Goal: Task Accomplishment & Management: Manage account settings

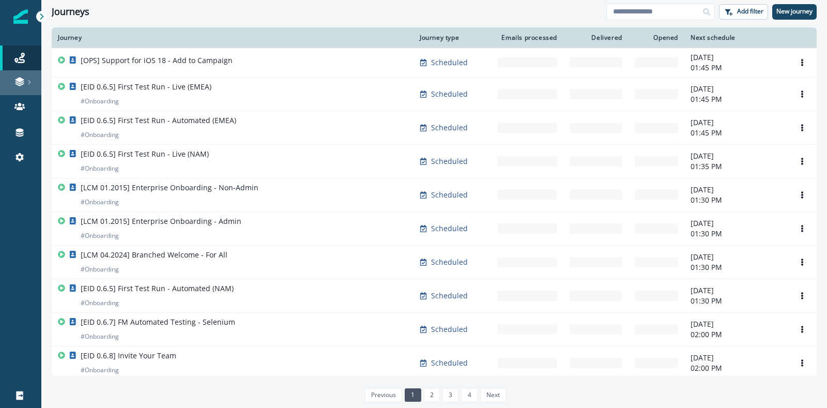
click at [25, 84] on div at bounding box center [20, 81] width 33 height 10
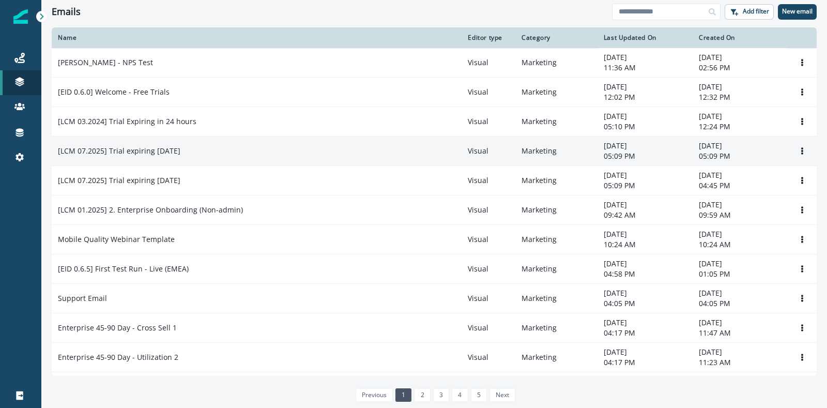
click at [116, 157] on td "[LCM 07.2025] Trial expiring in 1 week" at bounding box center [257, 150] width 410 height 29
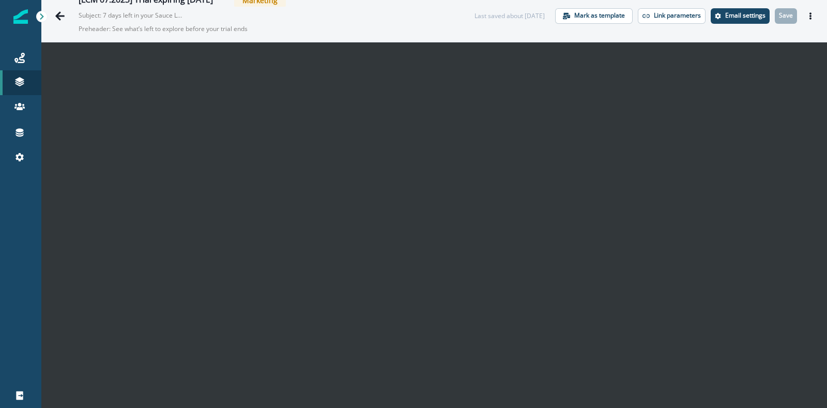
scroll to position [16, 0]
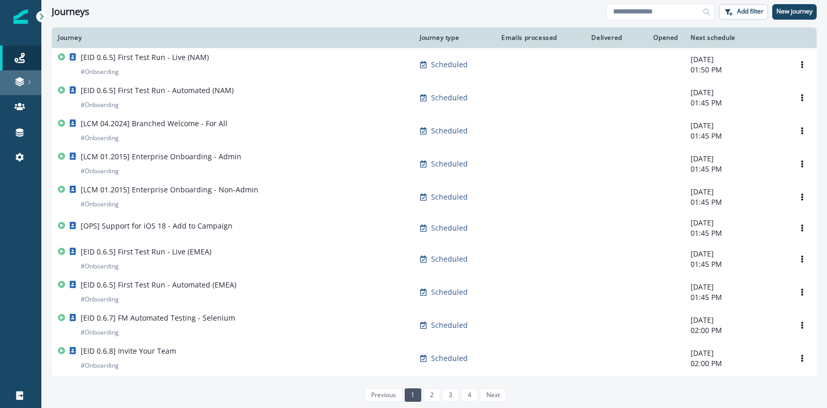
click at [19, 71] on link at bounding box center [20, 82] width 41 height 25
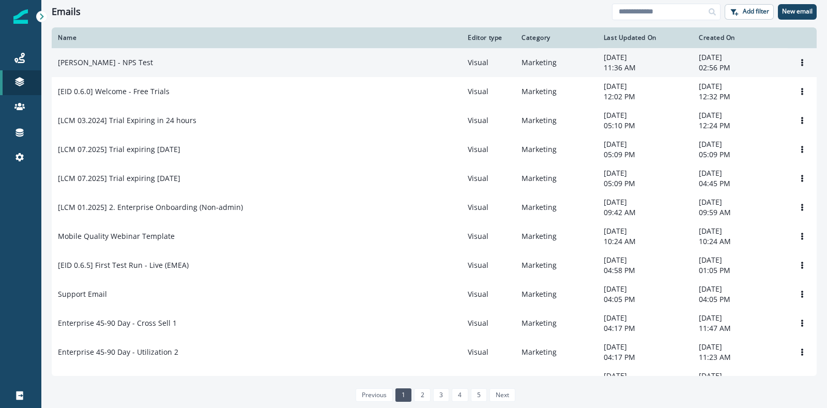
click at [128, 65] on div "Katherine - NPS Test" at bounding box center [256, 62] width 397 height 10
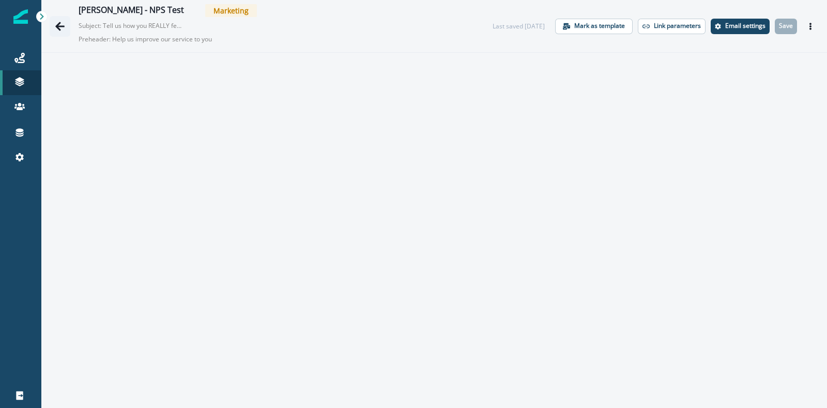
click at [59, 27] on icon "Go back" at bounding box center [60, 26] width 10 height 10
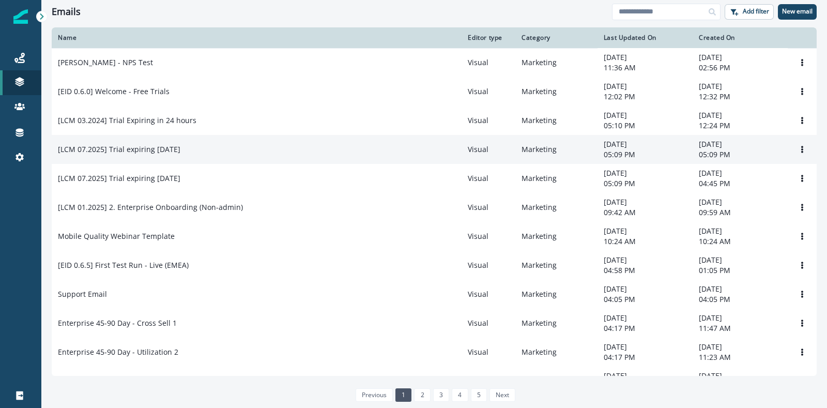
click at [149, 150] on p "[LCM 07.2025] Trial expiring in 1 week" at bounding box center [119, 149] width 122 height 10
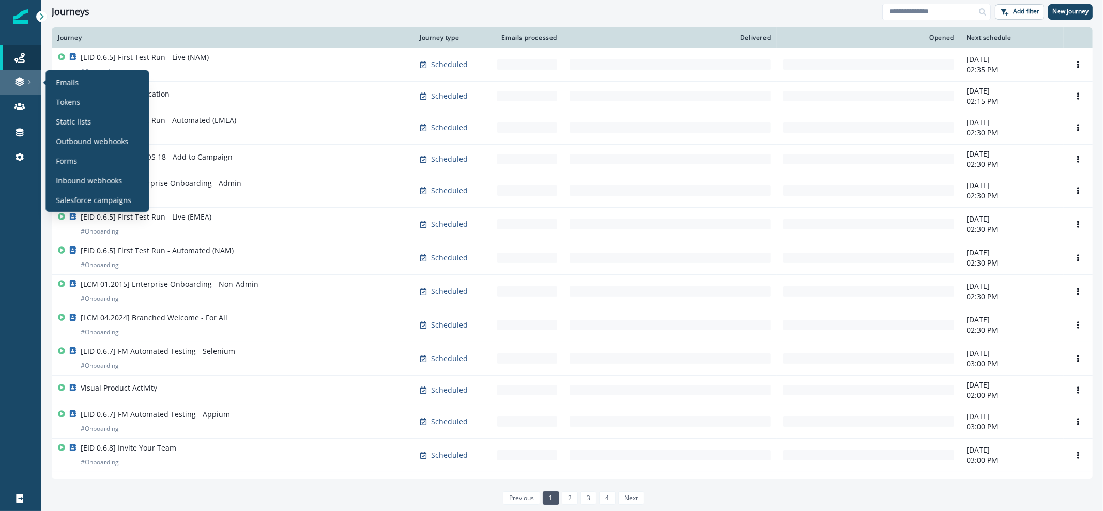
click at [25, 80] on div at bounding box center [20, 81] width 33 height 10
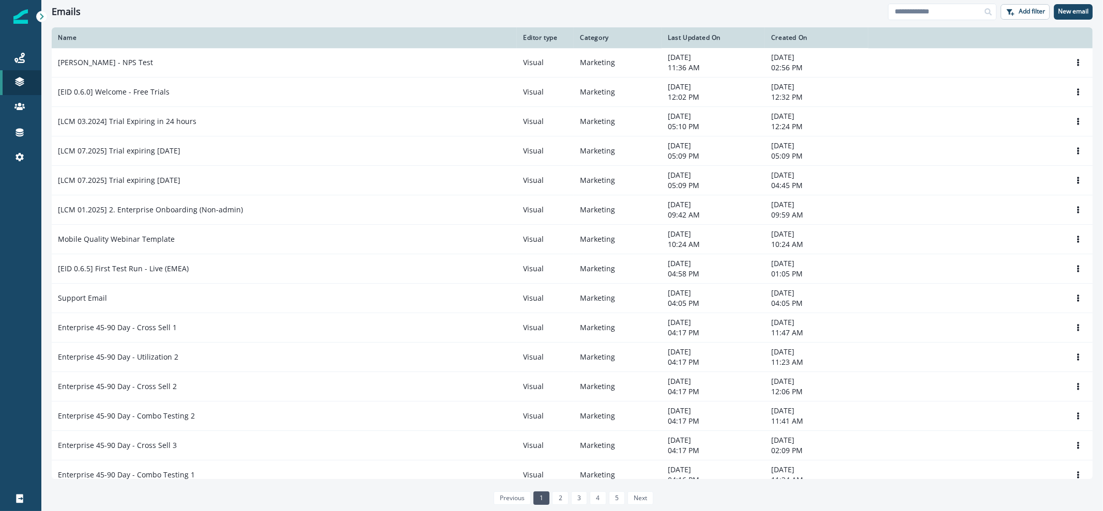
click at [251, 6] on div "Emails" at bounding box center [470, 11] width 836 height 11
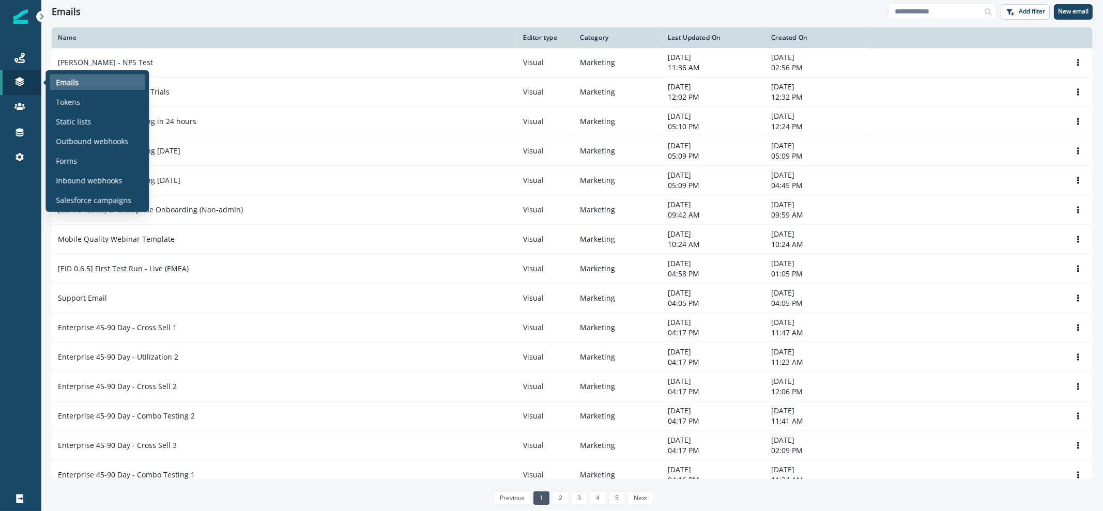
click at [78, 80] on div "Emails" at bounding box center [97, 81] width 95 height 15
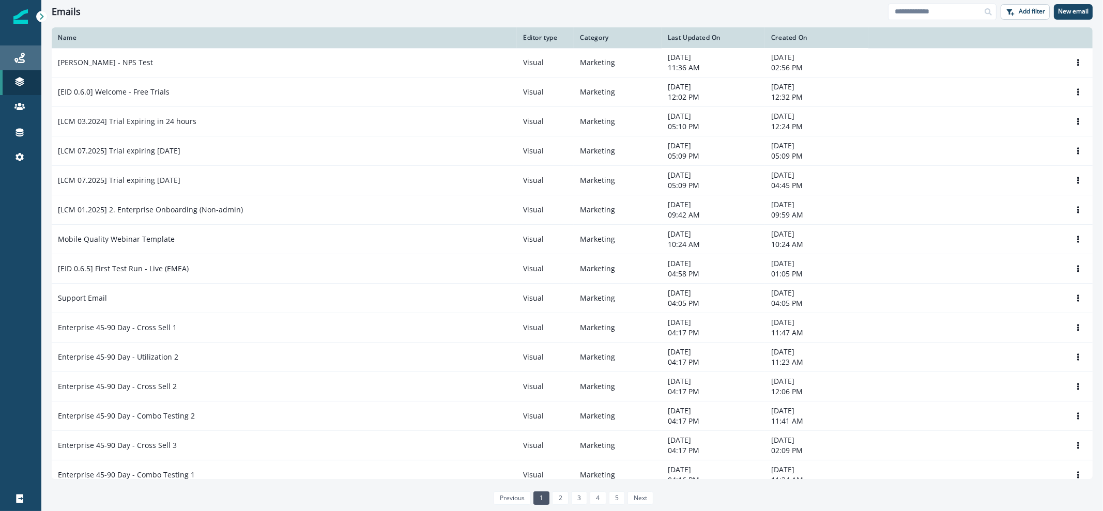
click at [10, 61] on div "Journeys" at bounding box center [20, 58] width 33 height 12
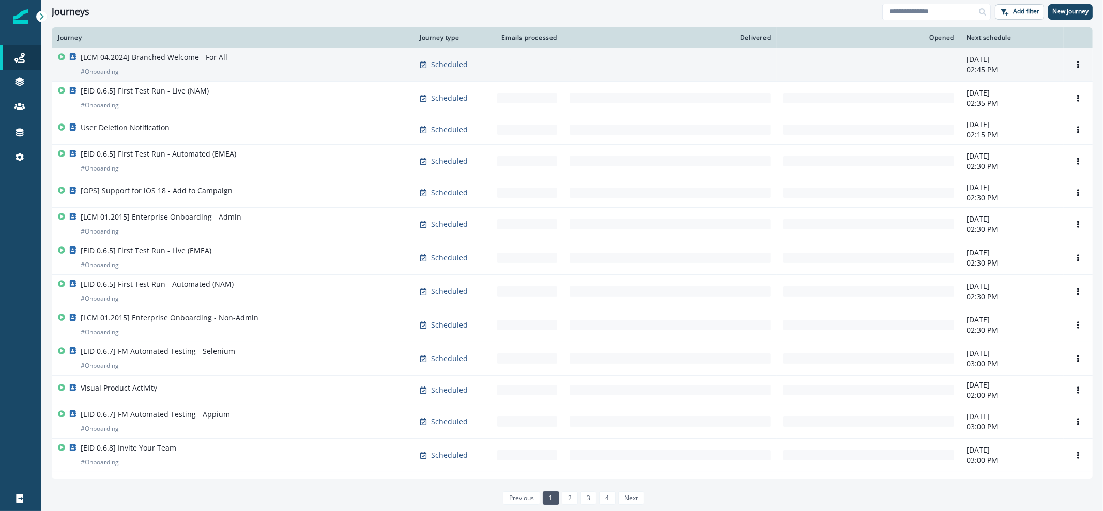
click at [251, 70] on div "[LCM 04.2024] Branched Welcome - For All # Onboarding" at bounding box center [232, 64] width 349 height 25
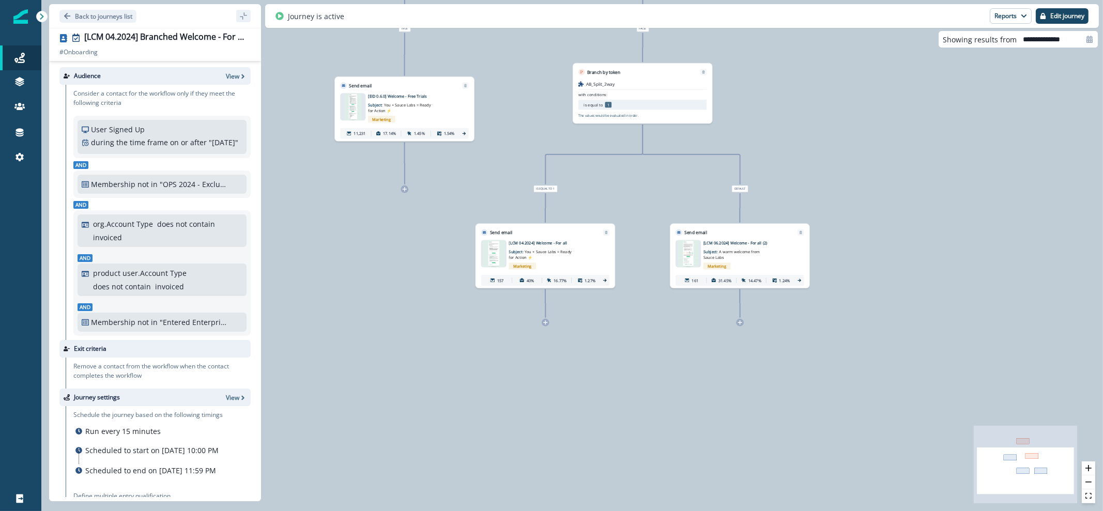
scroll to position [108, 0]
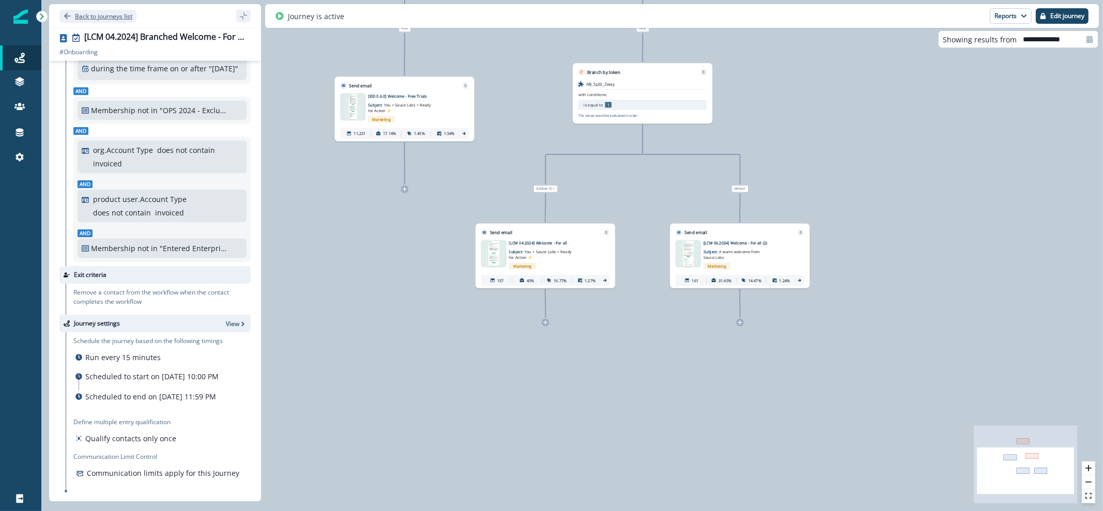
click at [118, 21] on button "Back to journeys list" at bounding box center [97, 16] width 77 height 13
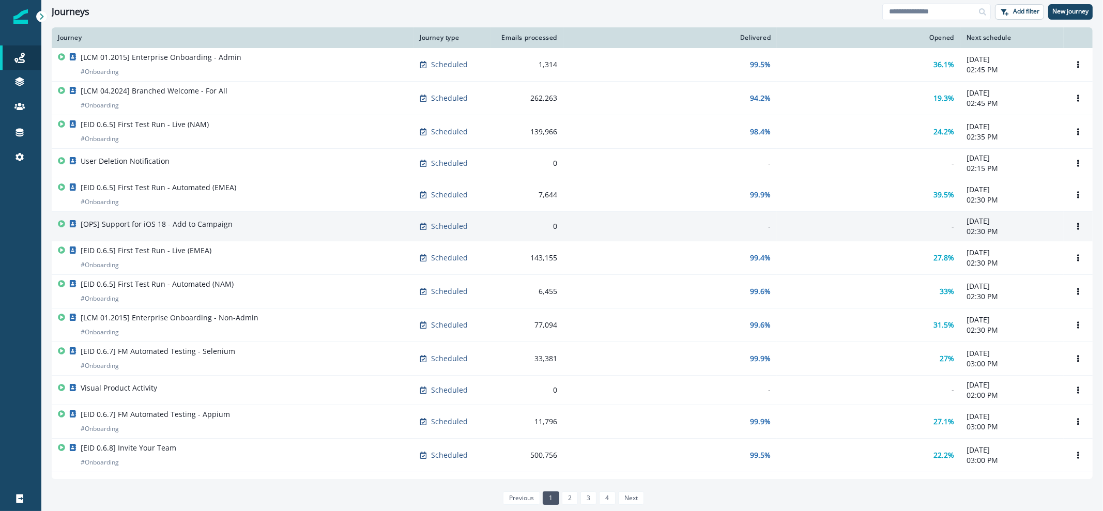
drag, startPoint x: 212, startPoint y: 221, endPoint x: 235, endPoint y: 231, distance: 24.8
click at [235, 231] on div "[OPS] Support for iOS 18 - Add to Campaign" at bounding box center [232, 226] width 349 height 14
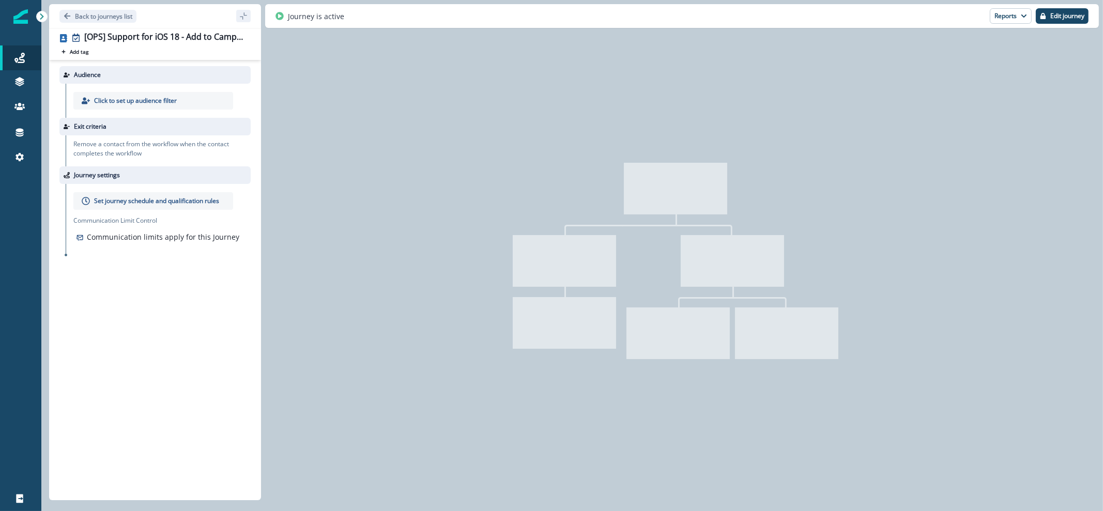
type input "**********"
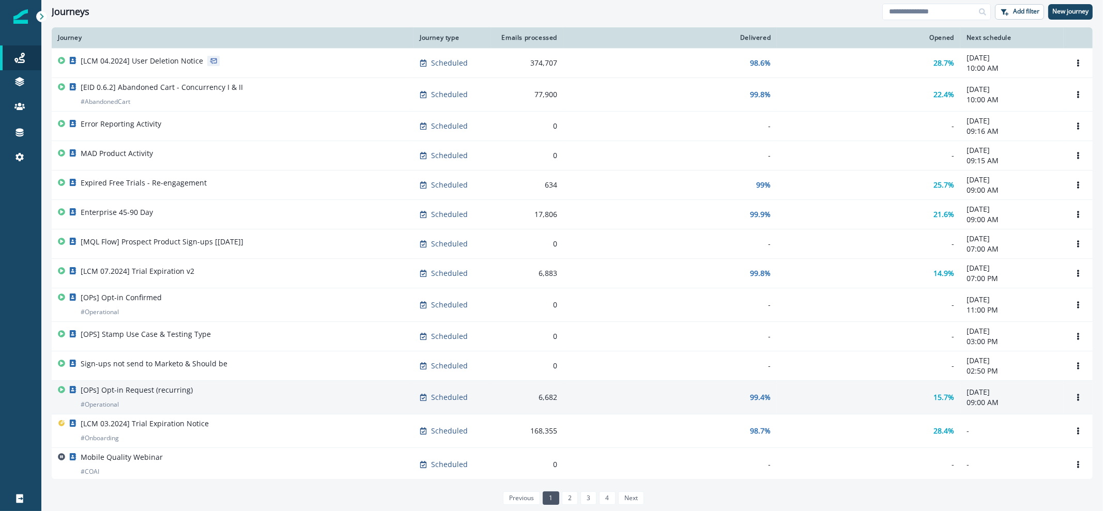
scroll to position [508, 0]
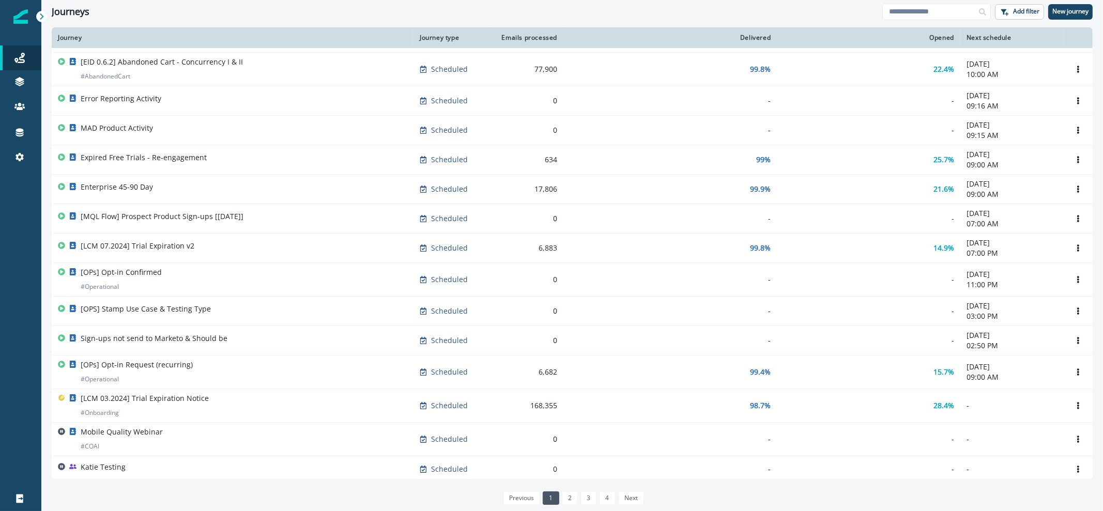
click at [568, 501] on link "2" at bounding box center [570, 497] width 16 height 13
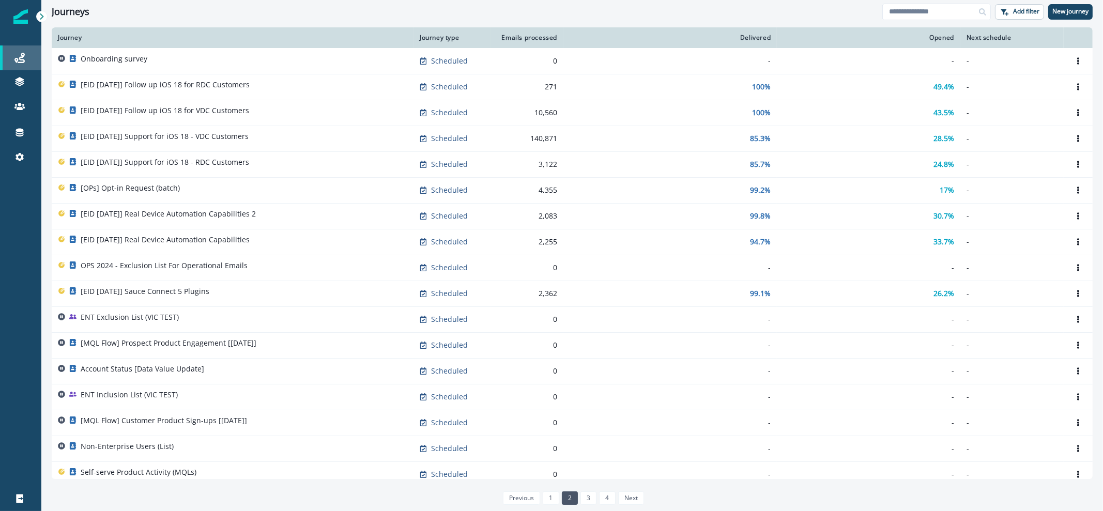
click at [34, 58] on div "Journeys" at bounding box center [20, 58] width 33 height 12
click at [542, 495] on li "1" at bounding box center [549, 497] width 19 height 9
click at [560, 495] on li "2" at bounding box center [568, 497] width 19 height 9
click at [553, 496] on link "1" at bounding box center [550, 497] width 16 height 13
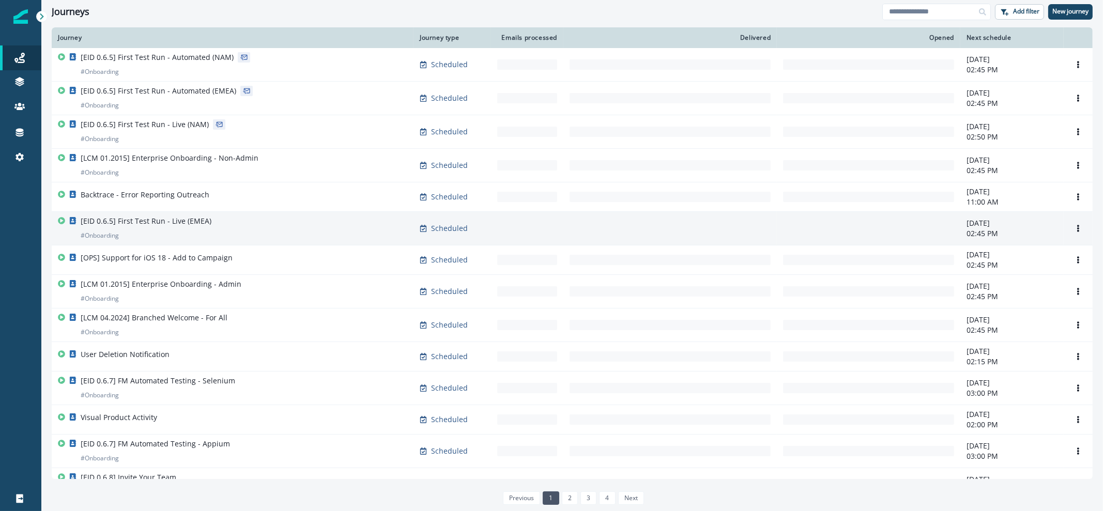
click at [216, 218] on div "[EID 0.6.5] First Test Run - Live (EMEA) # Onboarding" at bounding box center [232, 228] width 349 height 25
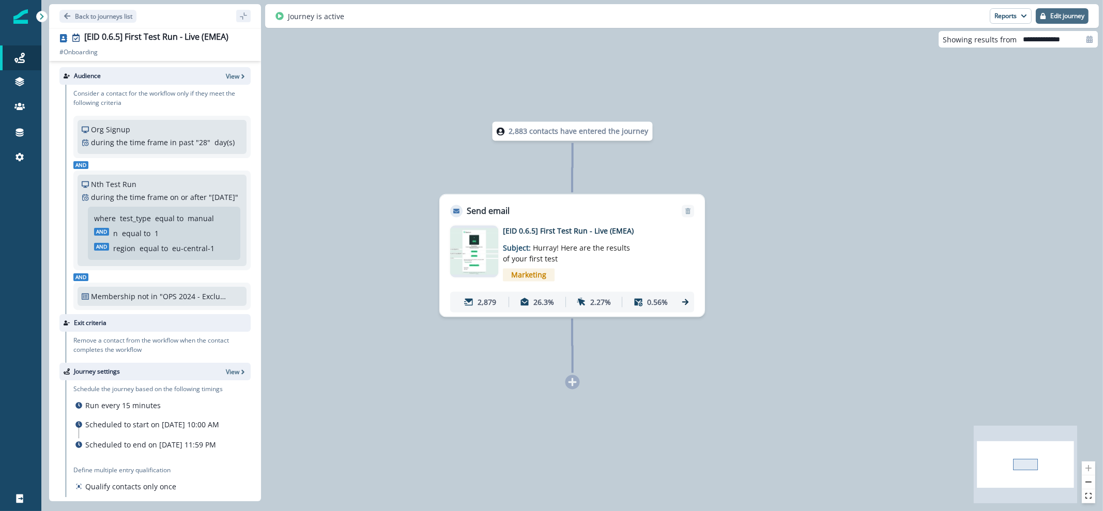
click at [1057, 19] on p "Edit journey" at bounding box center [1067, 15] width 34 height 7
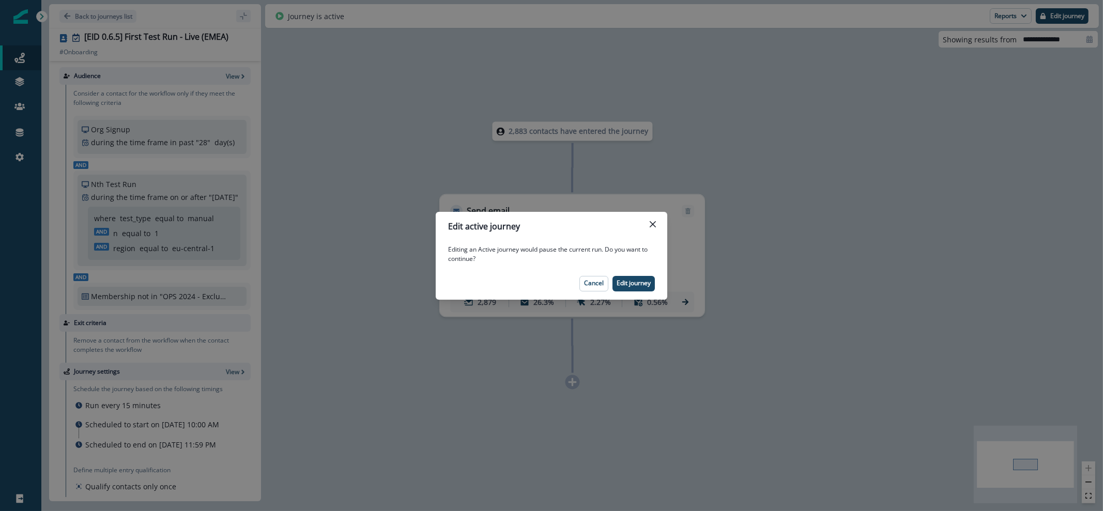
click at [633, 288] on button "Edit journey" at bounding box center [633, 283] width 42 height 15
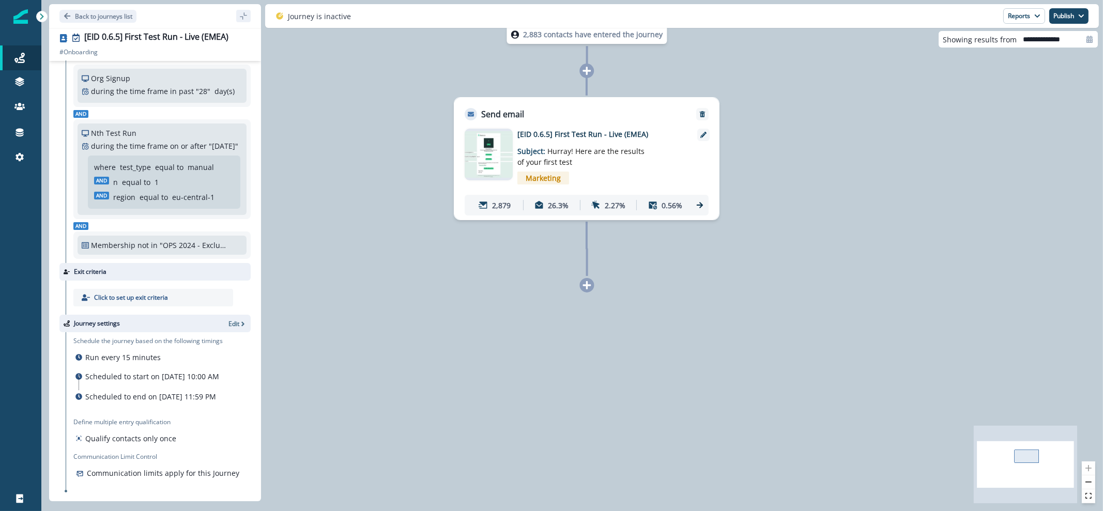
scroll to position [85, 0]
click at [228, 319] on p "Edit" at bounding box center [233, 323] width 11 height 9
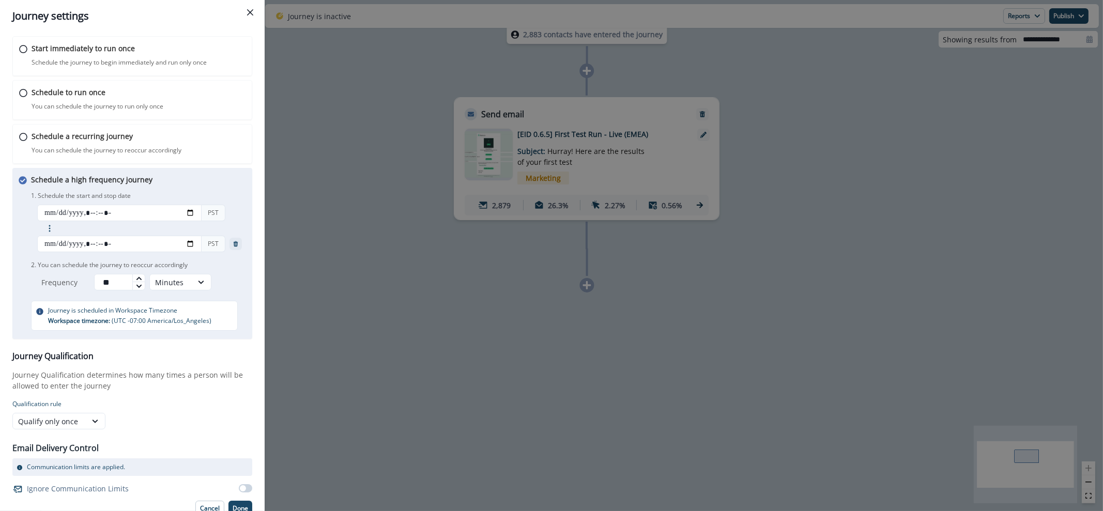
scroll to position [25, 0]
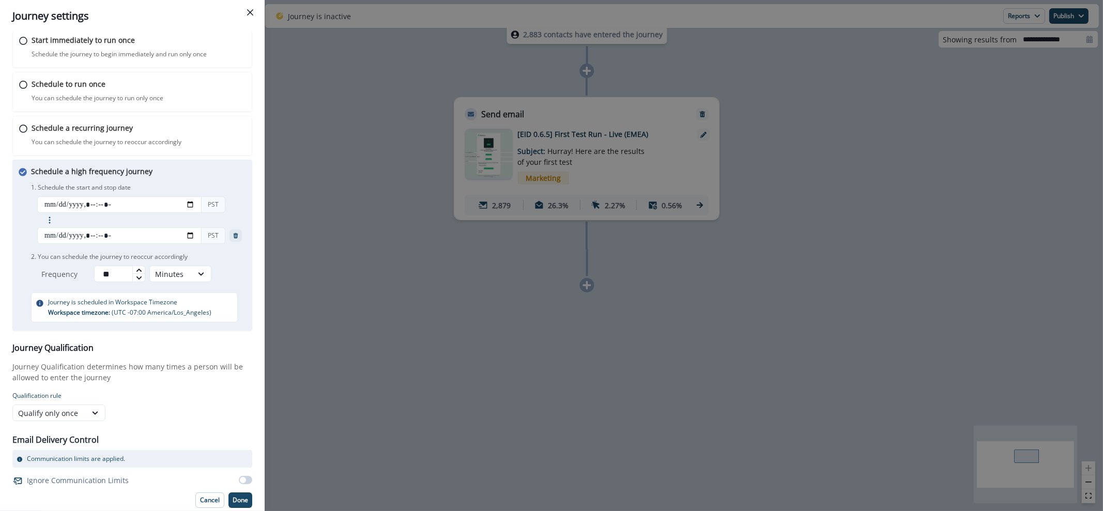
drag, startPoint x: 245, startPoint y: 486, endPoint x: 243, endPoint y: 477, distance: 9.2
click at [245, 486] on div "Set the journey schedule Start immediately to run once Schedule the journey to …" at bounding box center [132, 271] width 265 height 479
click at [241, 476] on label at bounding box center [245, 480] width 13 height 8
click at [245, 479] on span at bounding box center [248, 480] width 6 height 6
click at [239, 482] on span at bounding box center [245, 480] width 13 height 8
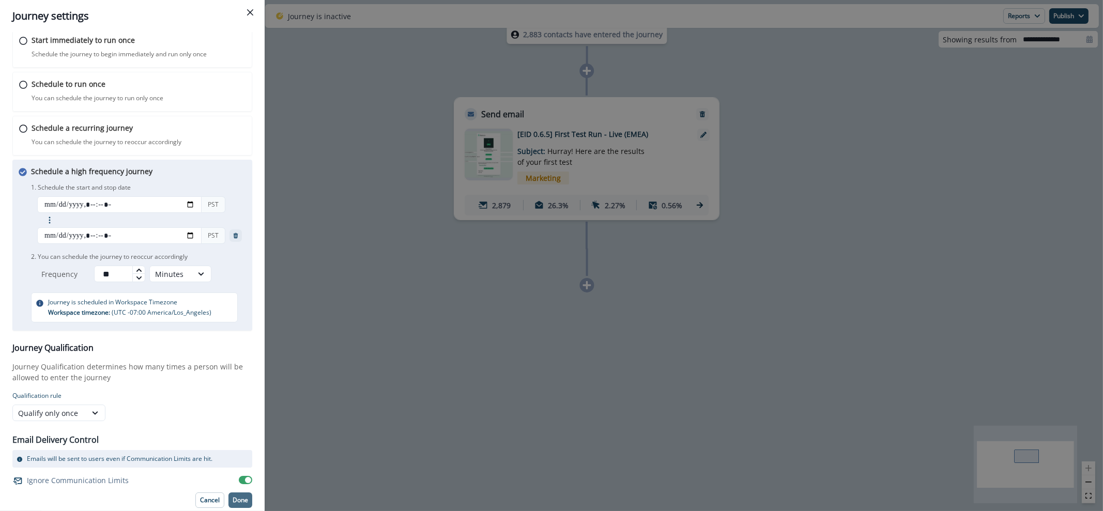
click at [232, 501] on p "Done" at bounding box center [239, 499] width 15 height 7
type input "**********"
click at [238, 501] on p "Done" at bounding box center [239, 499] width 15 height 7
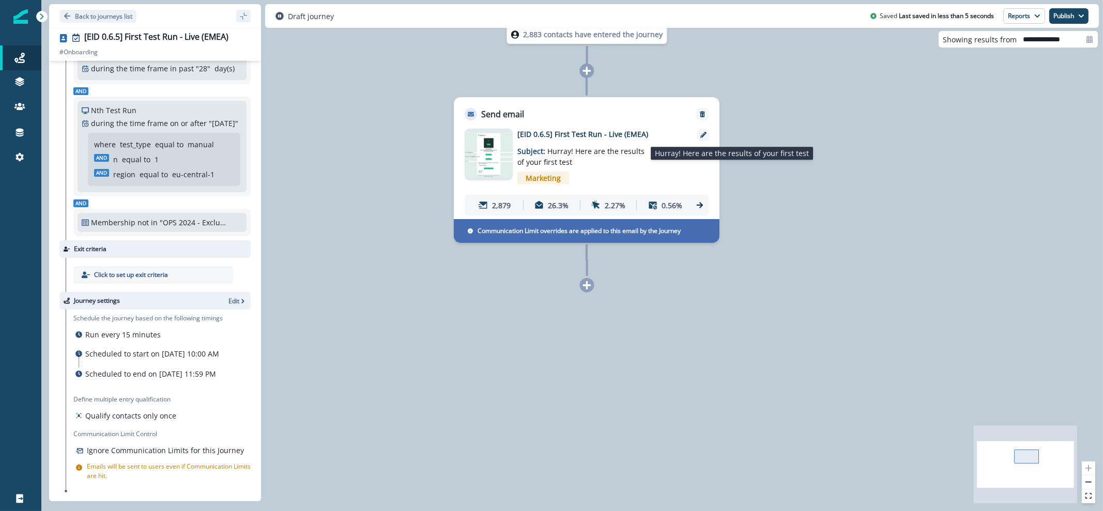
click at [581, 147] on span "Hurray! Here are the results of your first test" at bounding box center [580, 156] width 127 height 21
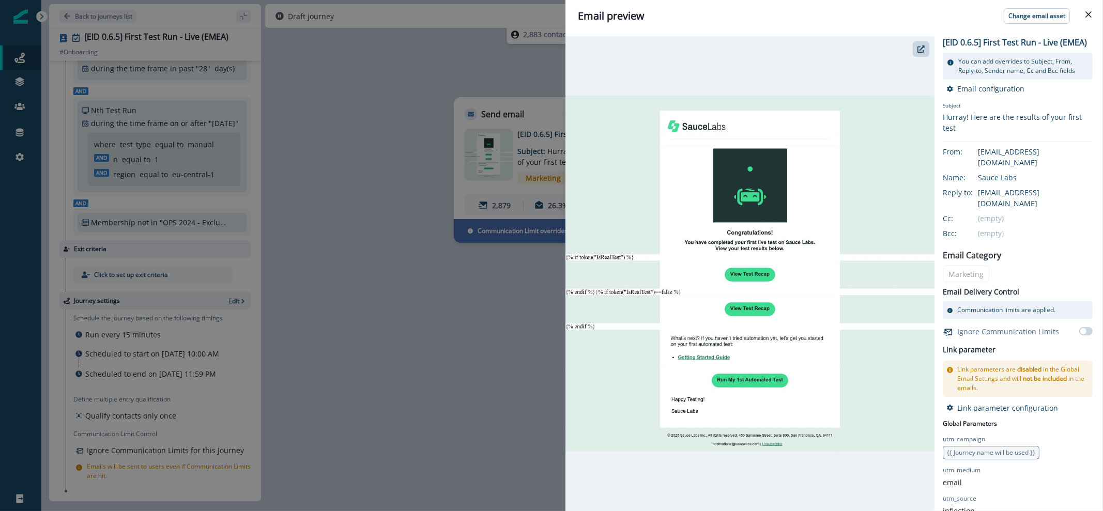
click at [428, 392] on div "Email preview Change email asset [EID 0.6.5] First Test Run - Live (EMEA) You c…" at bounding box center [551, 255] width 1103 height 511
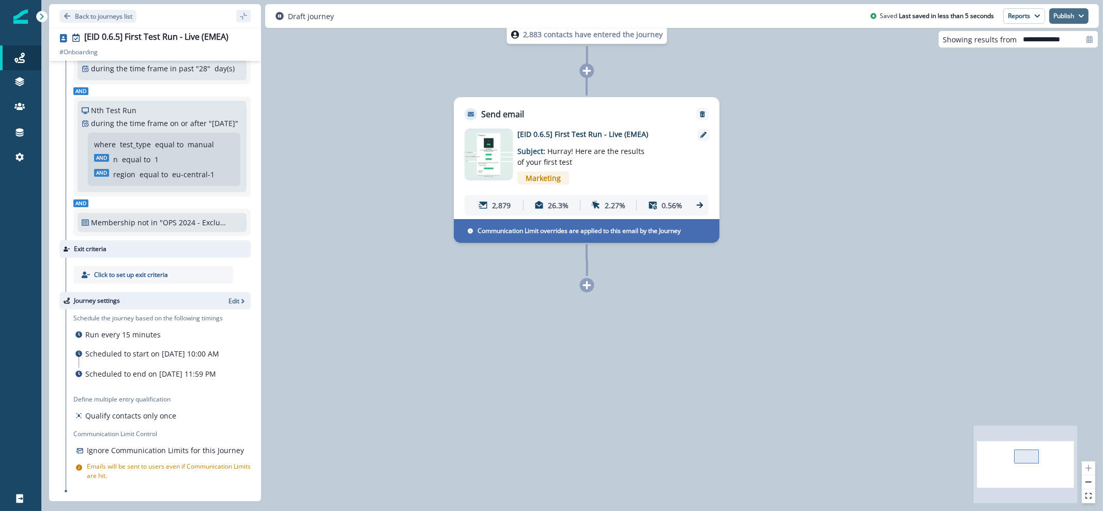
click at [1057, 14] on button "Publish" at bounding box center [1068, 15] width 39 height 15
click at [1052, 37] on button "as active journey" at bounding box center [1030, 42] width 115 height 19
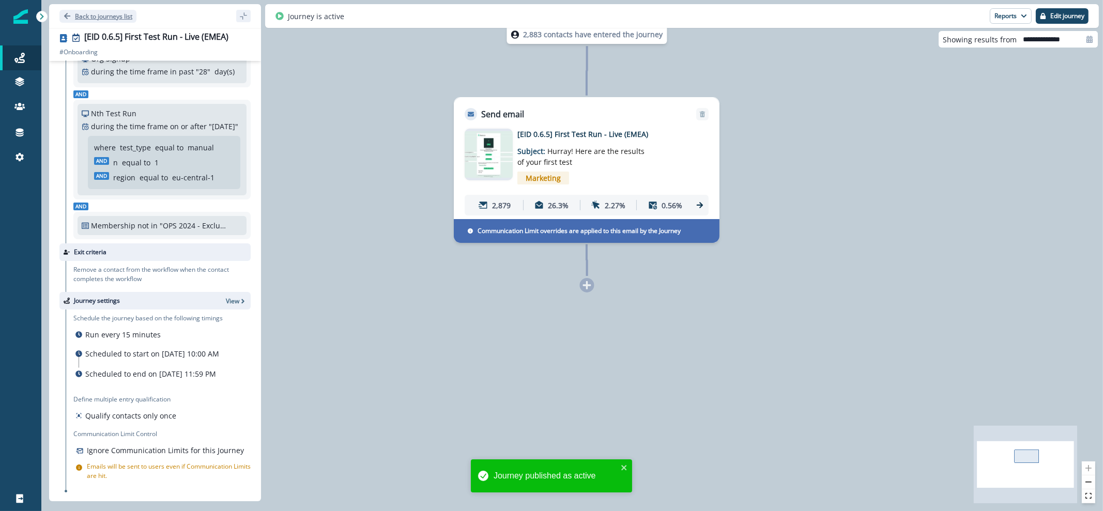
click at [96, 14] on p "Back to journeys list" at bounding box center [103, 16] width 57 height 9
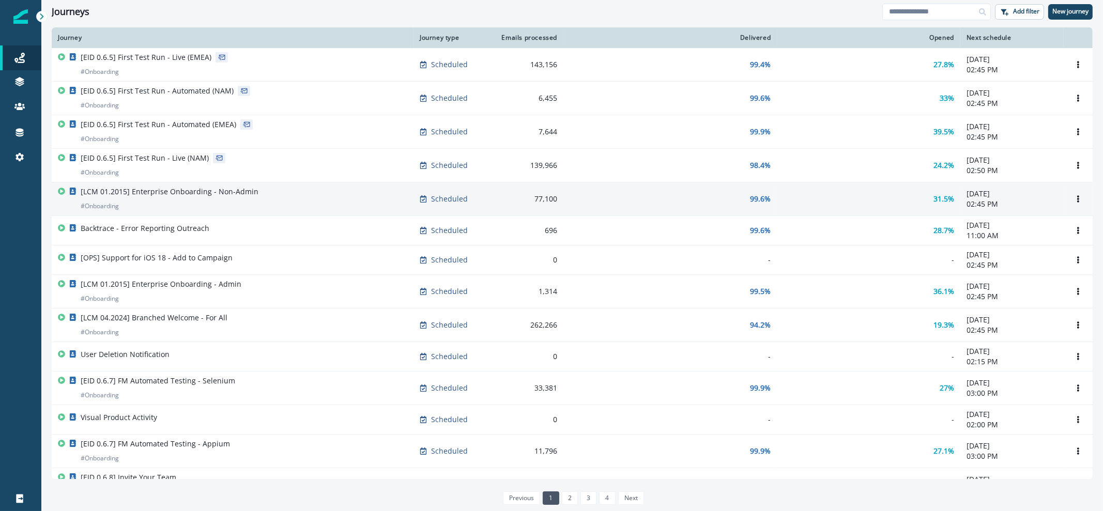
click at [224, 198] on div "[LCM 01.2015] Enterprise Onboarding - Non-Admin # Onboarding" at bounding box center [170, 199] width 178 height 25
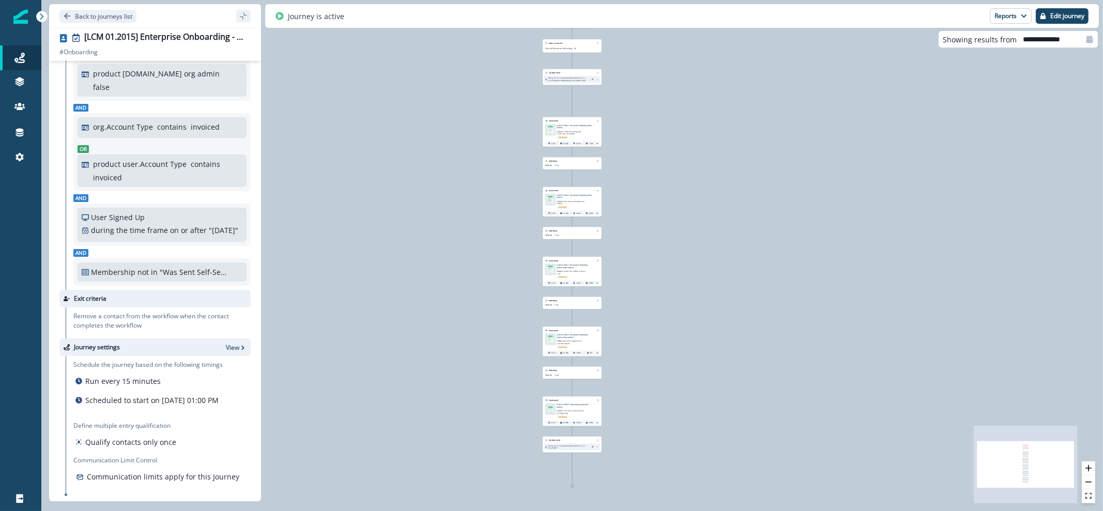
scroll to position [111, 0]
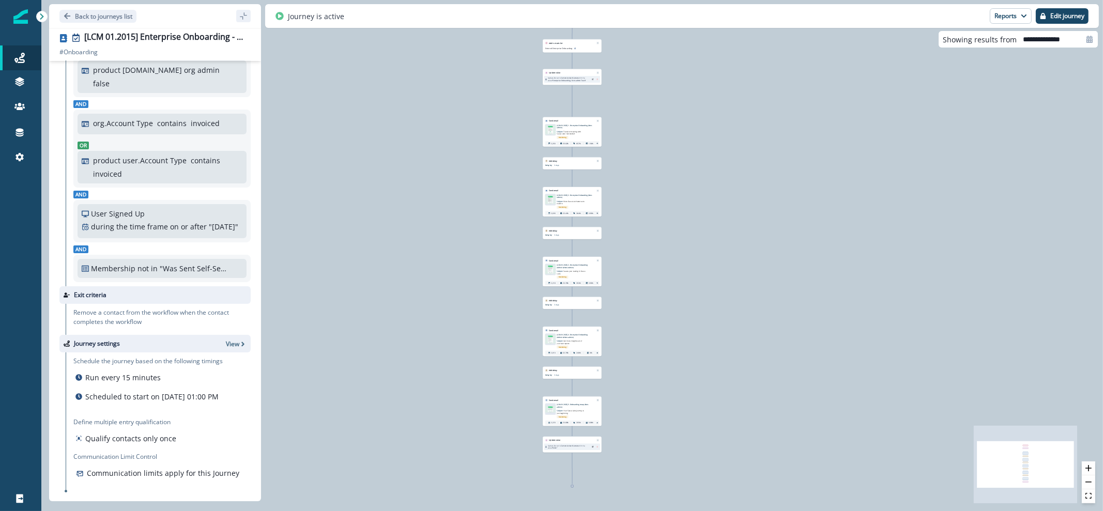
click at [56, 13] on div "Back to journeys list" at bounding box center [155, 16] width 212 height 24
click at [79, 14] on p "Back to journeys list" at bounding box center [103, 16] width 57 height 9
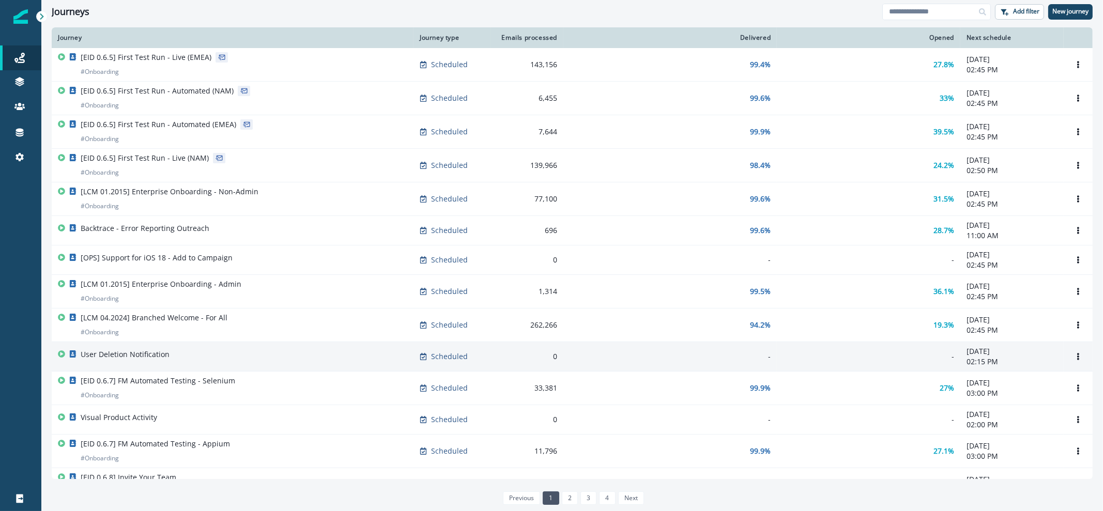
click at [216, 358] on div "User Deletion Notification" at bounding box center [232, 356] width 349 height 14
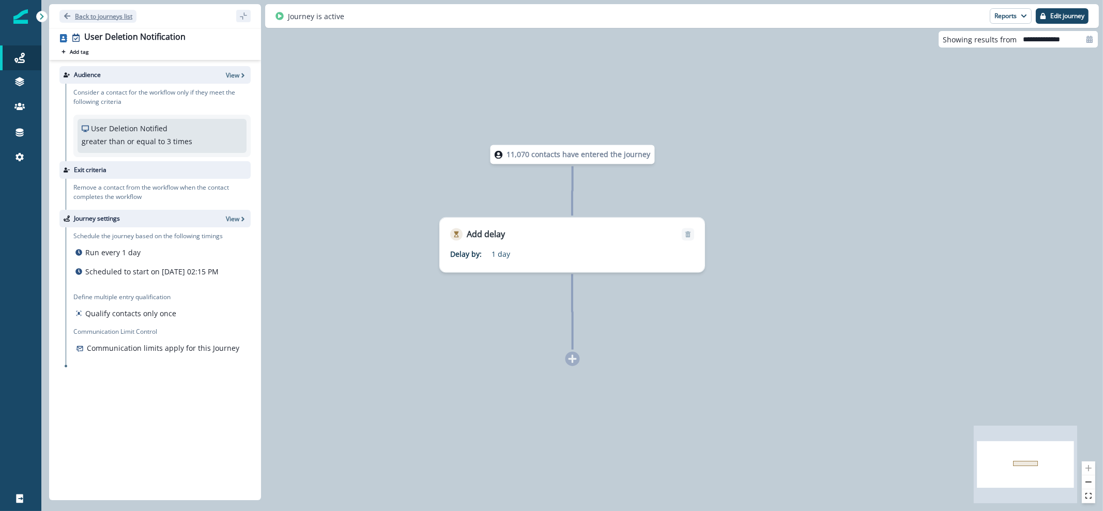
click at [65, 15] on icon "Go back" at bounding box center [67, 16] width 6 height 6
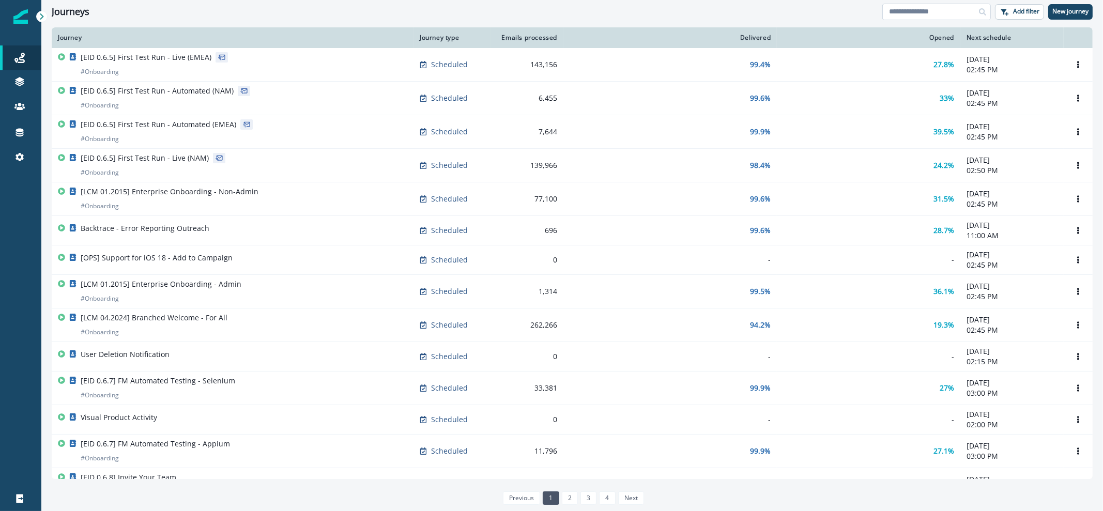
click at [945, 14] on input at bounding box center [936, 12] width 108 height 17
type input "********"
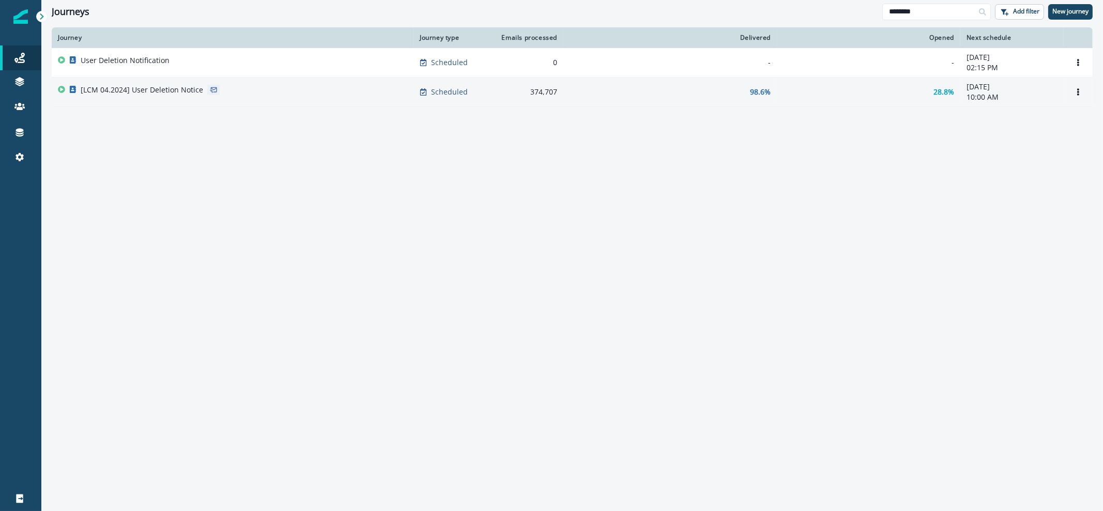
click at [319, 88] on div "[LCM 04.2024] User Deletion Notice" at bounding box center [232, 92] width 349 height 14
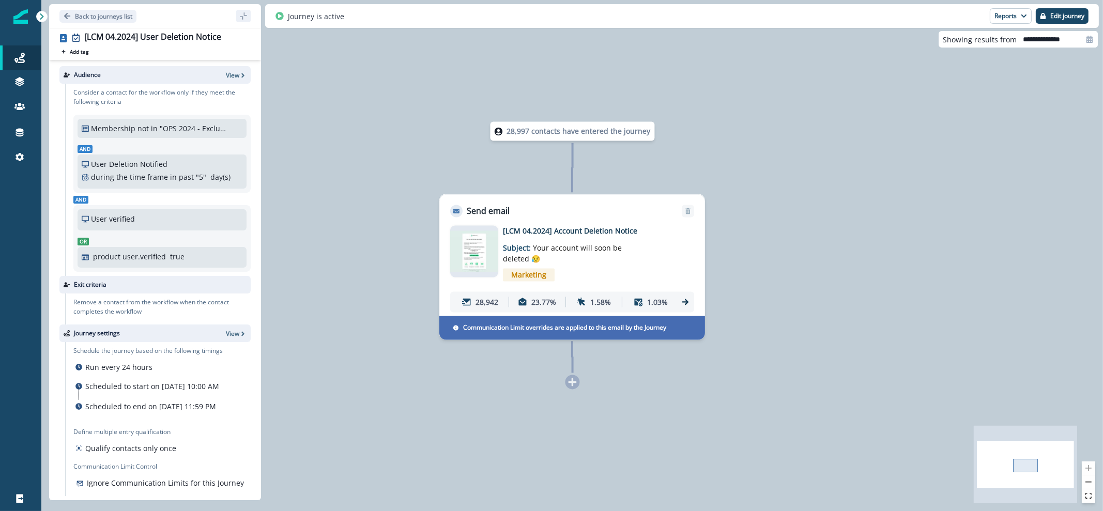
click at [98, 22] on div "Back to journeys list" at bounding box center [155, 16] width 212 height 24
click at [102, 18] on p "Back to journeys list" at bounding box center [103, 16] width 57 height 9
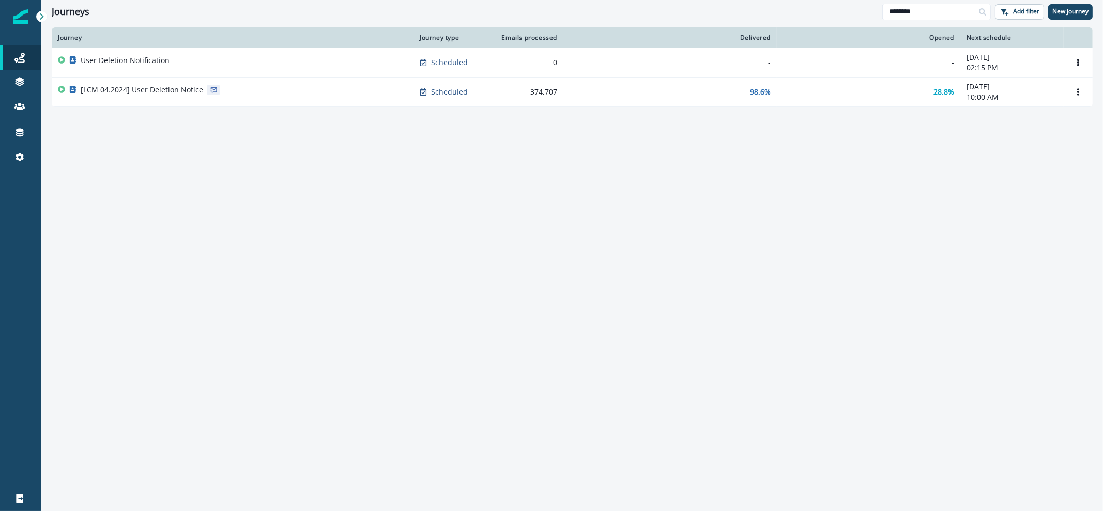
click at [107, 63] on p "User Deletion Notification" at bounding box center [125, 60] width 89 height 10
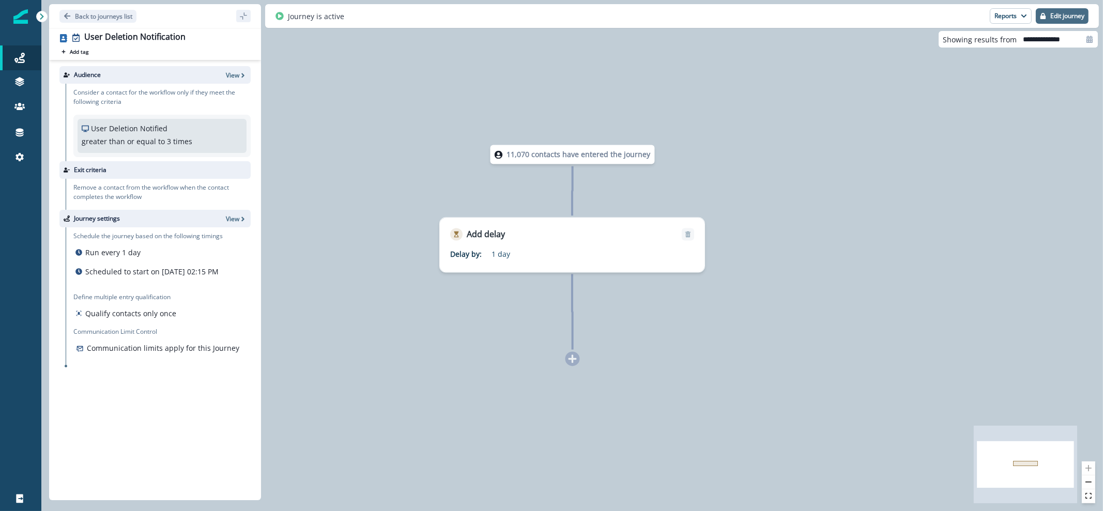
click at [1071, 9] on button "Edit journey" at bounding box center [1061, 15] width 53 height 15
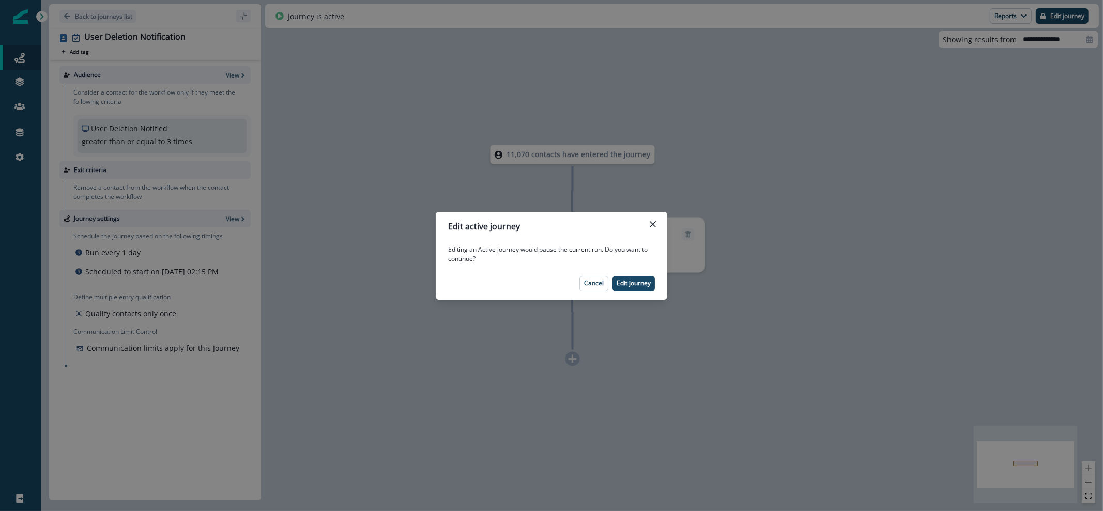
click at [611, 293] on footer "Cancel Edit journey" at bounding box center [551, 284] width 231 height 32
click at [625, 283] on p "Edit journey" at bounding box center [633, 283] width 34 height 7
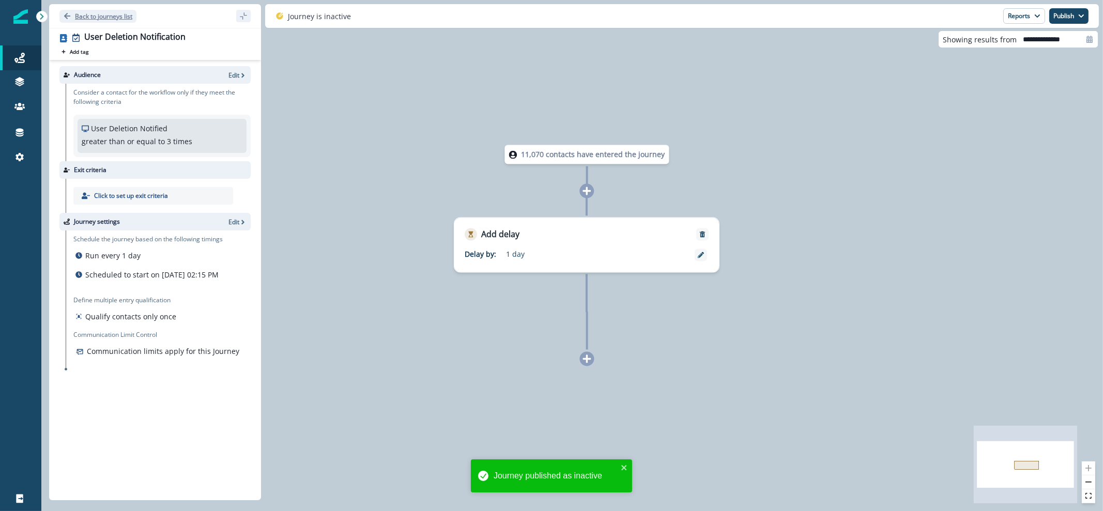
click at [79, 18] on p "Back to journeys list" at bounding box center [103, 16] width 57 height 9
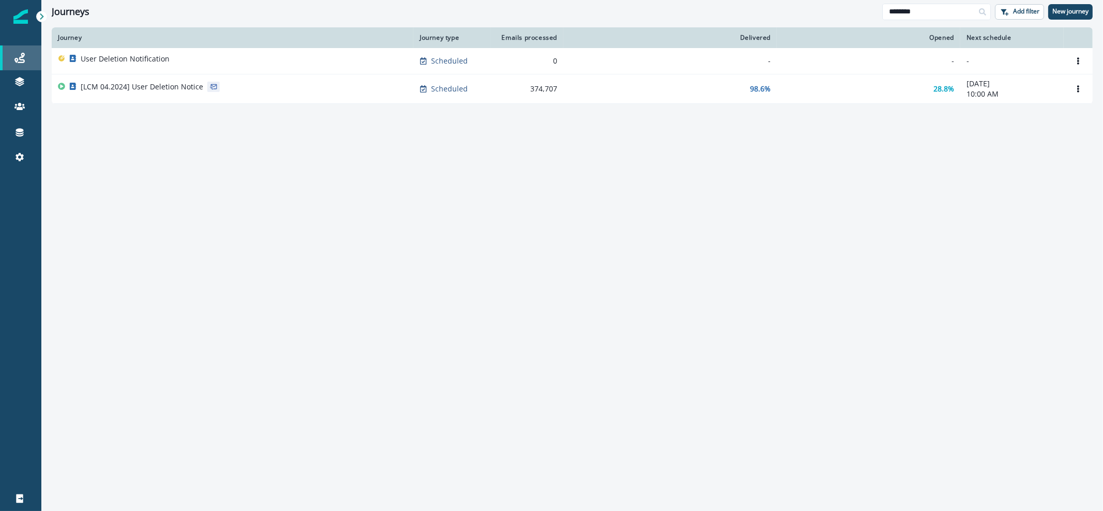
click at [21, 65] on link "Journeys" at bounding box center [20, 57] width 41 height 25
drag, startPoint x: 46, startPoint y: 8, endPoint x: 45, endPoint y: 13, distance: 5.8
click at [45, 12] on div "Journeys Emails Tokens Static lists Outbound webhooks Forms Inbound webhooks Sa…" at bounding box center [551, 255] width 1103 height 511
click at [19, 67] on link "Journeys" at bounding box center [20, 57] width 41 height 25
click at [20, 90] on link at bounding box center [20, 82] width 41 height 25
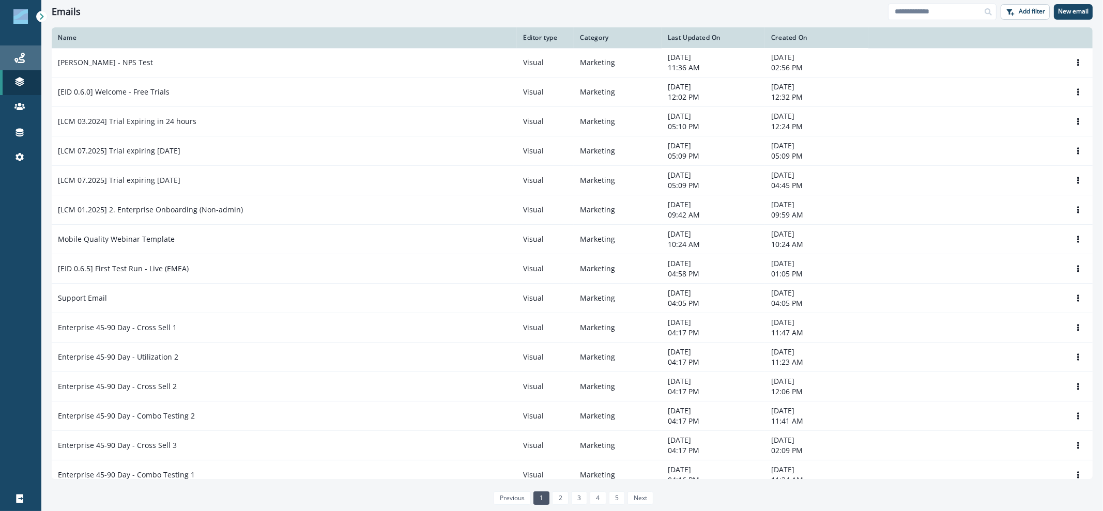
click at [9, 53] on div "Journeys" at bounding box center [20, 58] width 33 height 12
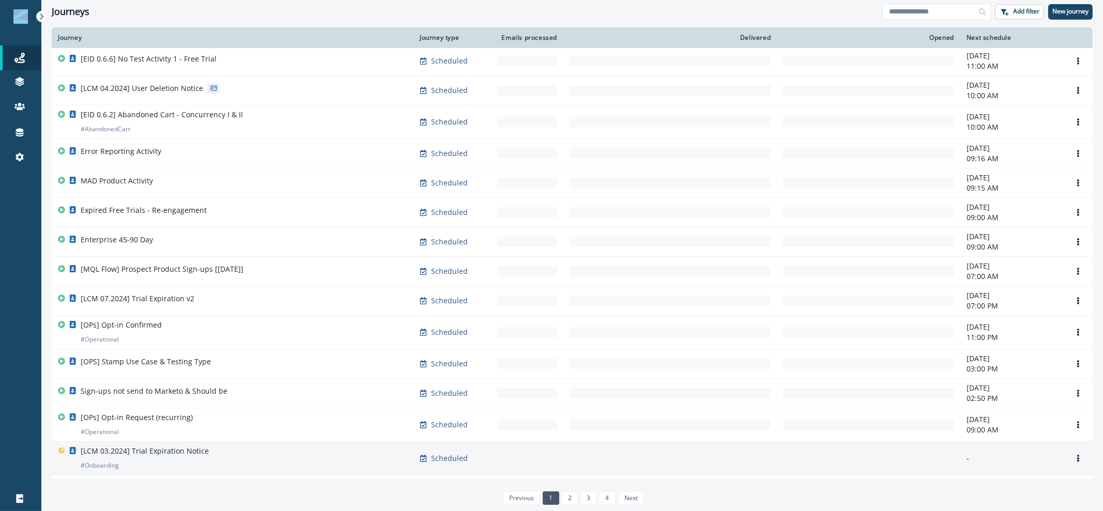
scroll to position [504, 0]
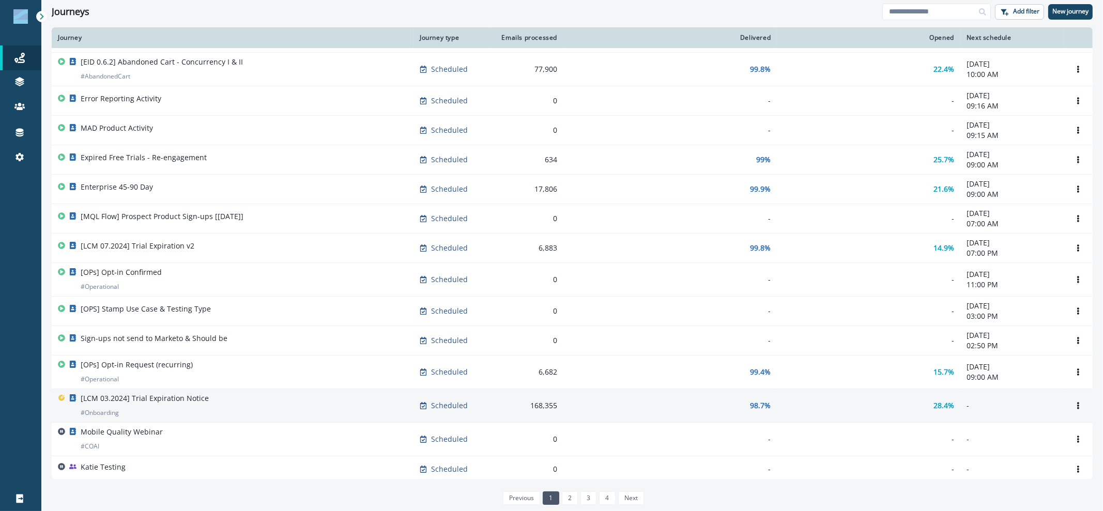
click at [250, 471] on div "Katie Testing" at bounding box center [232, 469] width 349 height 14
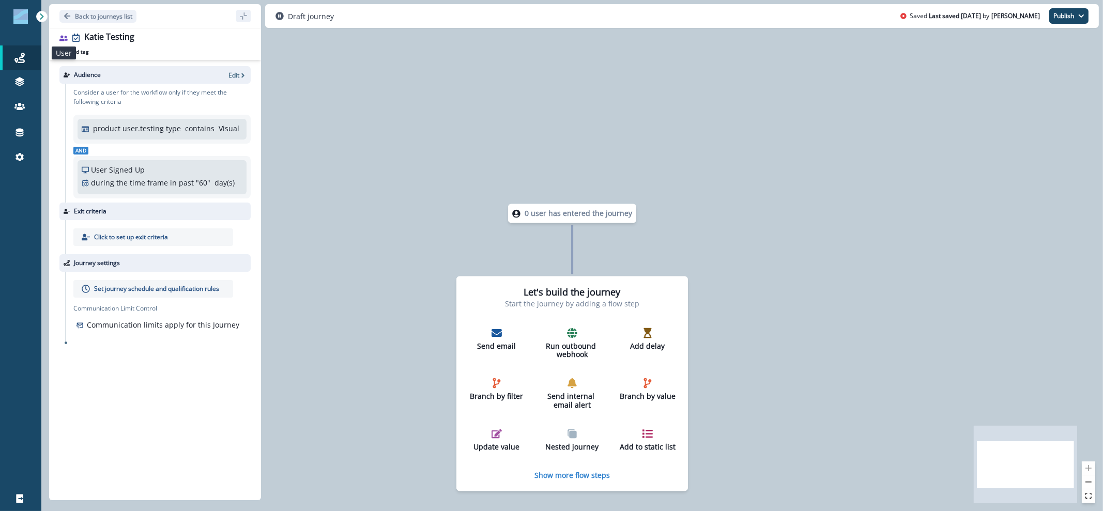
click at [64, 38] on icon at bounding box center [63, 38] width 8 height 8
click at [67, 17] on icon "Go back" at bounding box center [67, 15] width 7 height 7
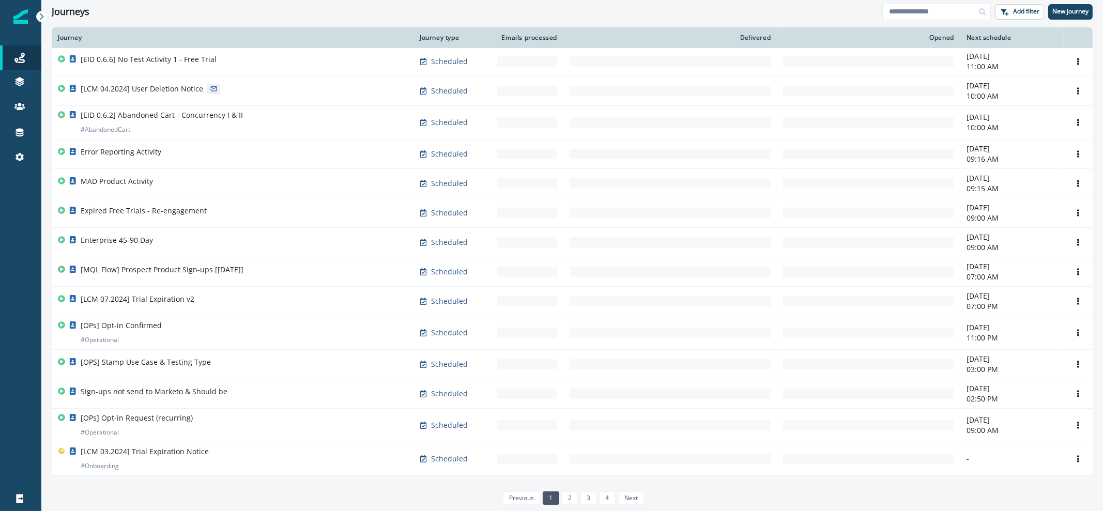
scroll to position [504, 0]
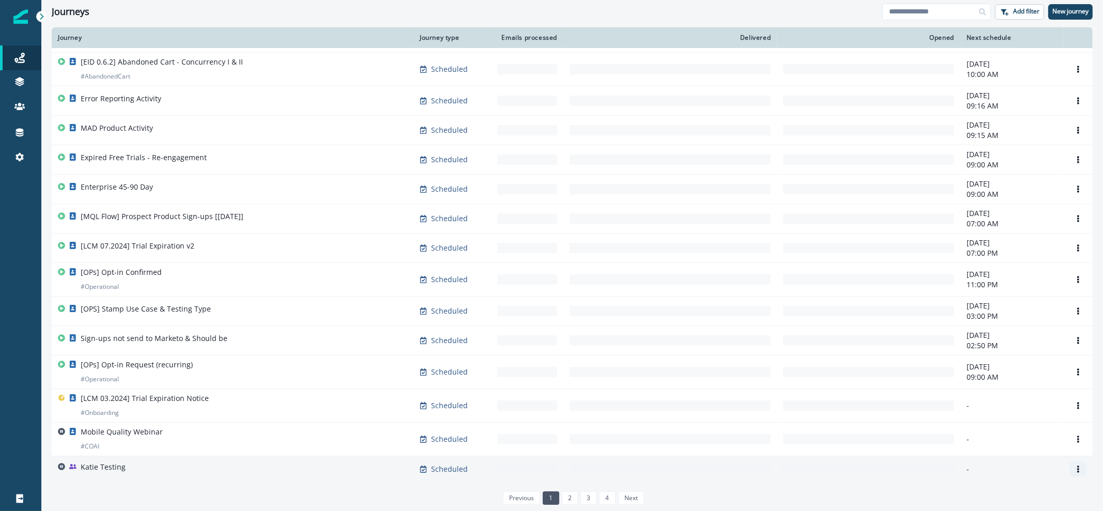
click at [1074, 465] on icon "Options" at bounding box center [1077, 468] width 7 height 7
click at [1038, 441] on button "Remove" at bounding box center [1018, 441] width 115 height 17
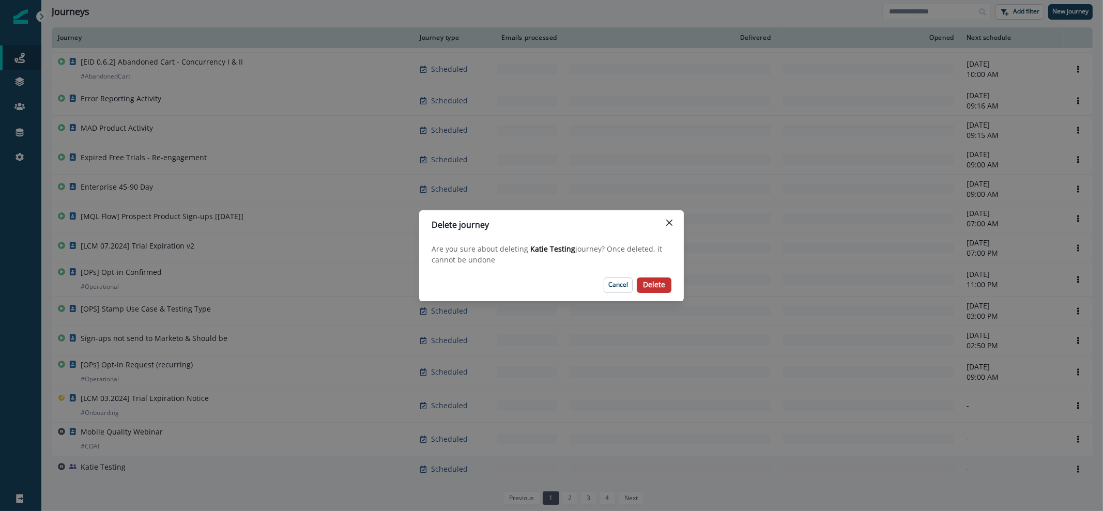
click at [649, 292] on button "Delete" at bounding box center [654, 284] width 35 height 15
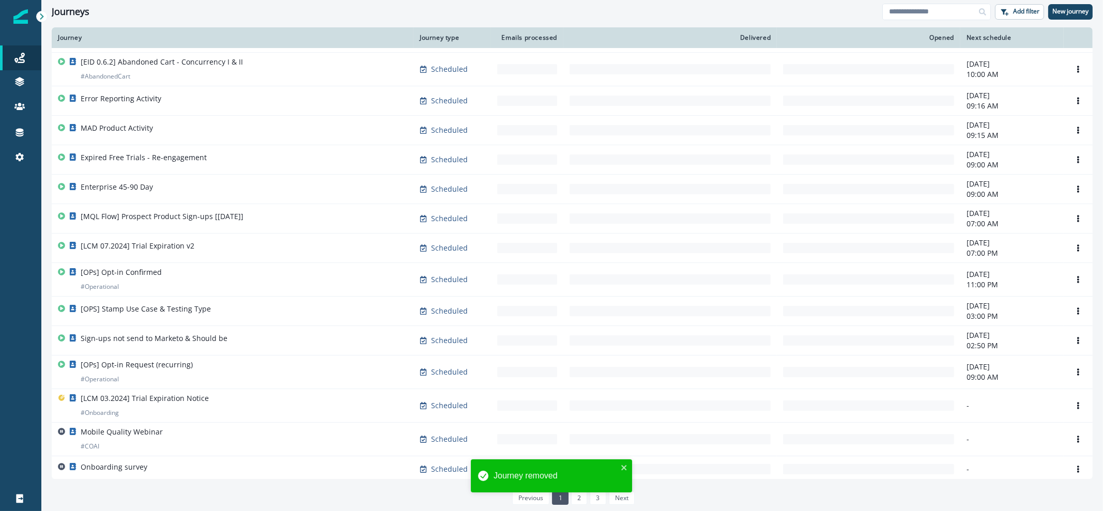
scroll to position [504, 0]
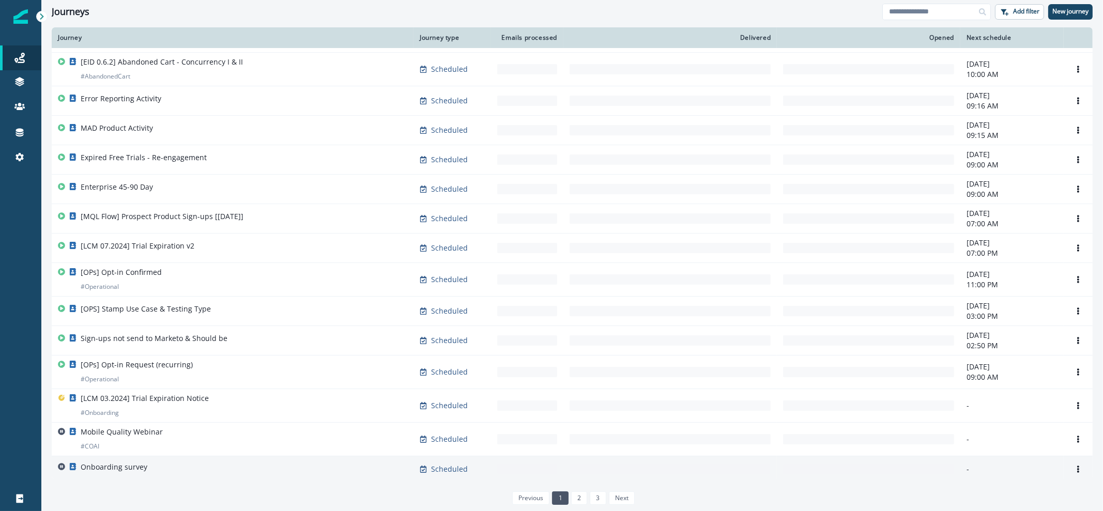
click at [386, 467] on div "Onboarding survey" at bounding box center [232, 469] width 349 height 14
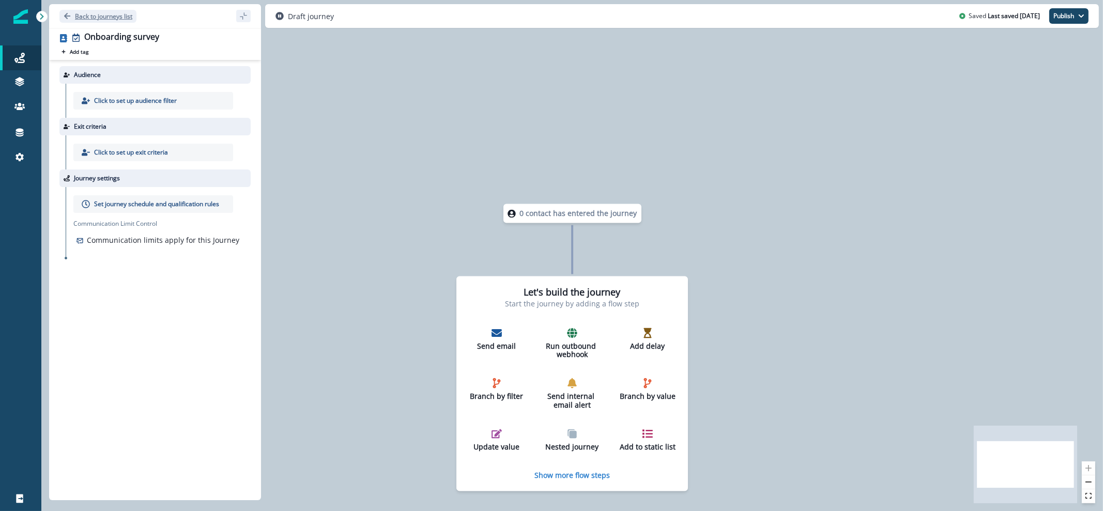
click at [72, 14] on button "Back to journeys list" at bounding box center [97, 16] width 77 height 13
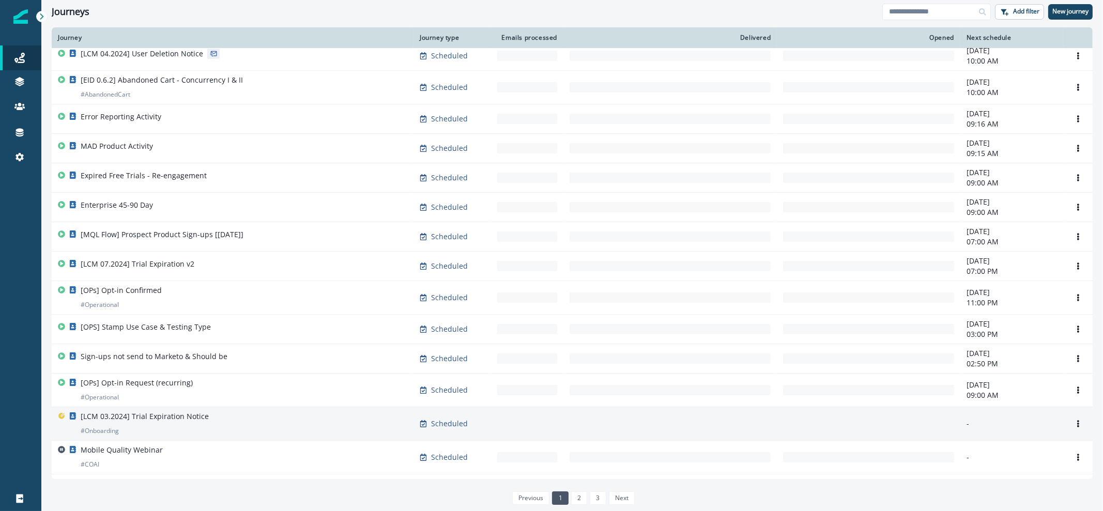
scroll to position [504, 0]
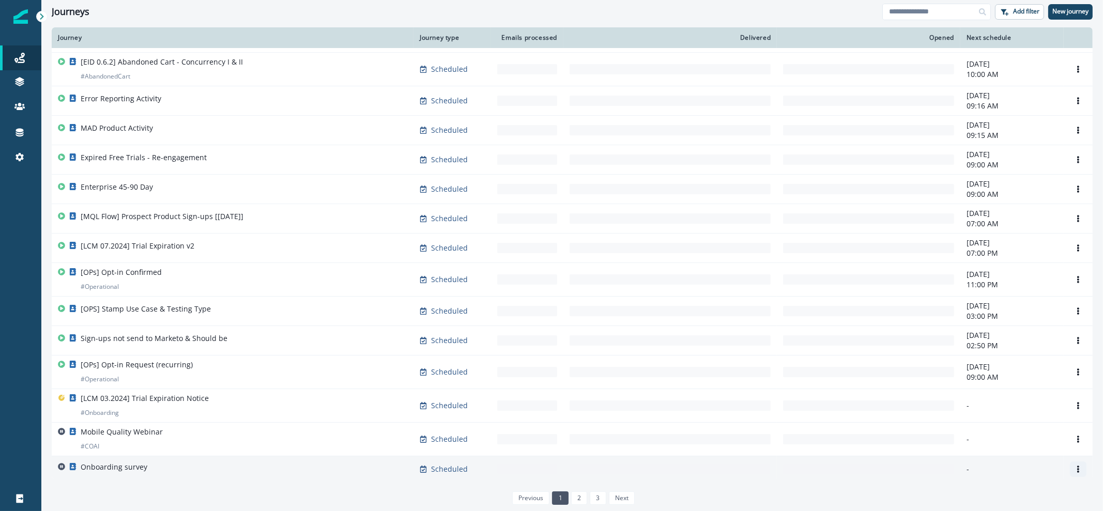
click at [1077, 467] on icon "Options" at bounding box center [1078, 468] width 2 height 7
click at [1050, 445] on button "Remove" at bounding box center [1018, 441] width 115 height 17
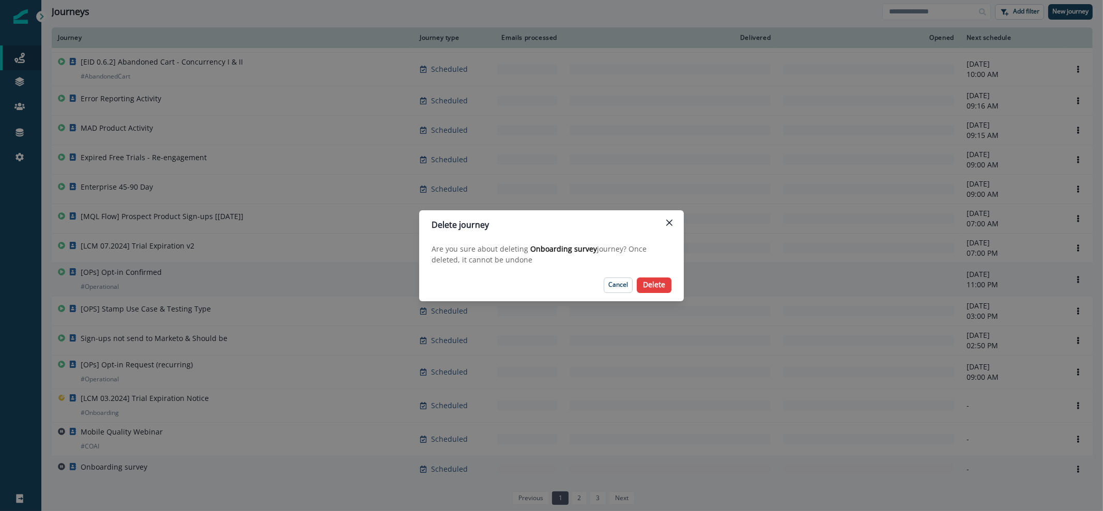
click at [648, 281] on p "Delete" at bounding box center [654, 285] width 22 height 9
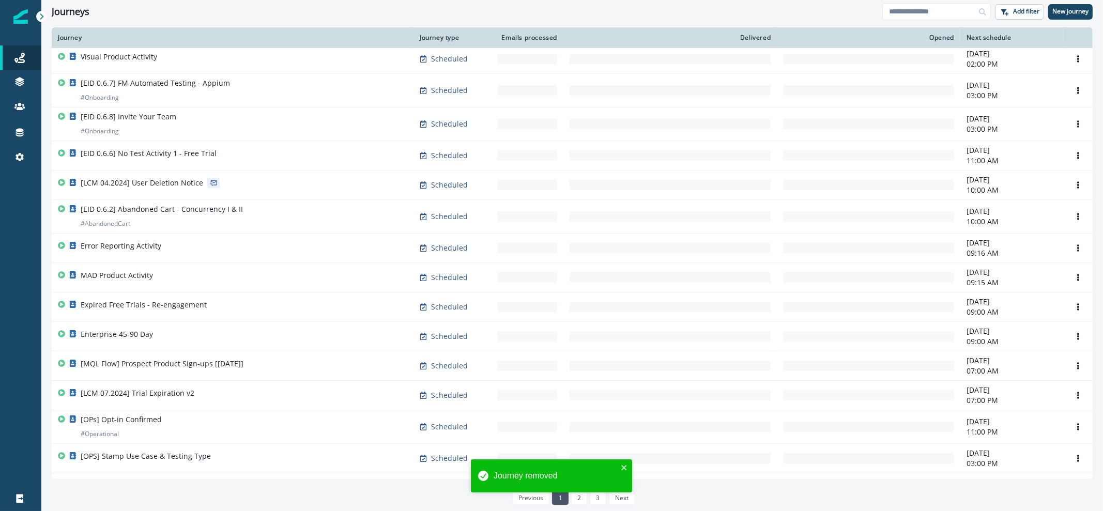
scroll to position [311, 0]
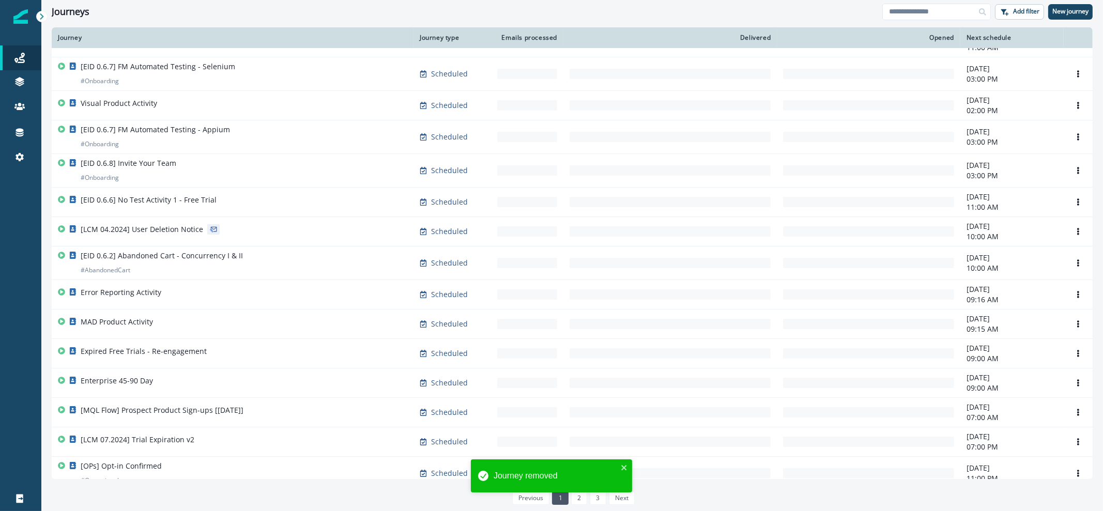
click at [590, 497] on div "Journey removed" at bounding box center [551, 479] width 165 height 45
click at [627, 466] on icon "close" at bounding box center [623, 467] width 7 height 8
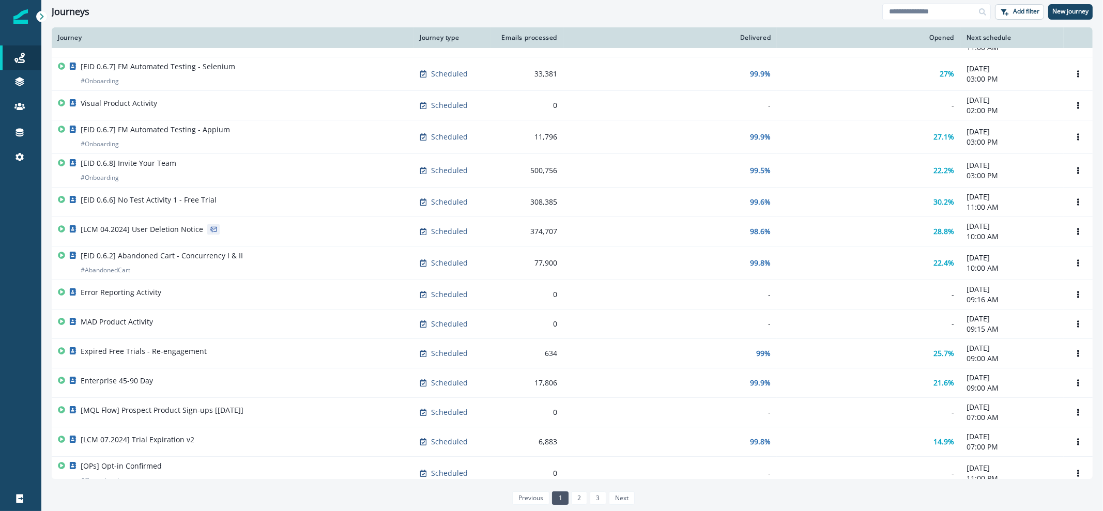
click at [580, 497] on div "Journey removed" at bounding box center [551, 479] width 165 height 45
click at [579, 499] on link "2" at bounding box center [579, 497] width 16 height 13
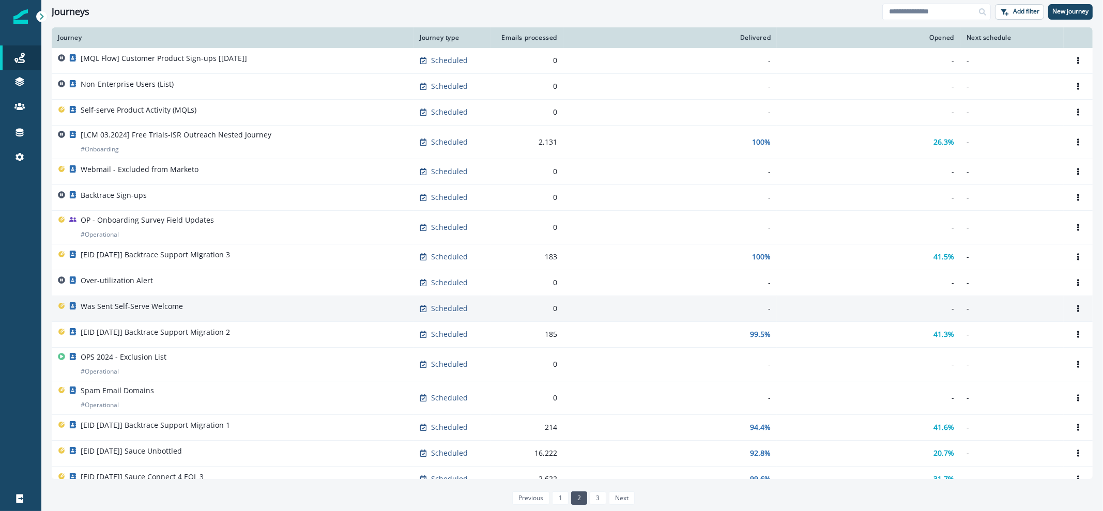
click at [221, 308] on div "Was Sent Self-Serve Welcome" at bounding box center [232, 308] width 349 height 14
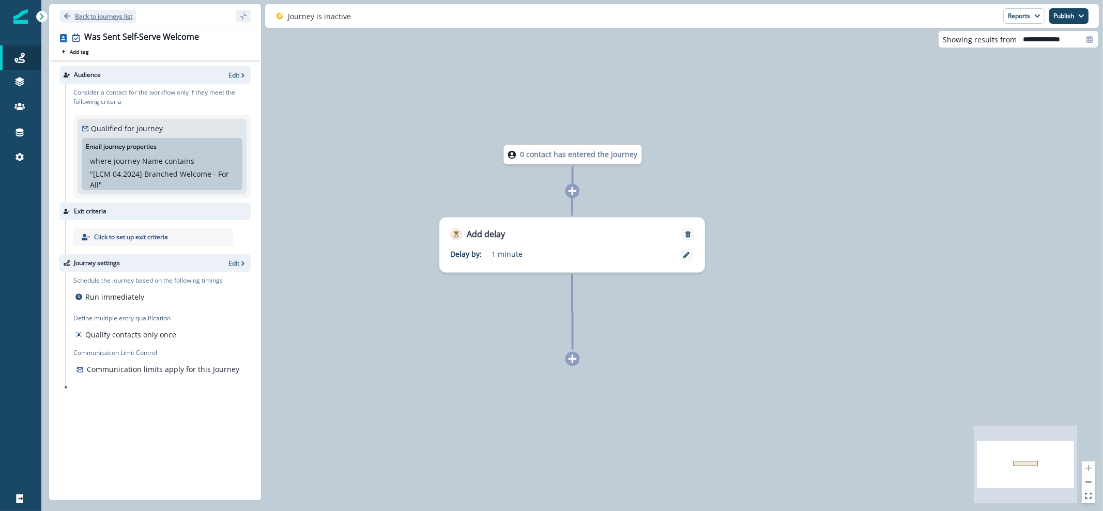
click at [96, 14] on p "Back to journeys list" at bounding box center [103, 16] width 57 height 9
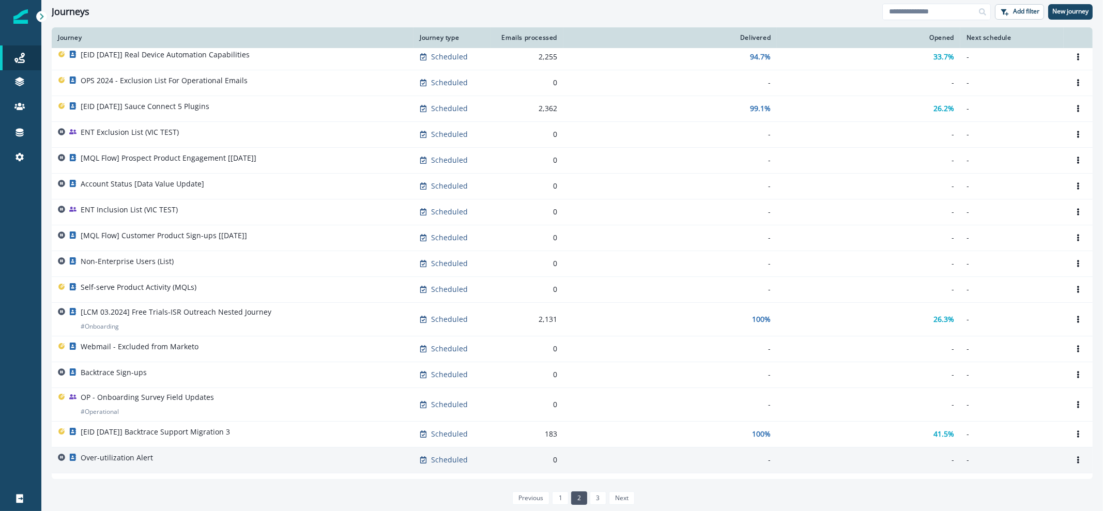
scroll to position [116, 0]
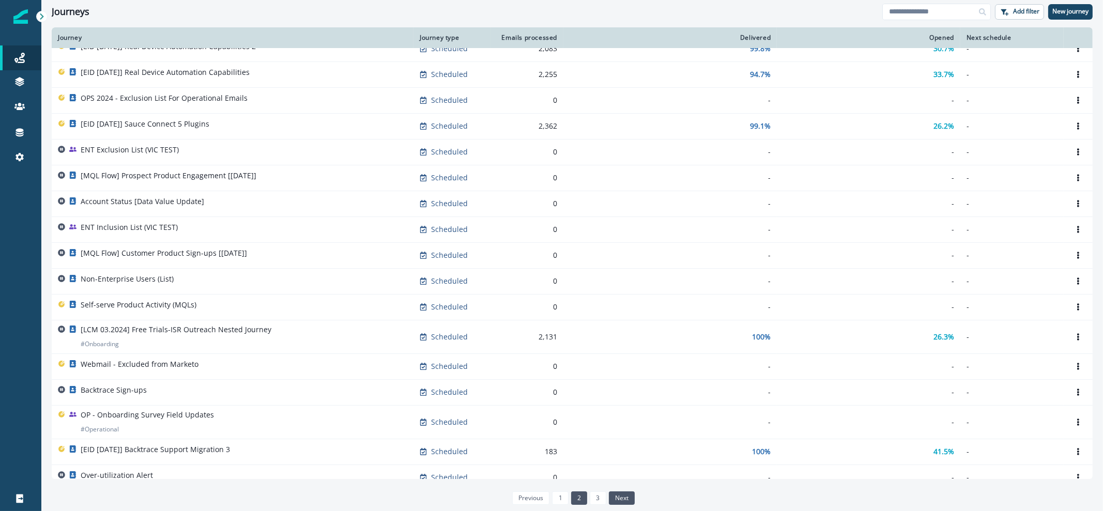
click at [609, 492] on link "next" at bounding box center [622, 497] width 26 height 13
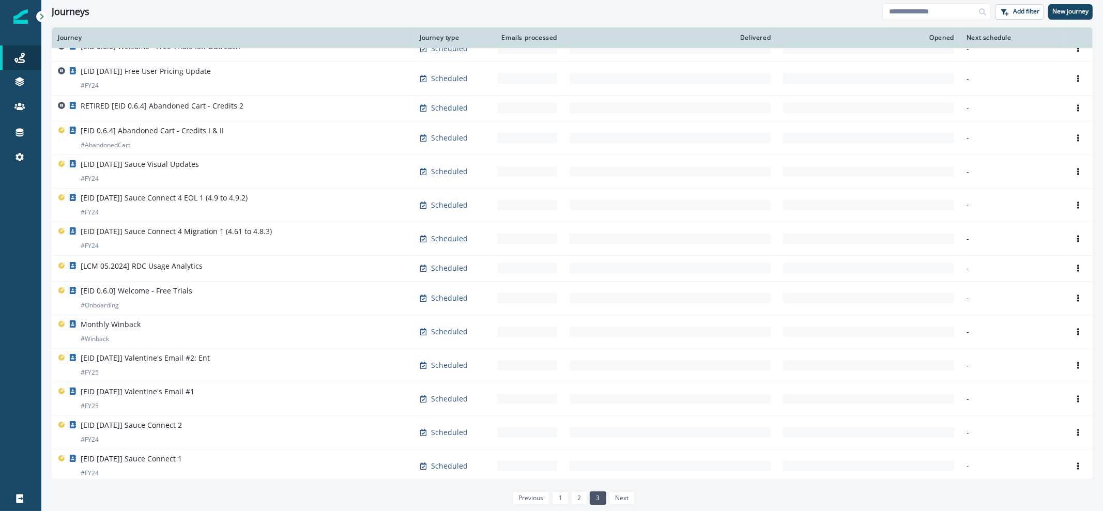
click at [600, 495] on link "3" at bounding box center [597, 497] width 16 height 13
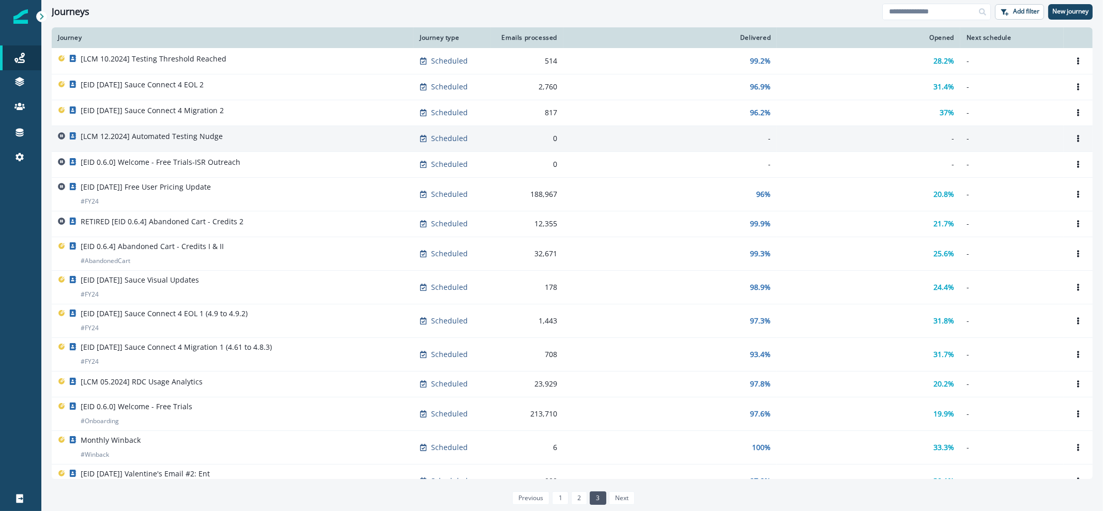
click at [238, 147] on td "[LCM 12.2024] Automated Testing Nudge" at bounding box center [233, 139] width 362 height 26
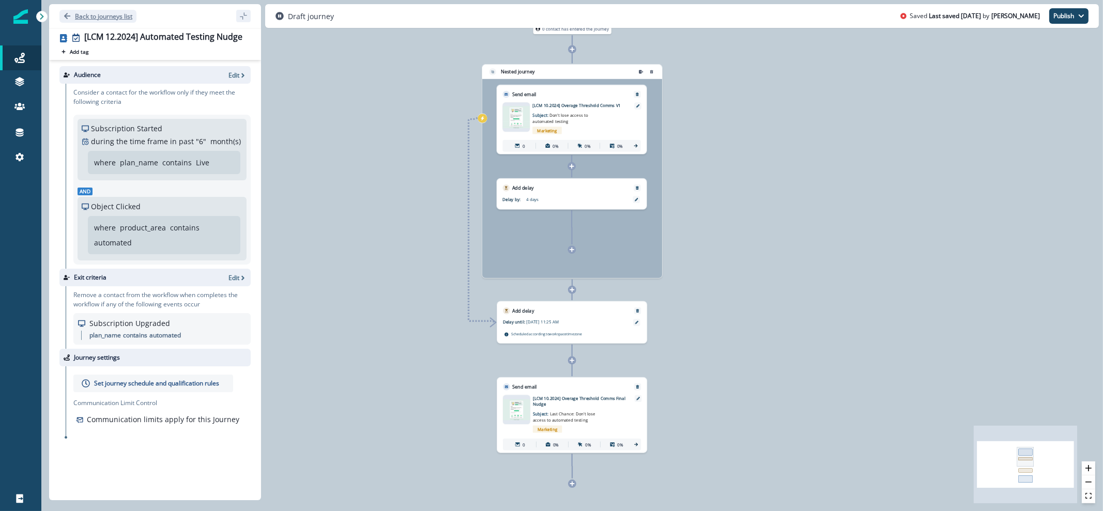
click at [89, 15] on p "Back to journeys list" at bounding box center [103, 16] width 57 height 9
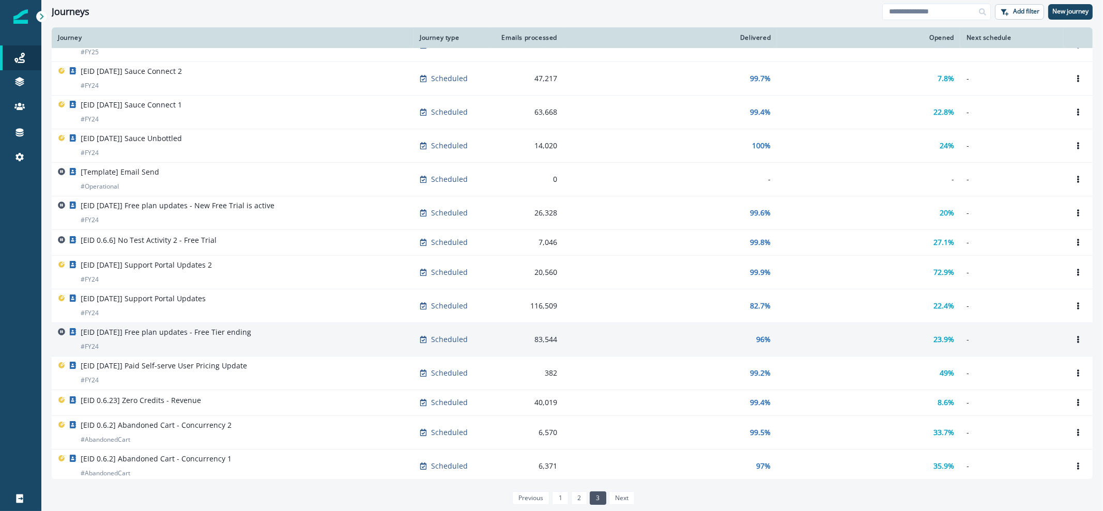
scroll to position [471, 0]
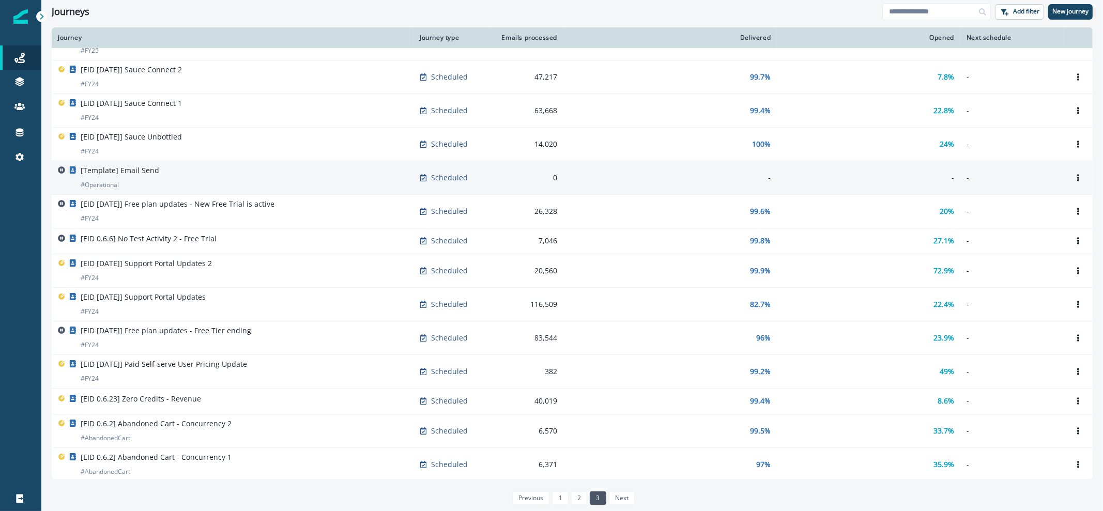
click at [212, 185] on div "[Template] Email Send # Operational" at bounding box center [232, 177] width 349 height 25
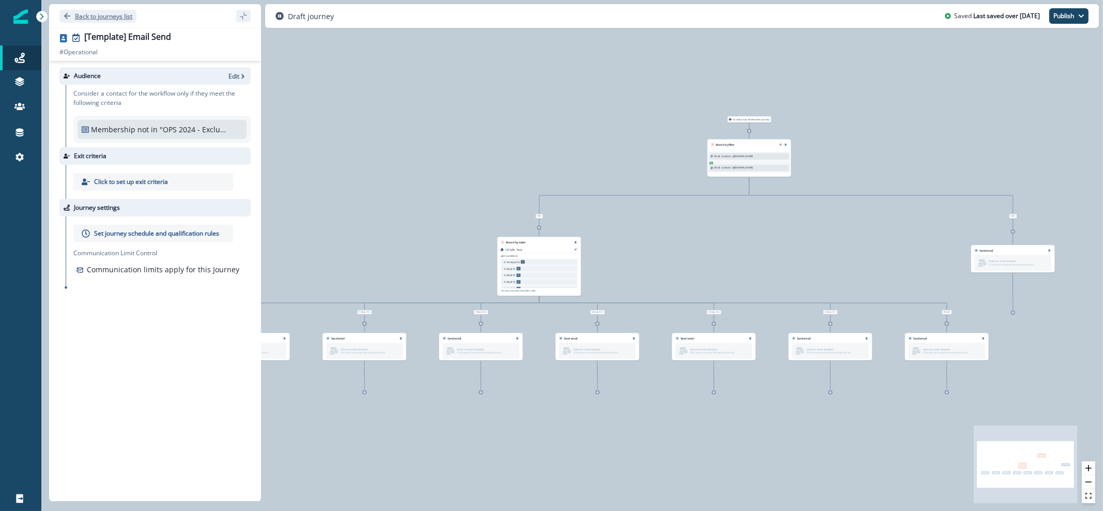
click at [80, 15] on p "Back to journeys list" at bounding box center [103, 16] width 57 height 9
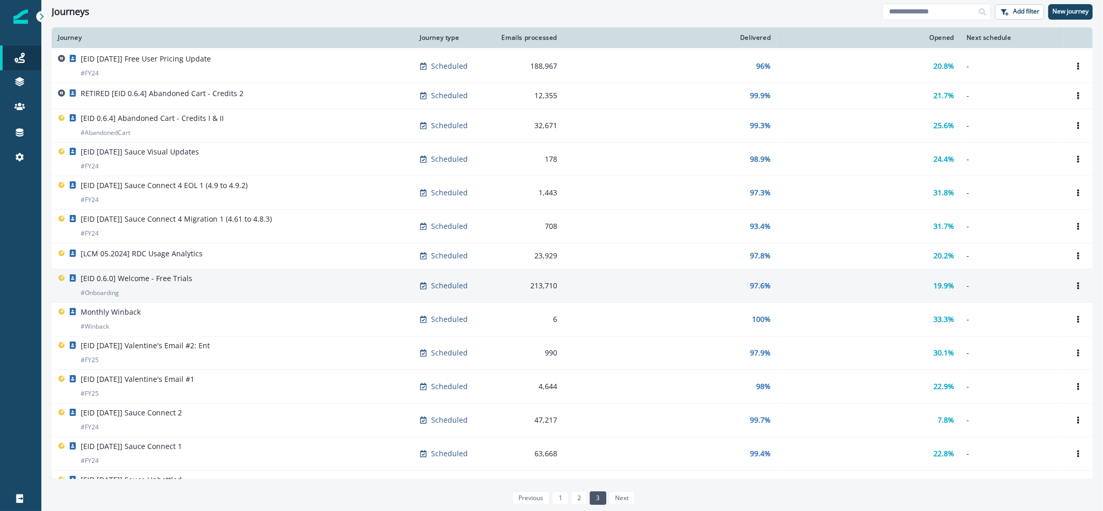
scroll to position [19, 0]
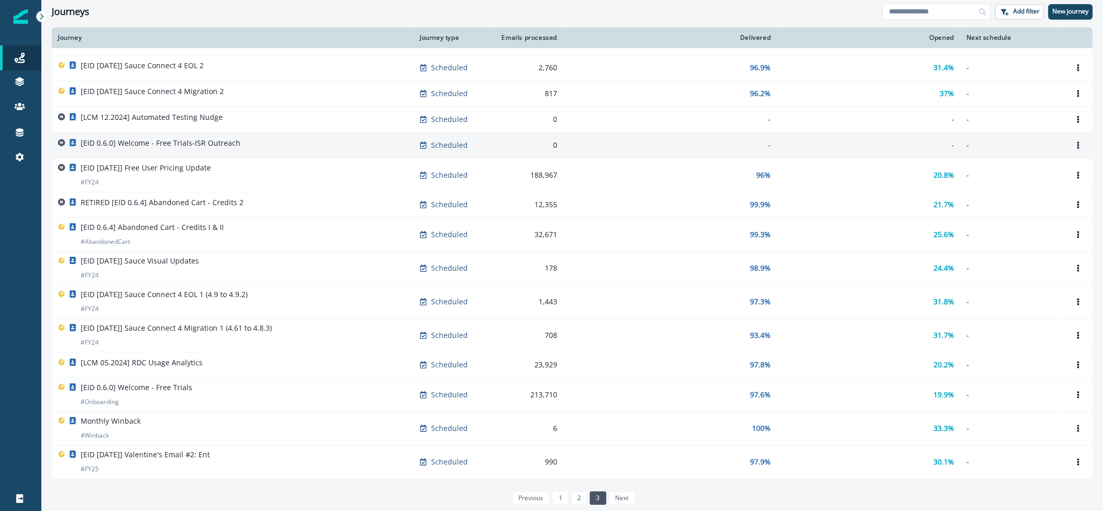
click at [486, 145] on td "Scheduled" at bounding box center [451, 145] width 77 height 26
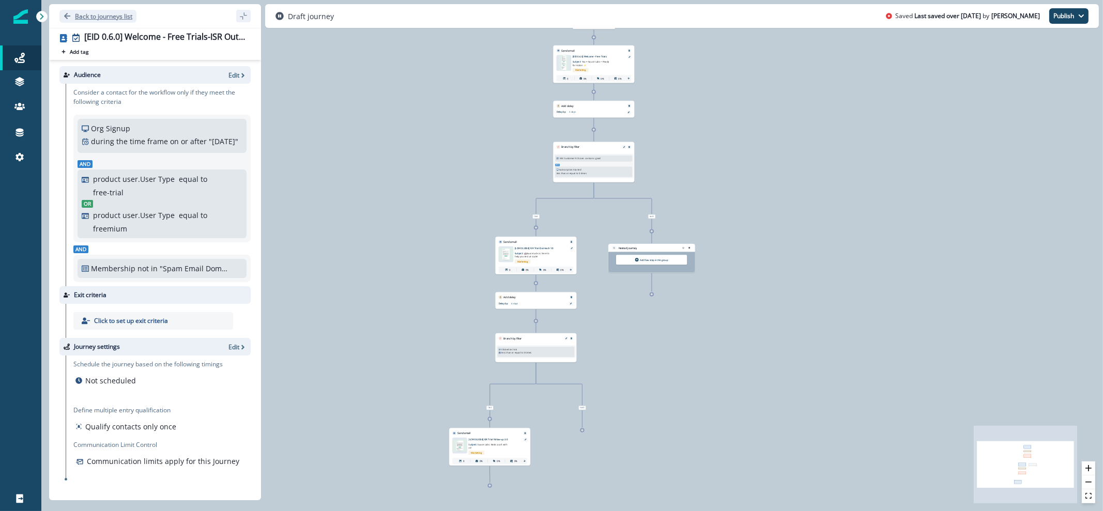
click at [88, 19] on p "Back to journeys list" at bounding box center [103, 16] width 57 height 9
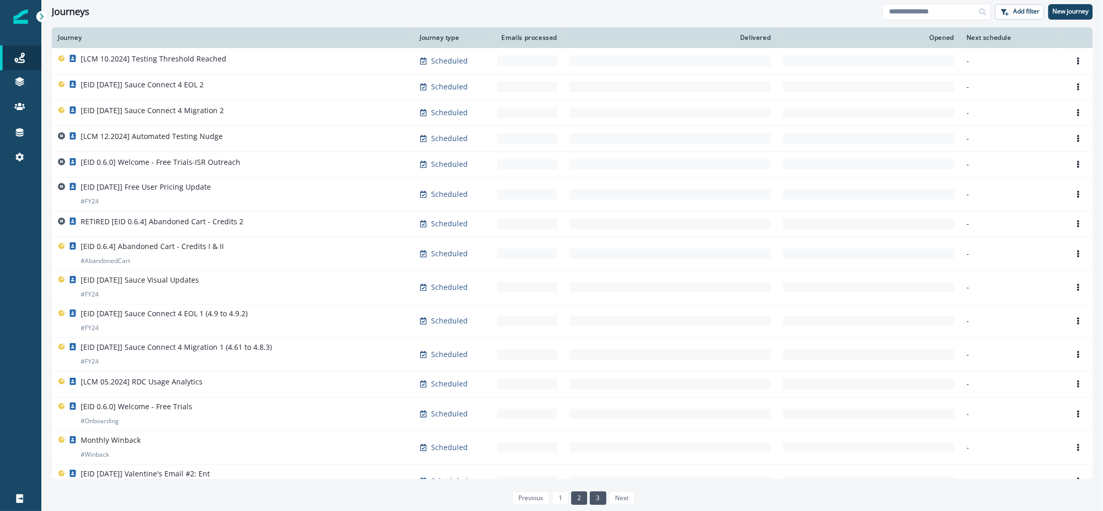
click at [580, 495] on link "2" at bounding box center [579, 497] width 16 height 13
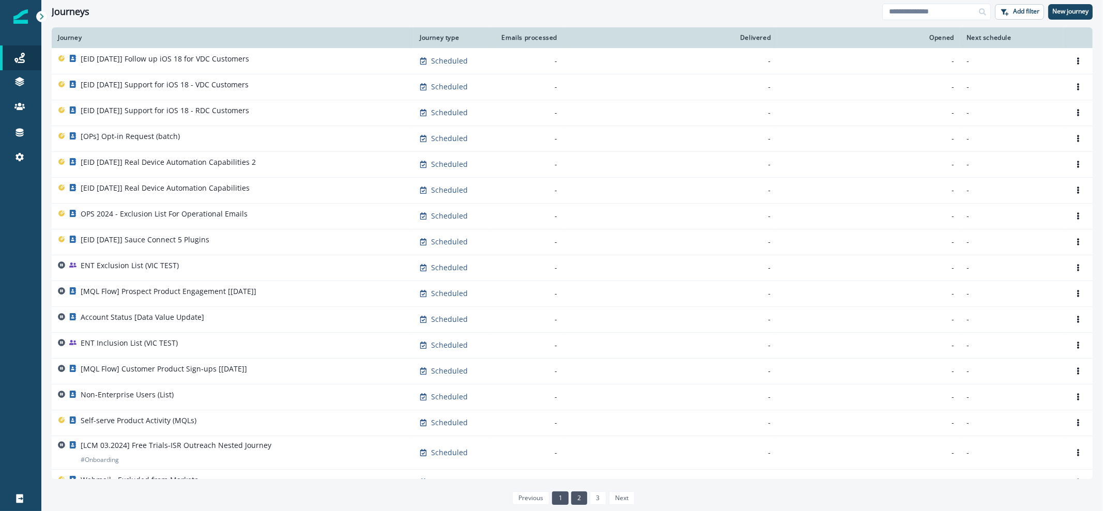
click at [555, 500] on link "1" at bounding box center [560, 497] width 16 height 13
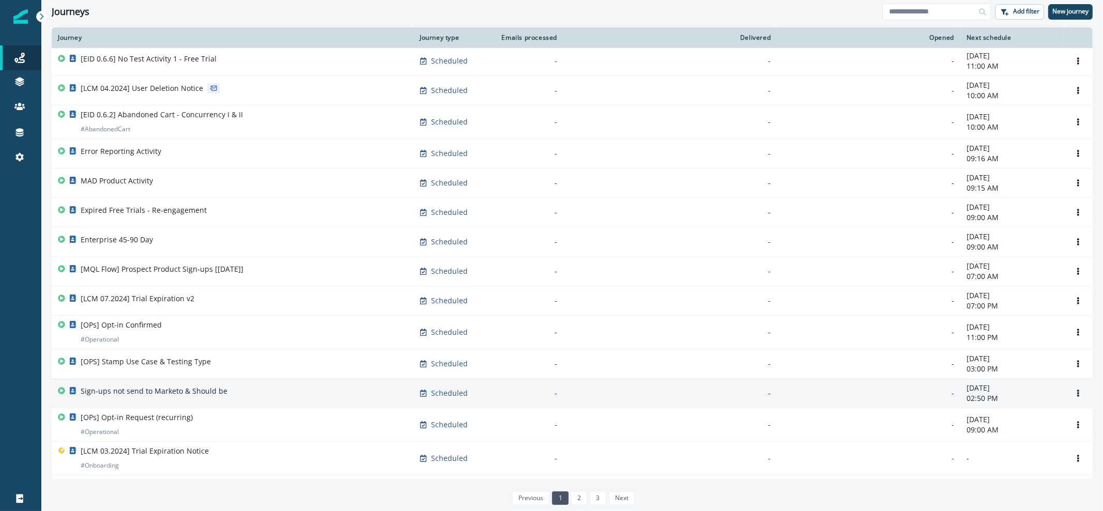
scroll to position [504, 0]
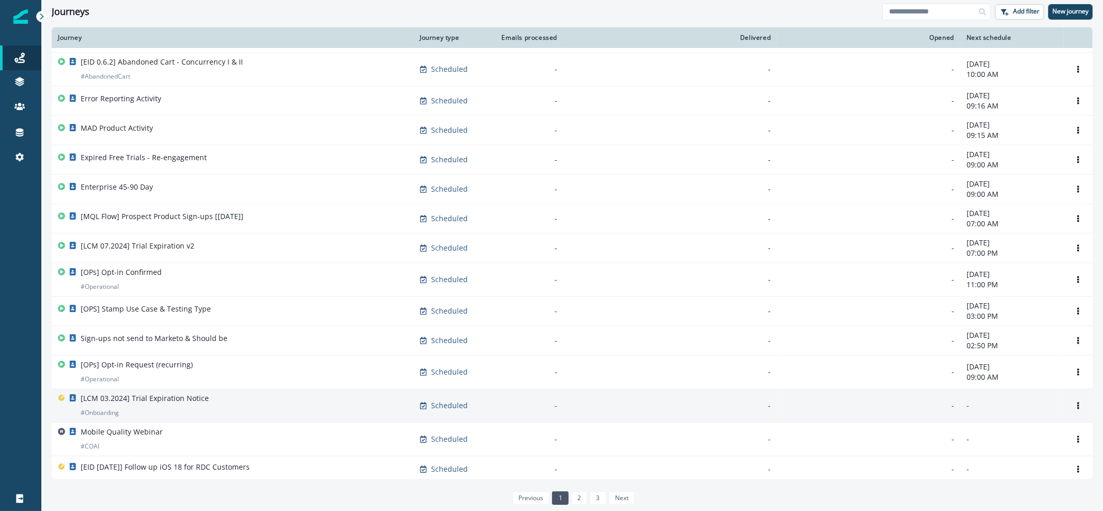
click at [289, 404] on div "[LCM 03.2024] Trial Expiration Notice # Onboarding" at bounding box center [232, 405] width 349 height 25
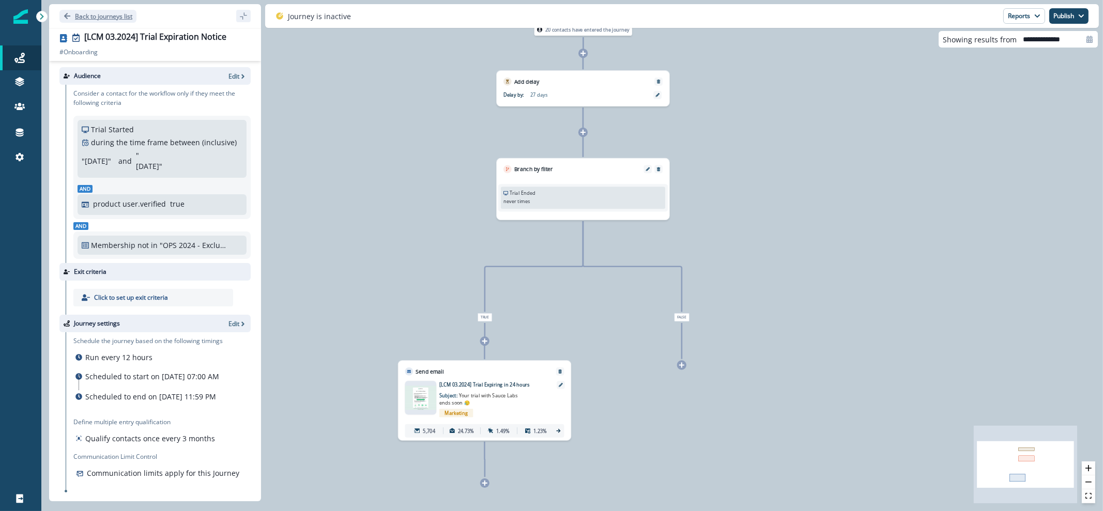
click at [116, 12] on p "Back to journeys list" at bounding box center [103, 16] width 57 height 9
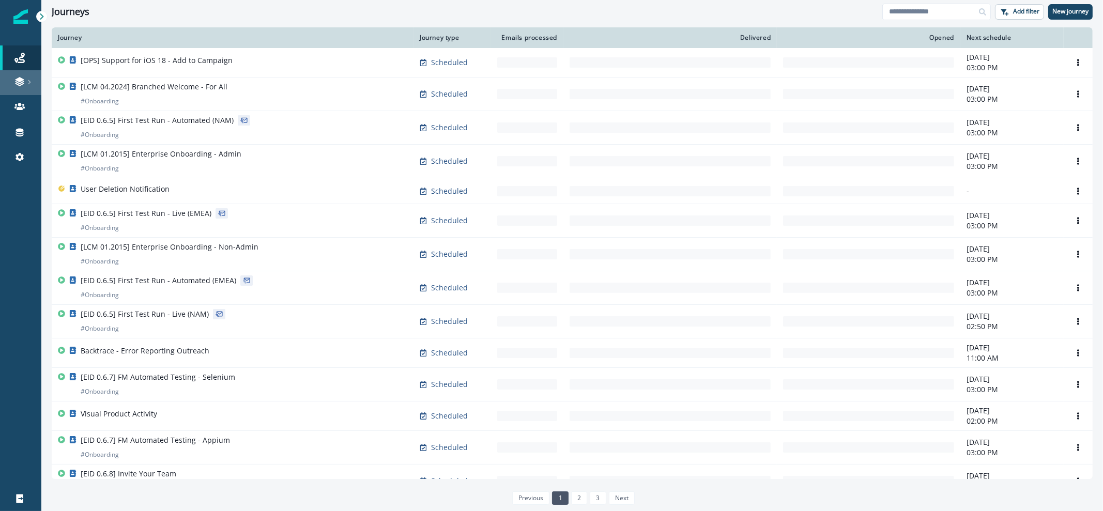
click at [25, 84] on div at bounding box center [20, 81] width 33 height 10
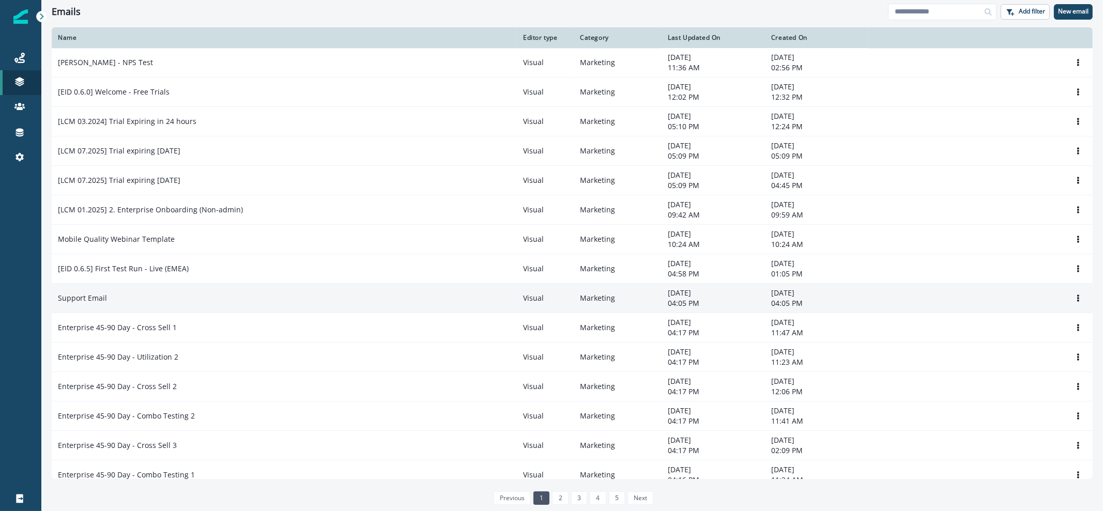
click at [199, 288] on td "Support Email" at bounding box center [284, 298] width 465 height 29
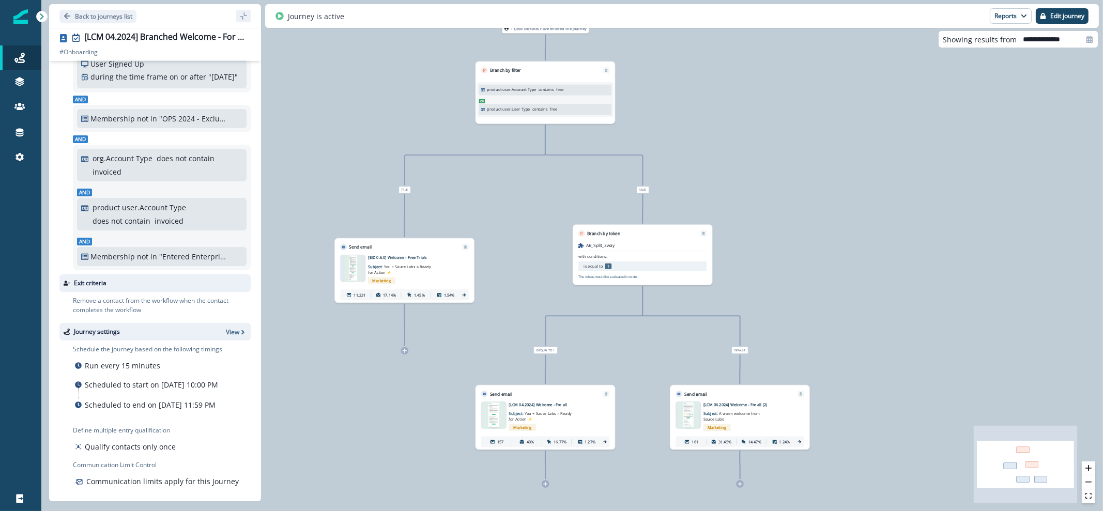
scroll to position [108, 0]
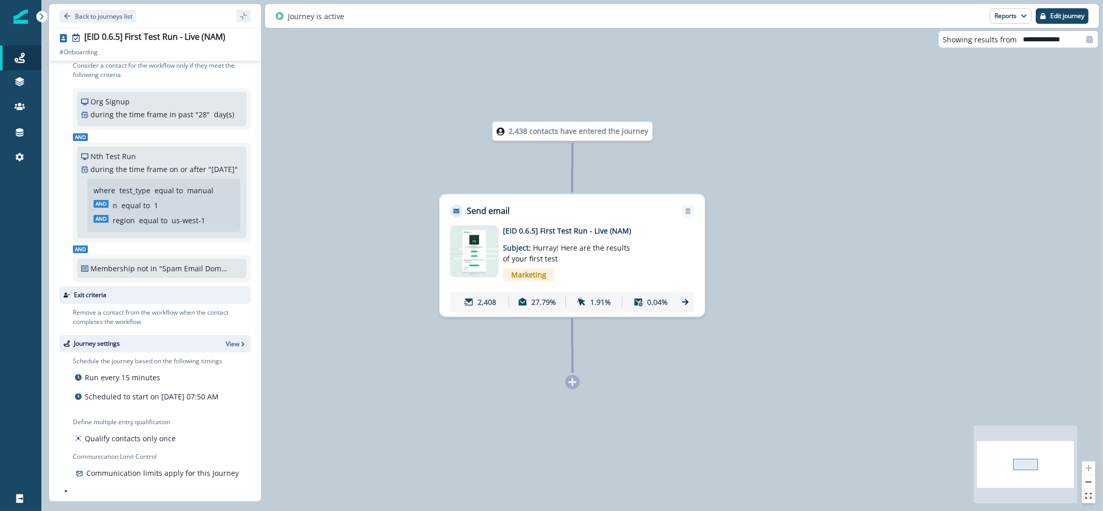
scroll to position [51, 0]
click at [590, 232] on p "[EID 0.6.5] First Test Run - Live (NAM)" at bounding box center [585, 231] width 165 height 11
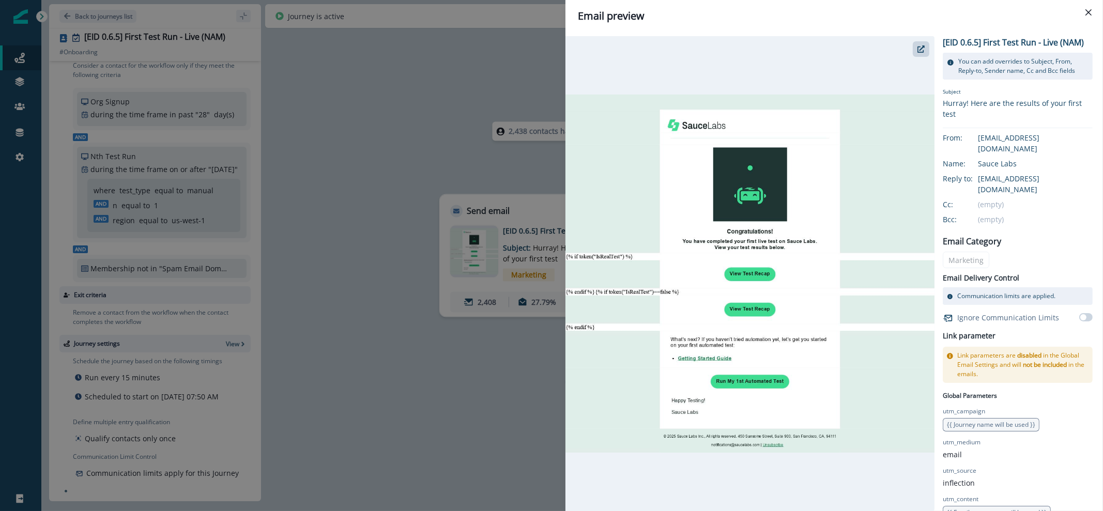
click at [1091, 13] on button "Close" at bounding box center [1088, 12] width 17 height 17
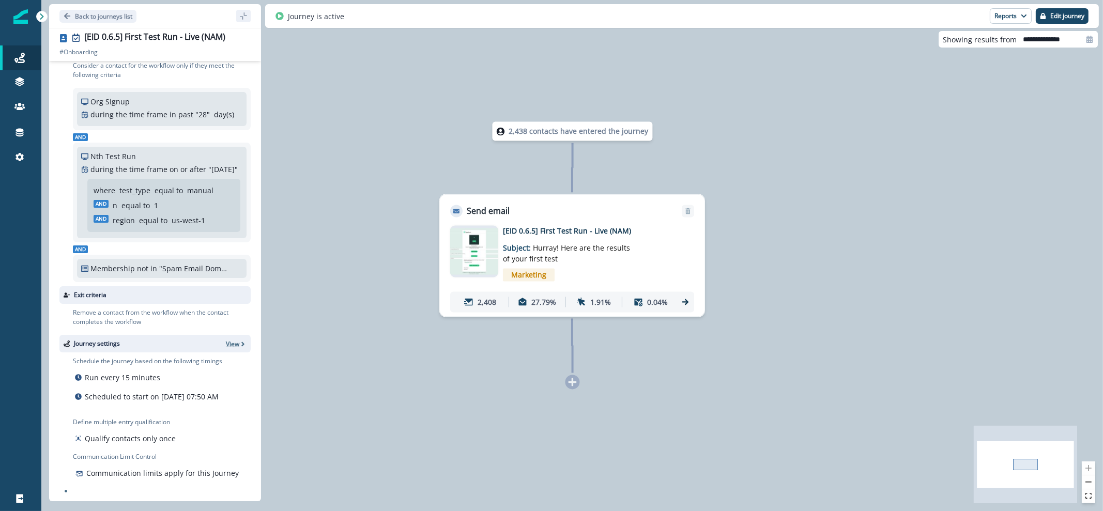
click at [241, 342] on icon "button" at bounding box center [242, 344] width 3 height 5
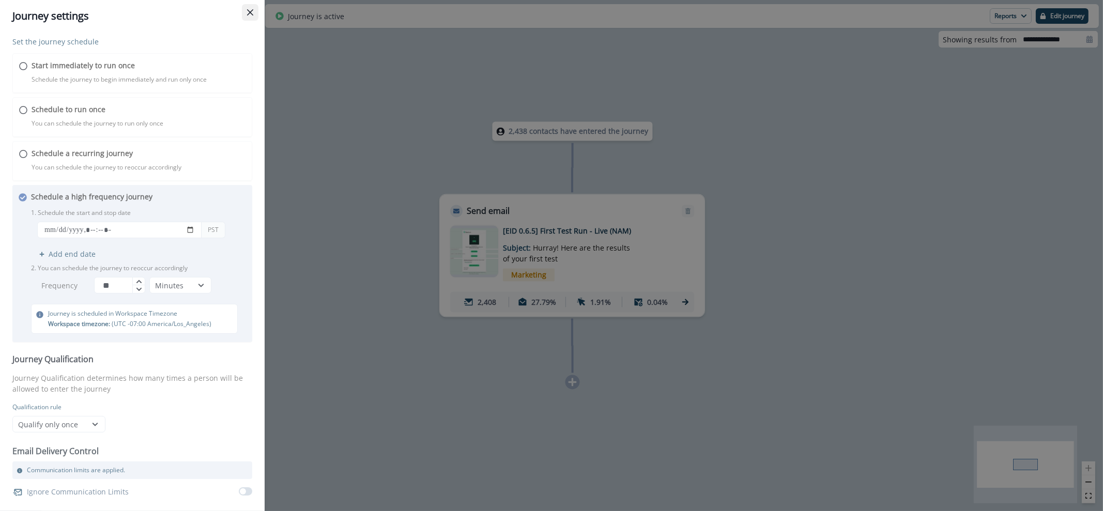
click at [246, 16] on button "Close" at bounding box center [250, 12] width 17 height 17
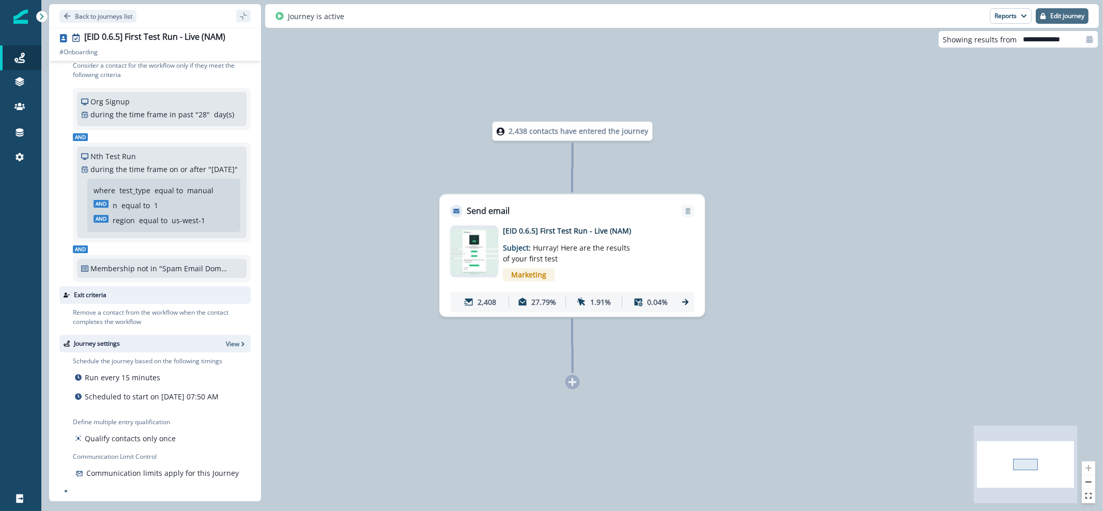
click at [1056, 14] on p "Edit journey" at bounding box center [1067, 15] width 34 height 7
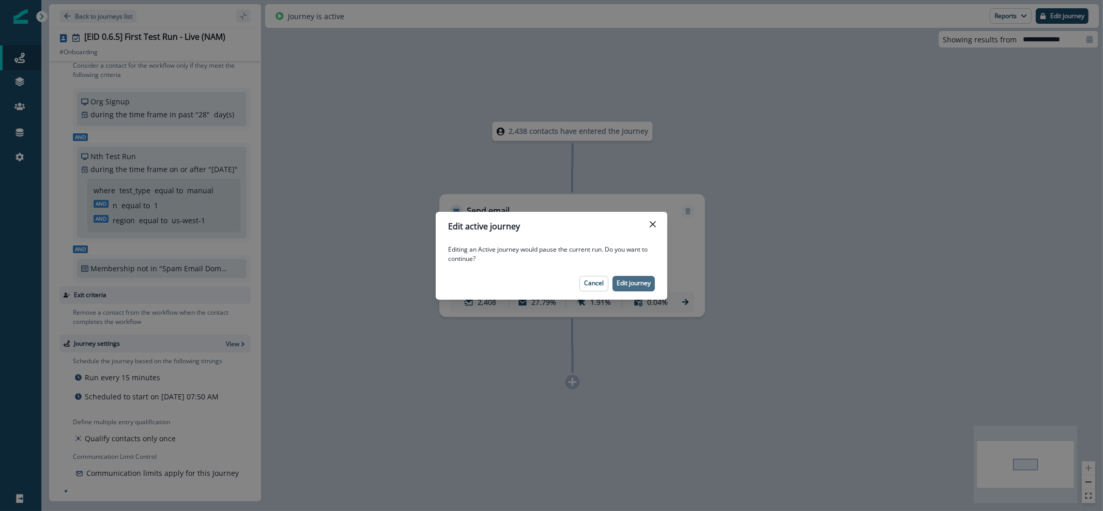
click at [647, 282] on p "Edit journey" at bounding box center [633, 283] width 34 height 7
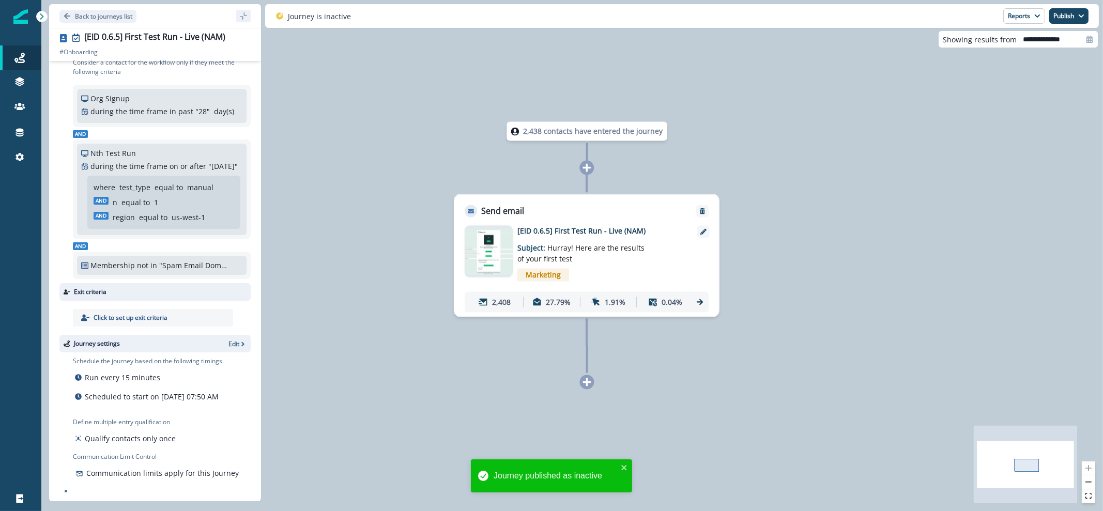
scroll to position [54, 0]
click at [228, 339] on p "Edit" at bounding box center [233, 343] width 11 height 9
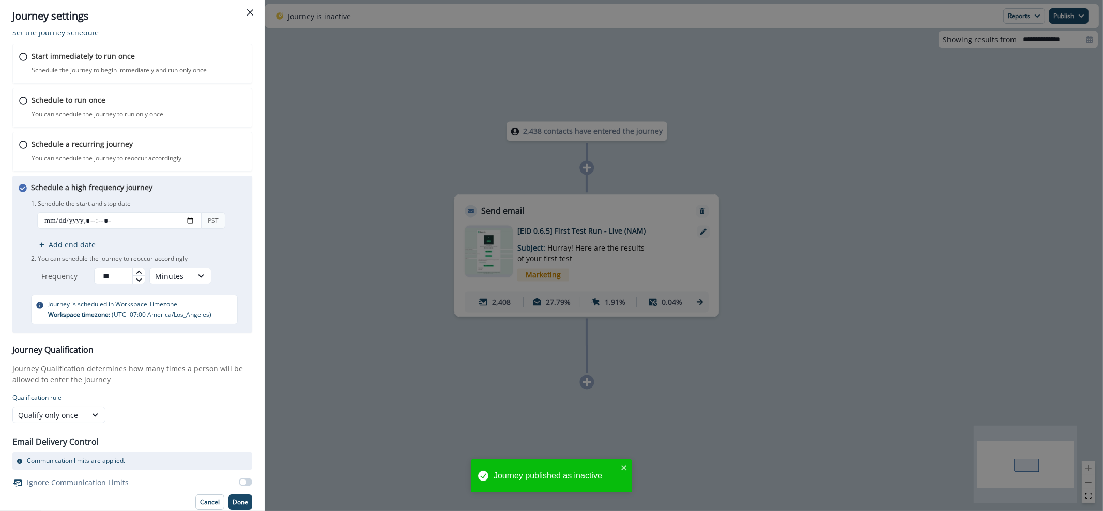
scroll to position [11, 0]
click at [241, 479] on span at bounding box center [245, 480] width 13 height 8
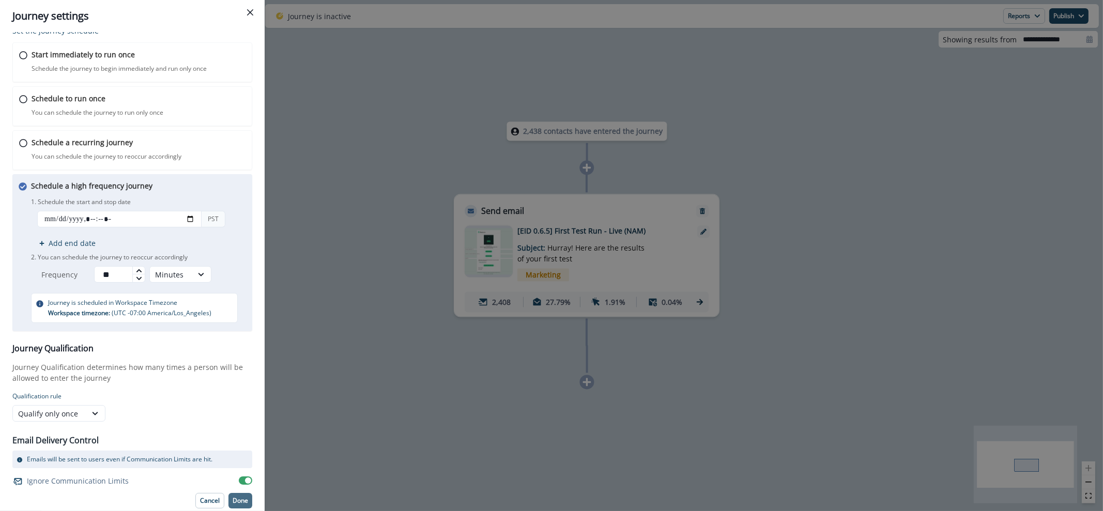
click at [232, 497] on p "Done" at bounding box center [239, 500] width 15 height 7
type input "**********"
click at [234, 500] on p "Done" at bounding box center [239, 500] width 15 height 7
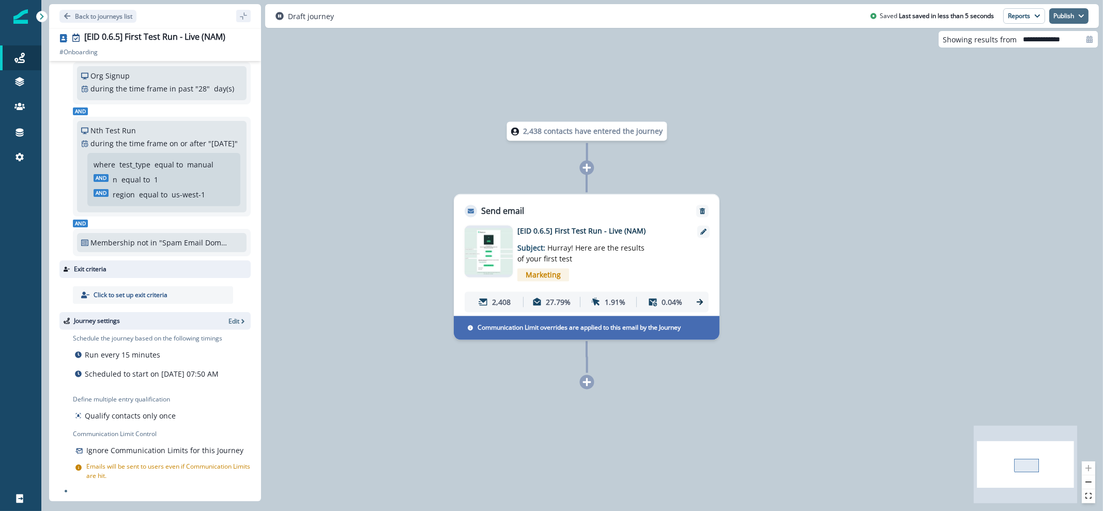
click at [1055, 20] on button "Publish" at bounding box center [1068, 15] width 39 height 15
click at [1027, 43] on button "as active journey" at bounding box center [1030, 42] width 115 height 19
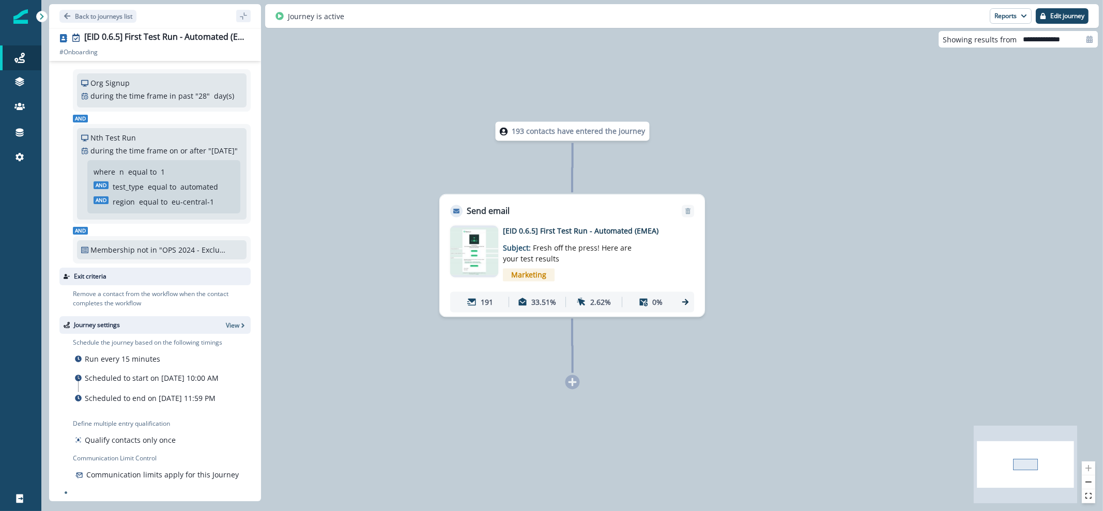
scroll to position [82, 0]
click at [226, 319] on p "View" at bounding box center [232, 323] width 13 height 9
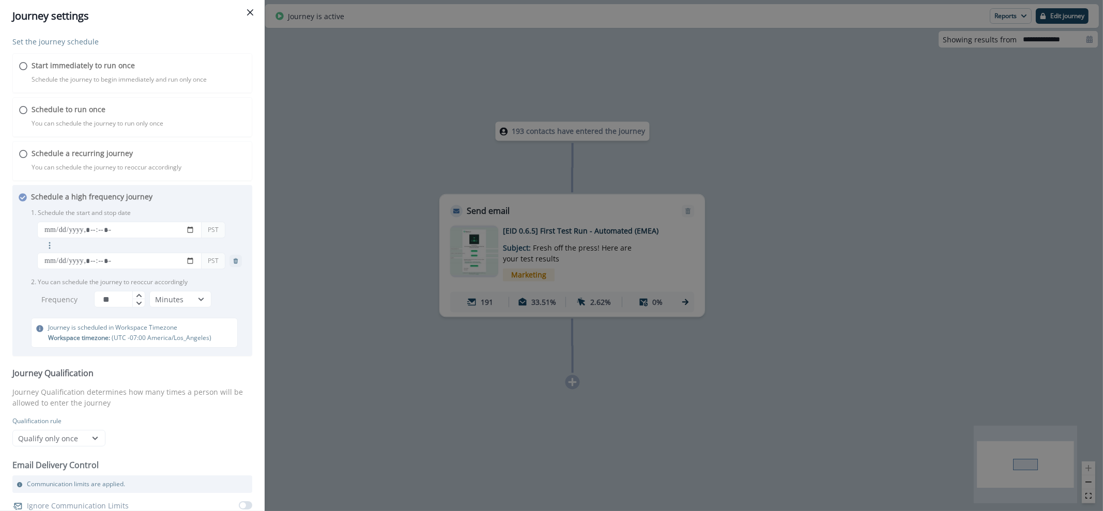
click at [1046, 27] on div "Journey settings Set the journey schedule Start immediately to run once Schedul…" at bounding box center [551, 255] width 1103 height 511
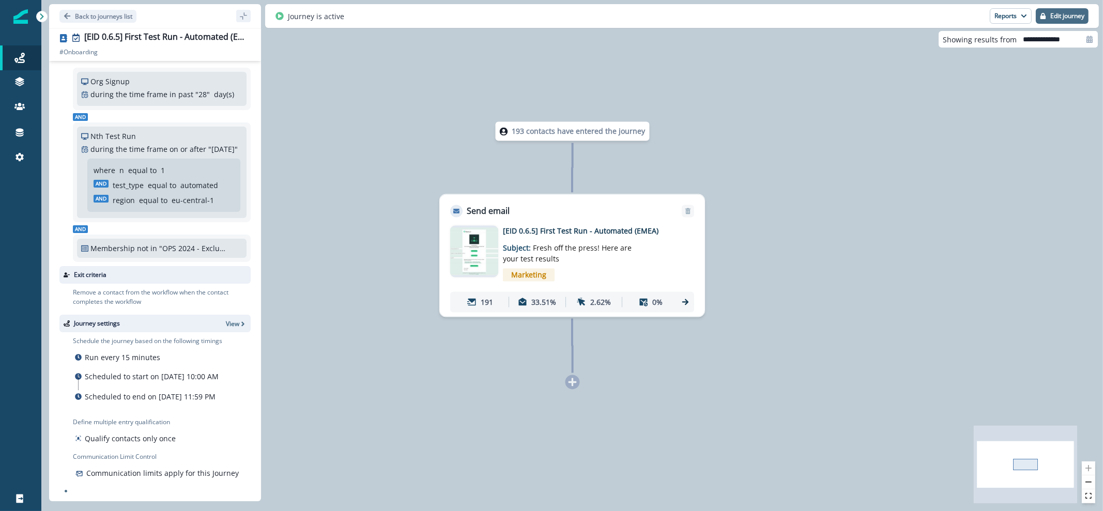
click at [1047, 21] on button "Edit journey" at bounding box center [1061, 15] width 53 height 15
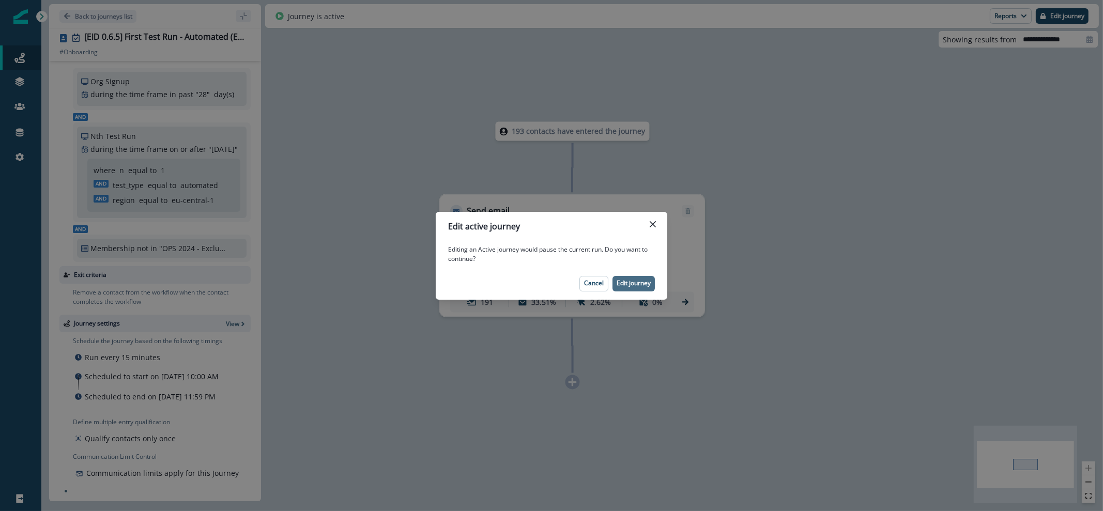
click at [652, 281] on button "Edit journey" at bounding box center [633, 283] width 42 height 15
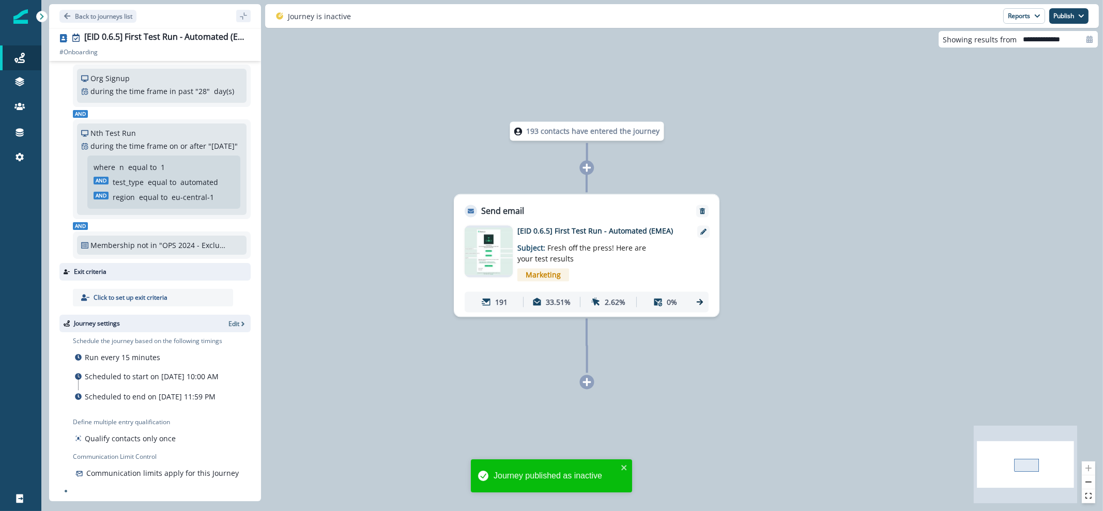
scroll to position [85, 0]
click at [232, 315] on div "Journey settings Edit" at bounding box center [154, 324] width 191 height 18
click at [227, 315] on div "Journey settings Edit" at bounding box center [154, 324] width 191 height 18
click at [228, 319] on p "Edit" at bounding box center [233, 323] width 11 height 9
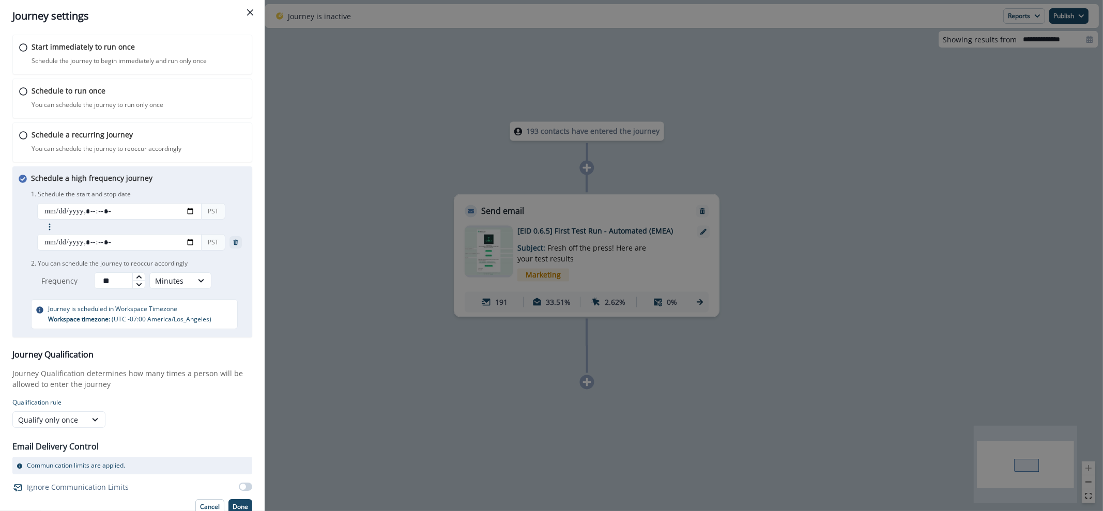
scroll to position [25, 0]
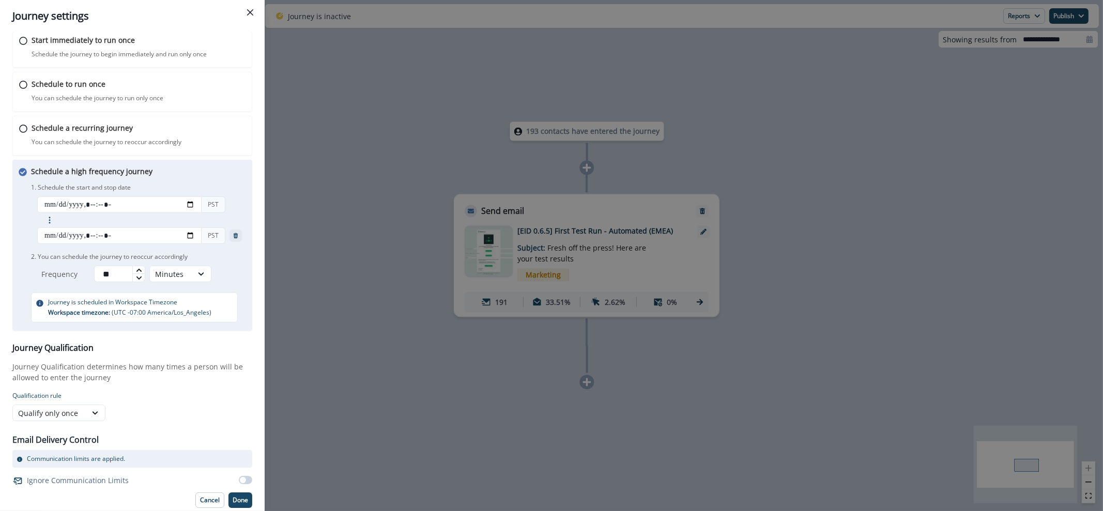
click at [240, 479] on span at bounding box center [243, 480] width 6 height 6
drag, startPoint x: 234, startPoint y: 498, endPoint x: 282, endPoint y: 454, distance: 64.4
click at [234, 497] on p "Done" at bounding box center [239, 499] width 15 height 7
type input "**********"
click at [242, 498] on div "Set the journey schedule Start immediately to run once Schedule the journey to …" at bounding box center [132, 271] width 265 height 479
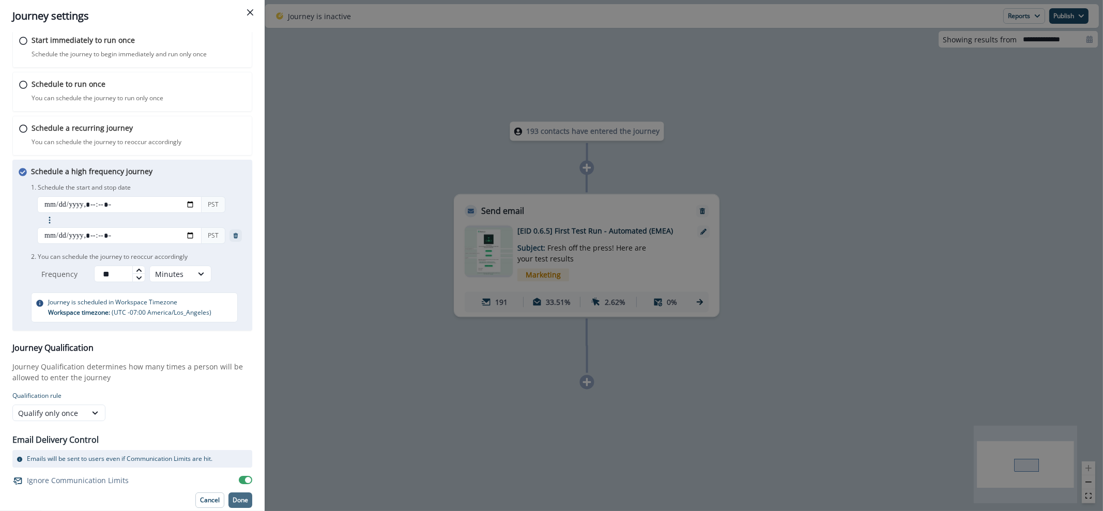
click at [241, 497] on button "Done" at bounding box center [240, 499] width 24 height 15
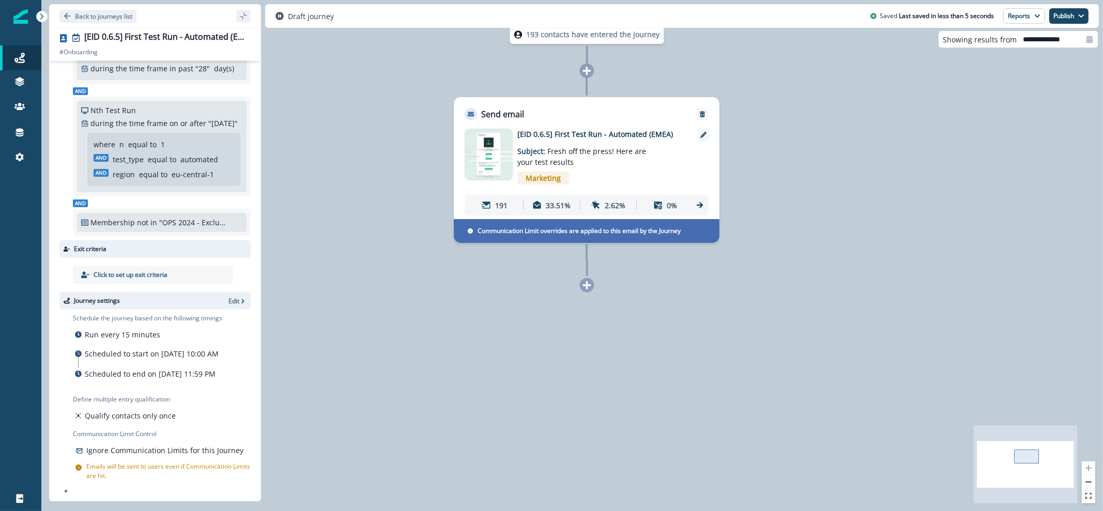
scroll to position [118, 0]
click at [1060, 20] on button "Publish" at bounding box center [1068, 15] width 39 height 15
click at [1000, 48] on button "as active journey" at bounding box center [1030, 42] width 115 height 19
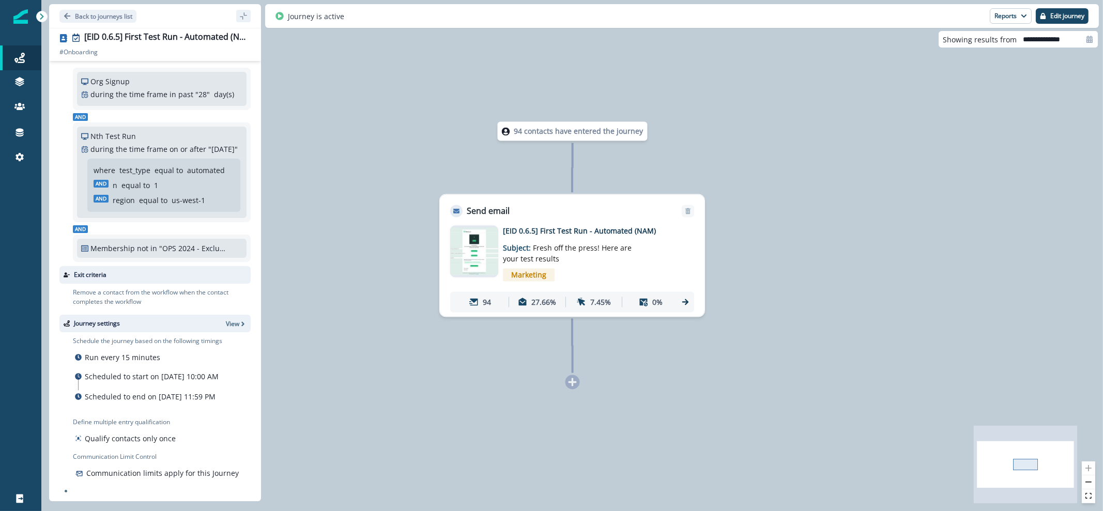
scroll to position [97, 0]
click at [215, 315] on div "Journey settings View" at bounding box center [154, 324] width 191 height 18
click at [226, 319] on p "View" at bounding box center [232, 323] width 13 height 9
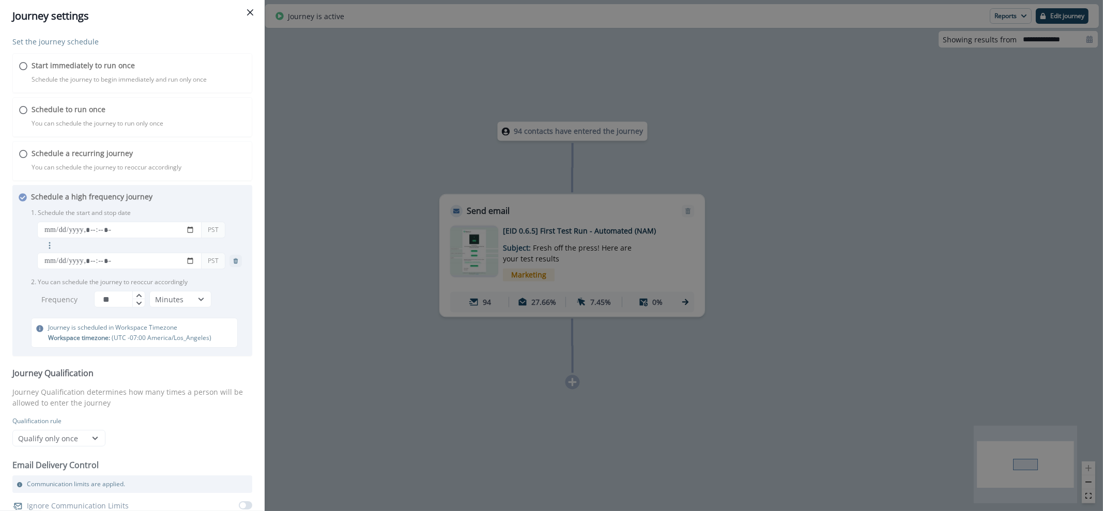
click at [1067, 24] on div "Journey settings Set the journey schedule Start immediately to run once Schedul…" at bounding box center [551, 255] width 1103 height 511
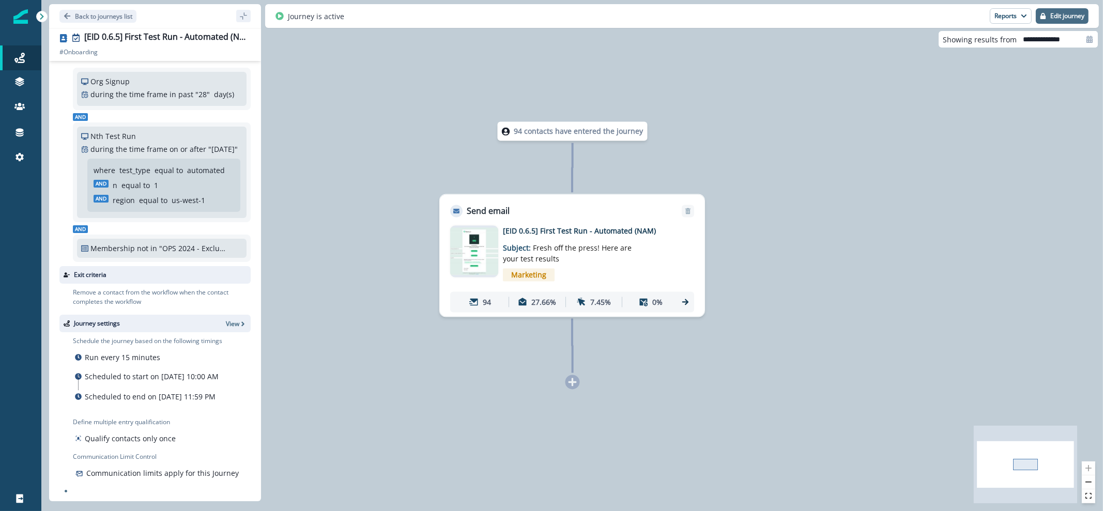
click at [1047, 16] on button "Edit journey" at bounding box center [1061, 15] width 53 height 15
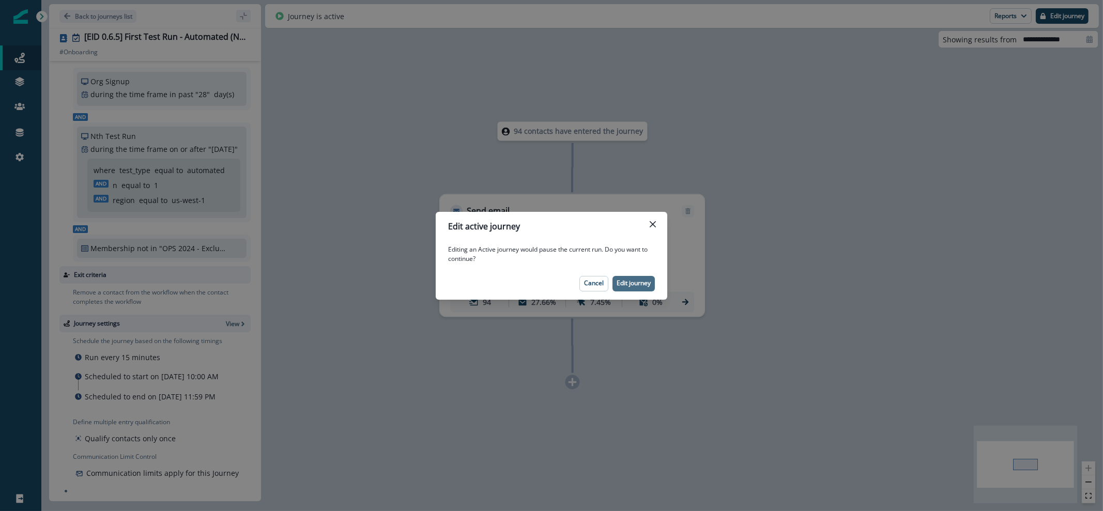
click at [625, 280] on p "Edit journey" at bounding box center [633, 283] width 34 height 7
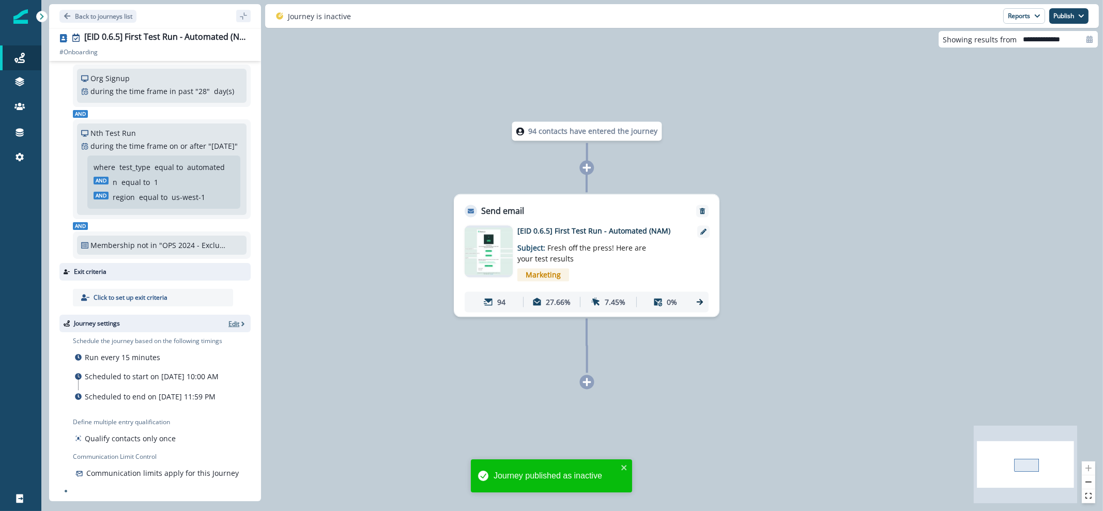
click at [228, 319] on p "Edit" at bounding box center [233, 323] width 11 height 9
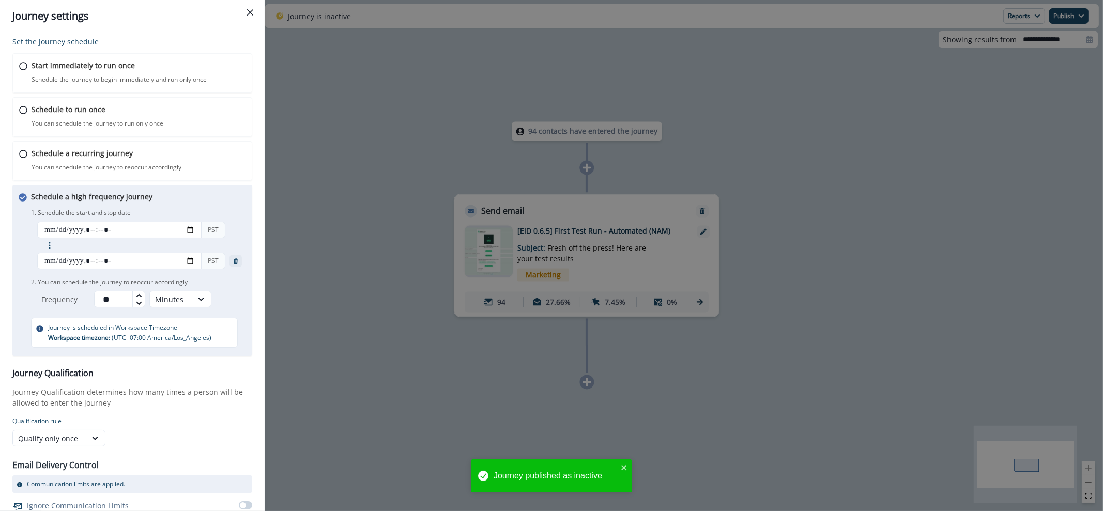
scroll to position [25, 0]
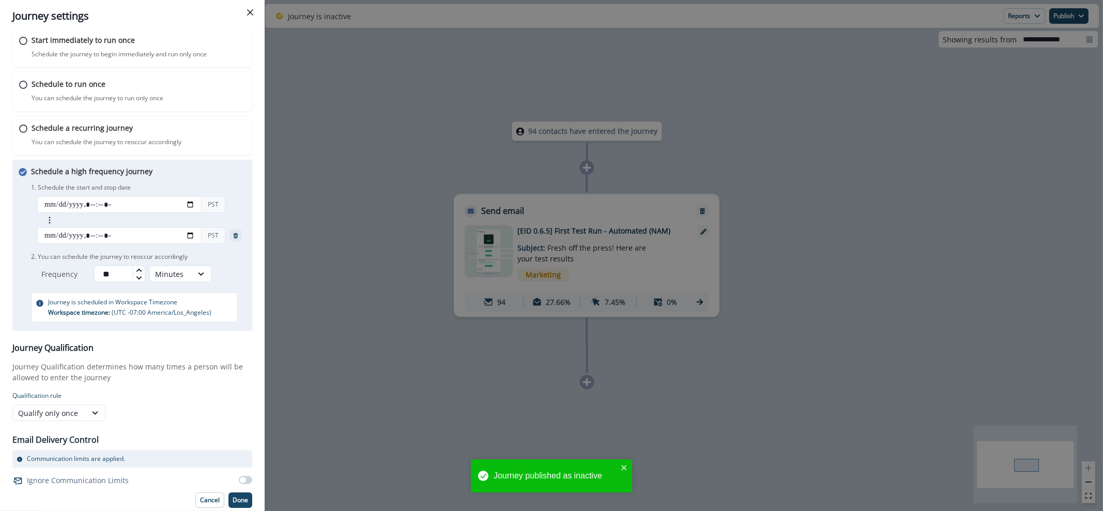
click at [240, 479] on span at bounding box center [243, 480] width 6 height 6
click at [232, 498] on p "Done" at bounding box center [239, 499] width 15 height 7
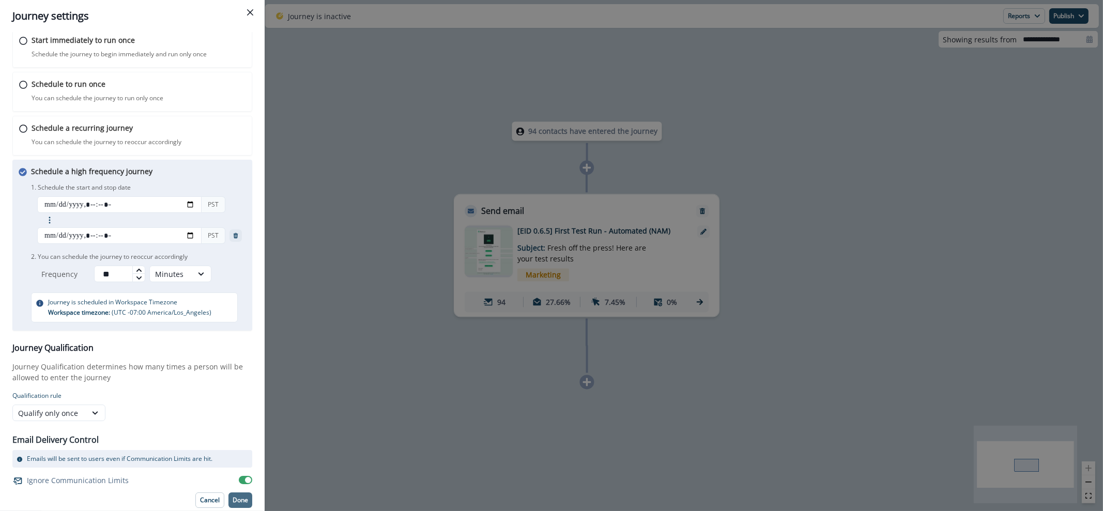
type input "**********"
click at [237, 497] on p "Done" at bounding box center [239, 499] width 15 height 7
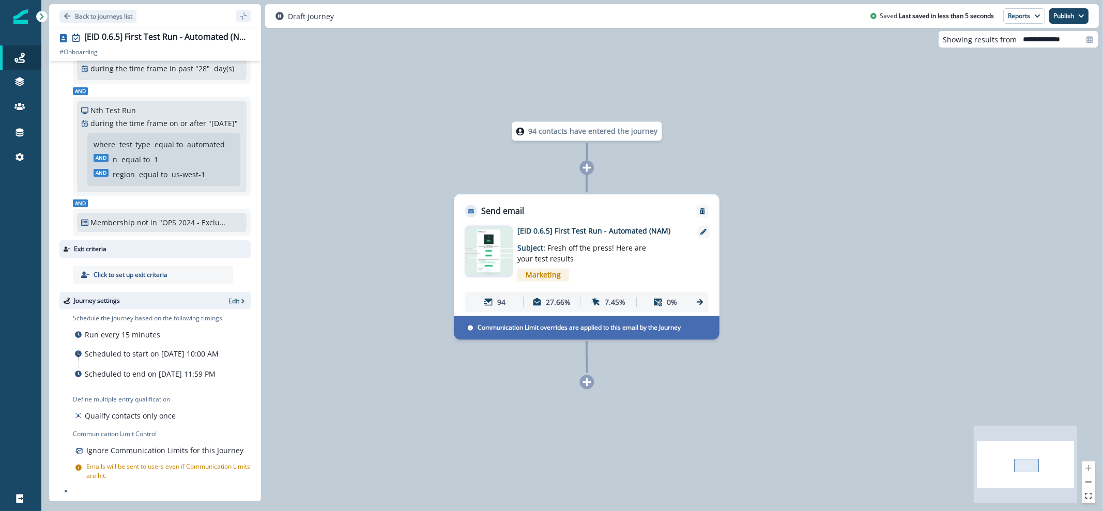
drag, startPoint x: 1077, startPoint y: 14, endPoint x: 1063, endPoint y: 27, distance: 19.4
click at [1075, 15] on button "Publish" at bounding box center [1068, 15] width 39 height 15
click at [1054, 39] on button "as active journey" at bounding box center [1030, 42] width 115 height 19
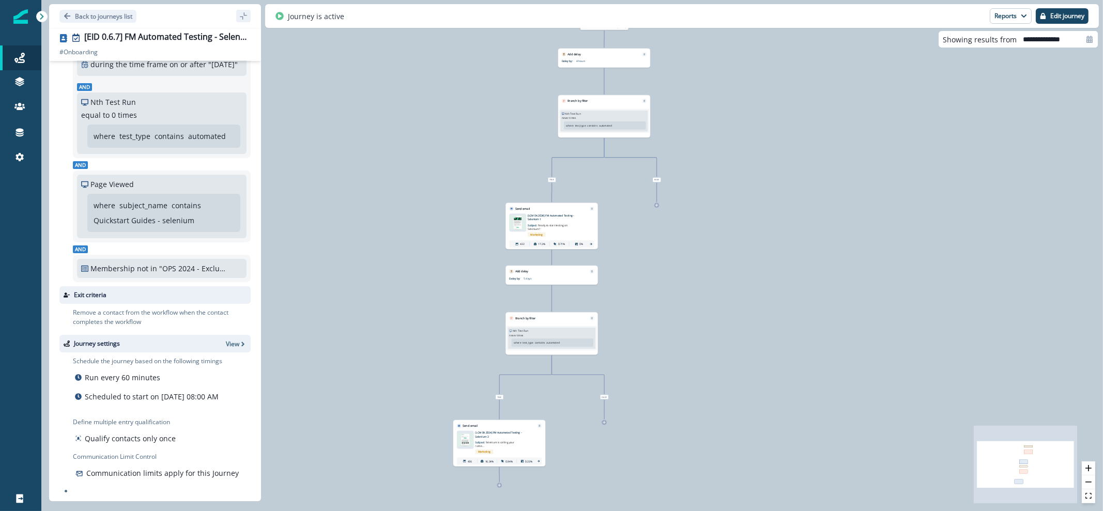
scroll to position [129, 0]
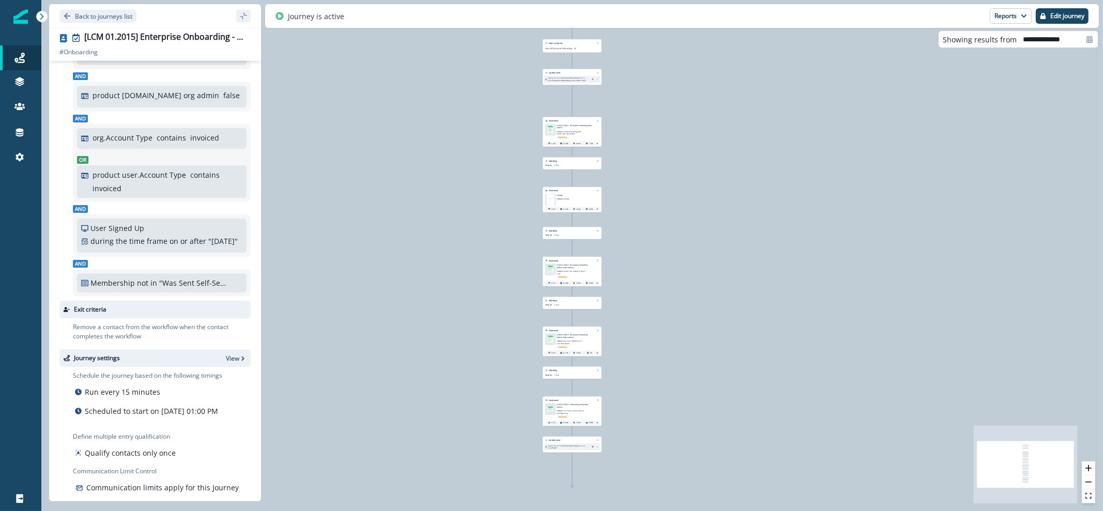
scroll to position [111, 0]
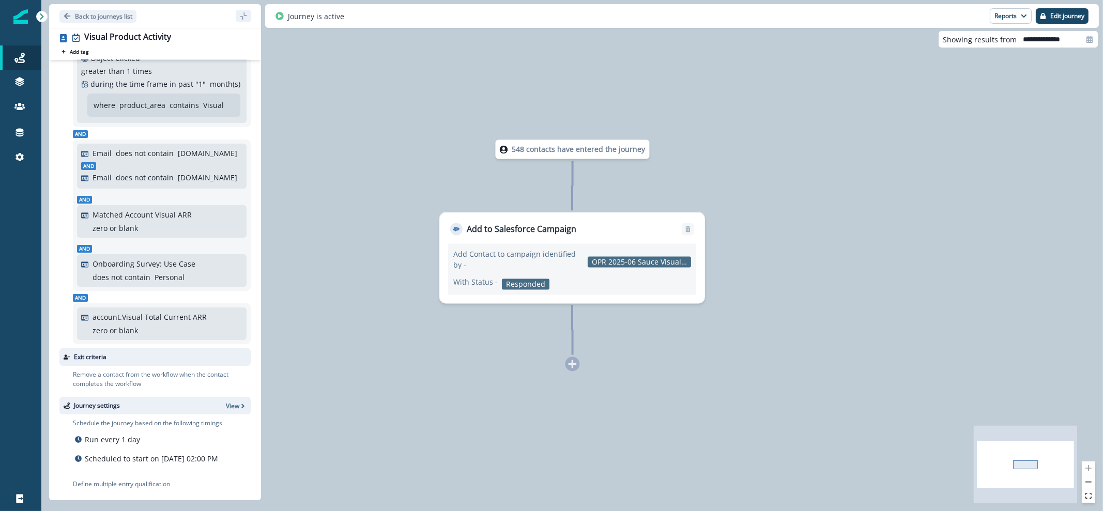
scroll to position [172, 0]
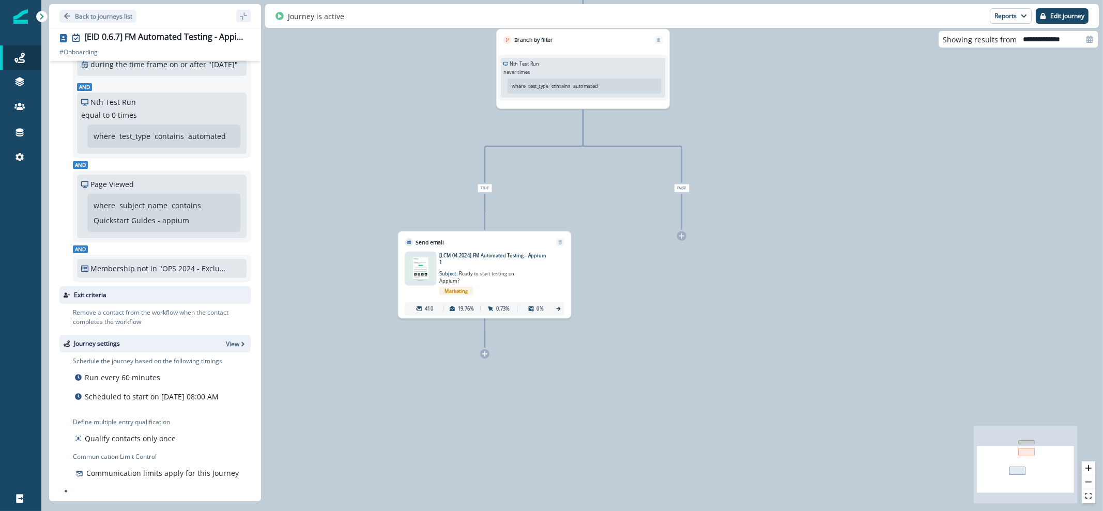
scroll to position [129, 0]
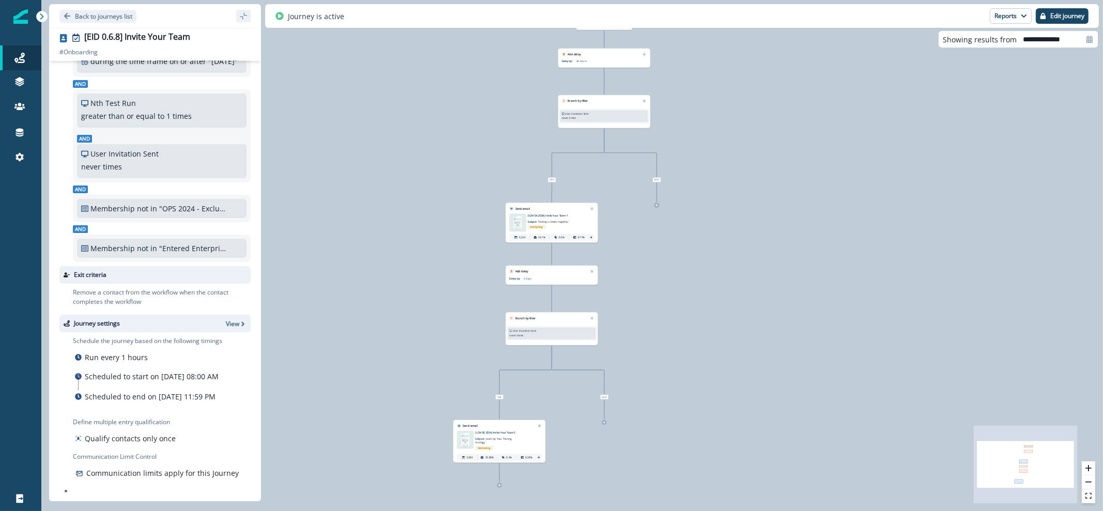
scroll to position [128, 0]
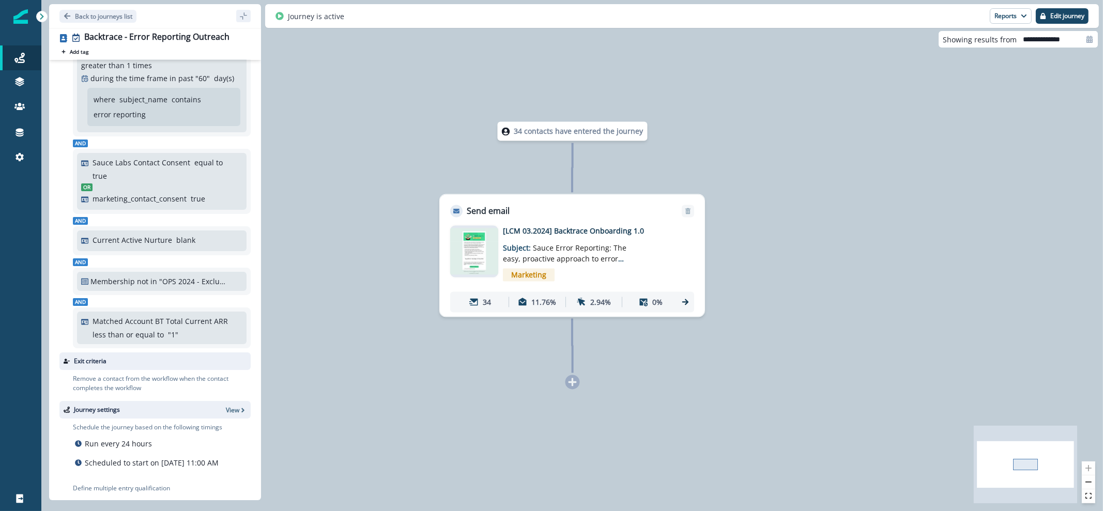
scroll to position [153, 0]
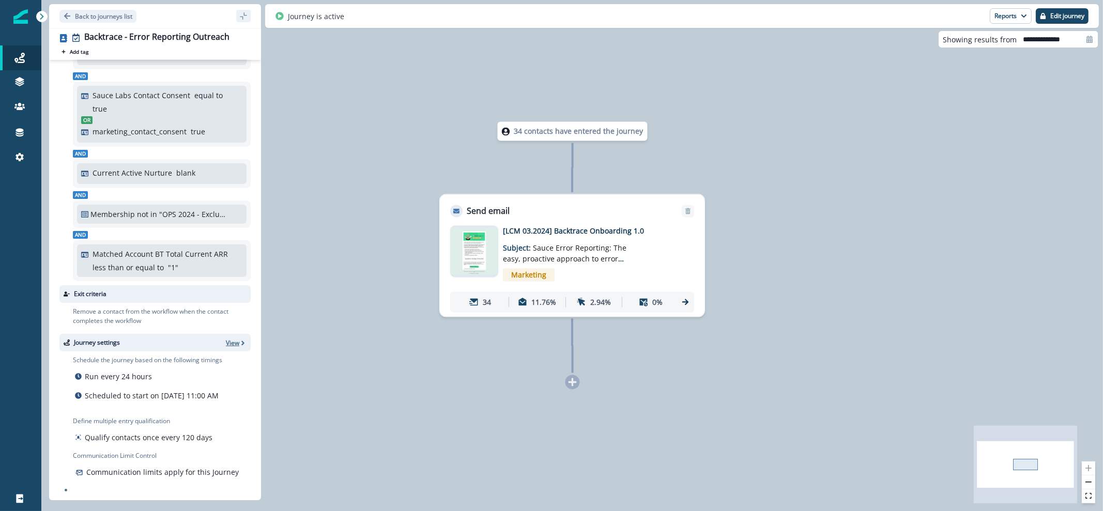
click at [239, 339] on icon "button" at bounding box center [242, 342] width 7 height 7
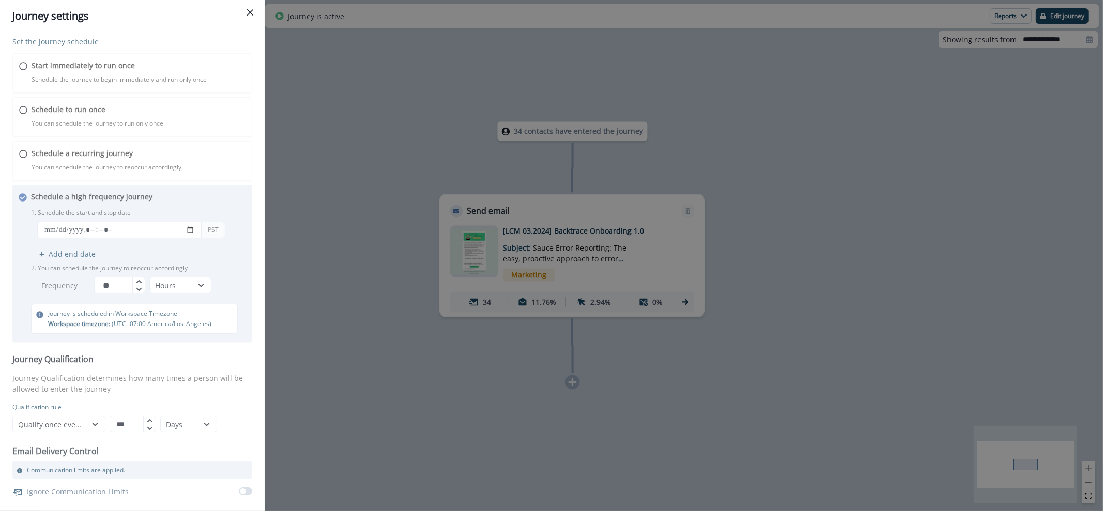
click at [250, 11] on icon "Close" at bounding box center [250, 12] width 6 height 6
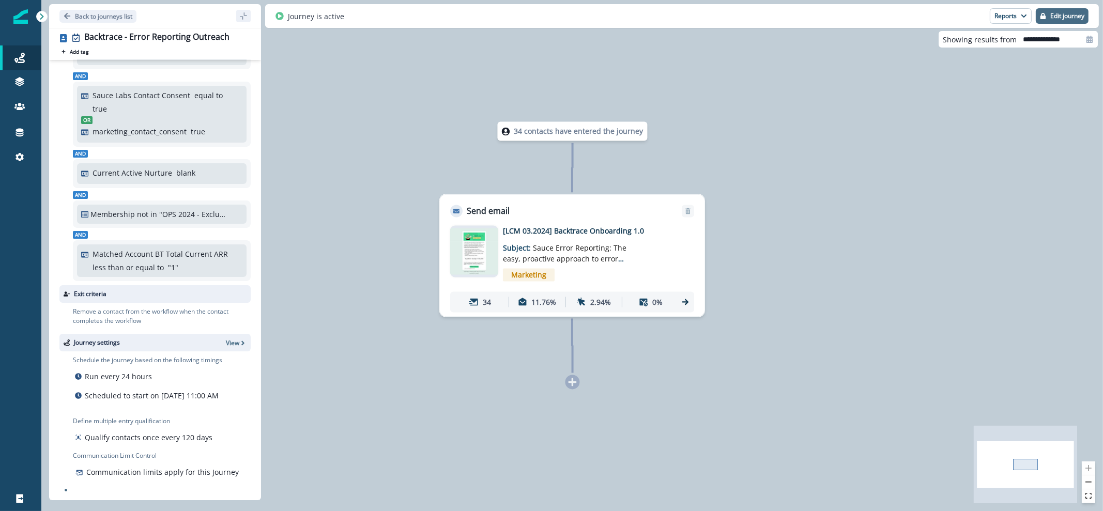
click at [1054, 14] on p "Edit journey" at bounding box center [1067, 15] width 34 height 7
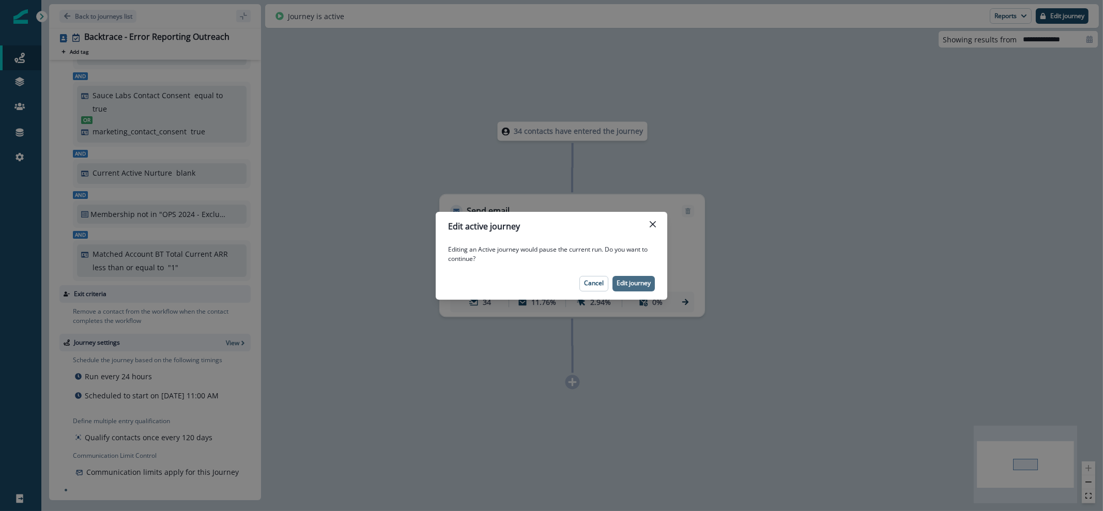
click at [639, 280] on p "Edit journey" at bounding box center [633, 283] width 34 height 7
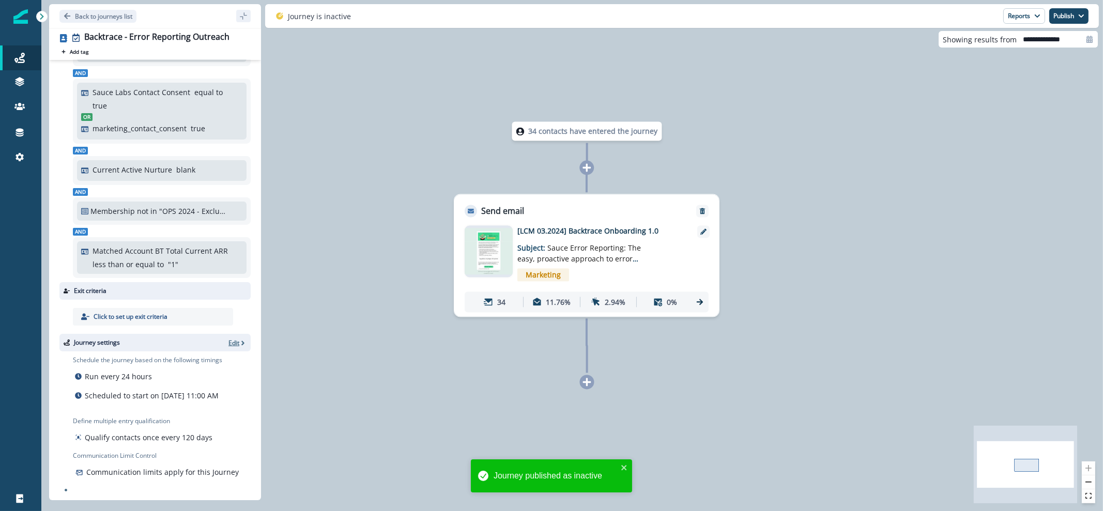
click at [228, 338] on p "Edit" at bounding box center [233, 342] width 11 height 9
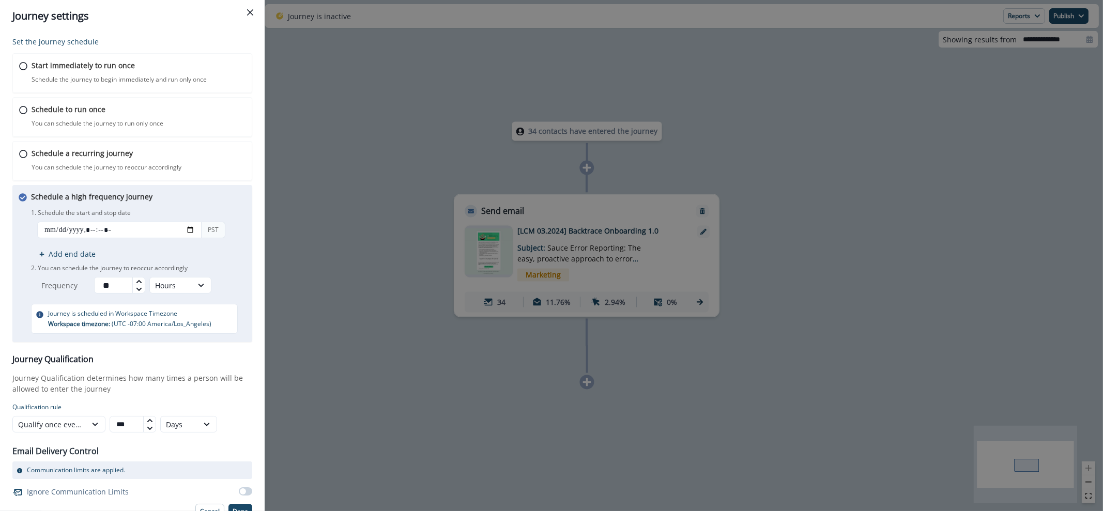
click at [540, 245] on div "Journey settings Set the journey schedule Start immediately to run once Schedul…" at bounding box center [551, 255] width 1103 height 511
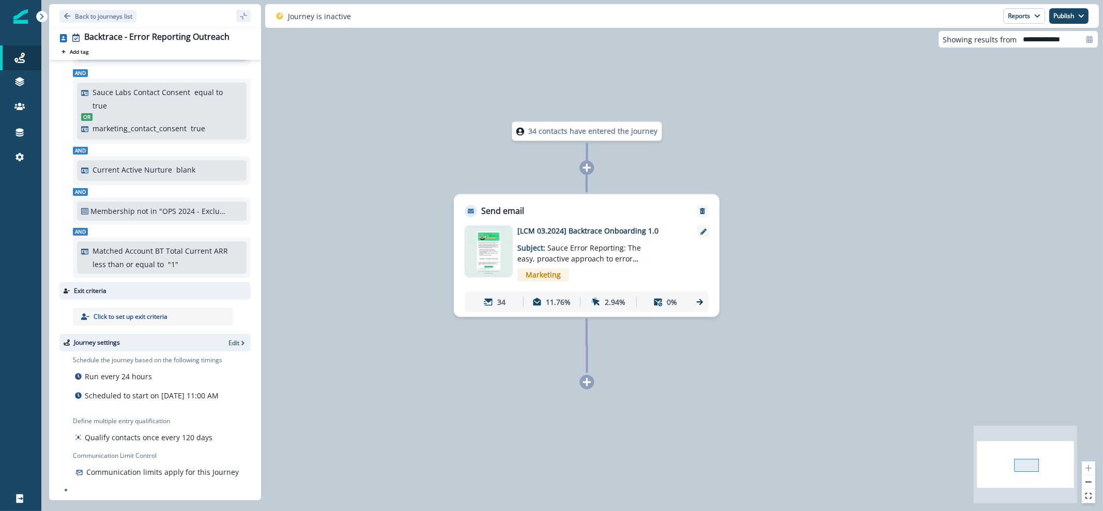
click at [511, 252] on img at bounding box center [488, 251] width 48 height 46
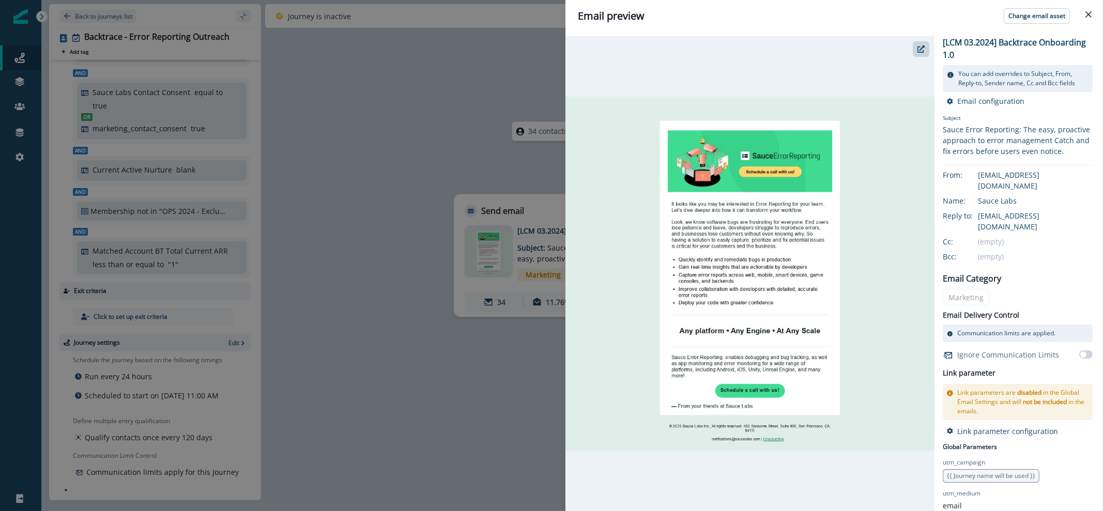
click at [452, 257] on div "Email preview Change email asset [LCM 03.2024] Backtrace Onboarding 1.0 You can…" at bounding box center [551, 255] width 1103 height 511
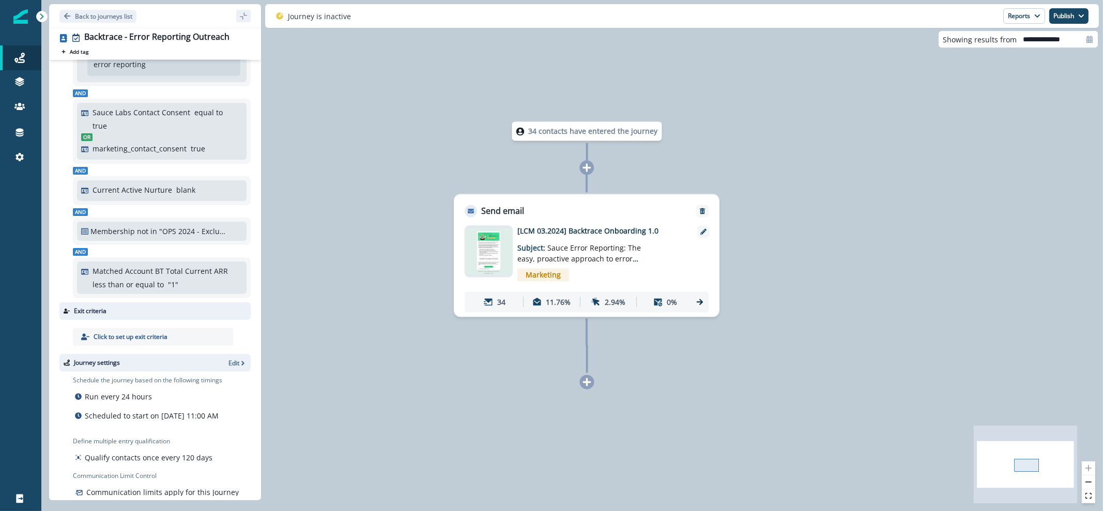
scroll to position [157, 0]
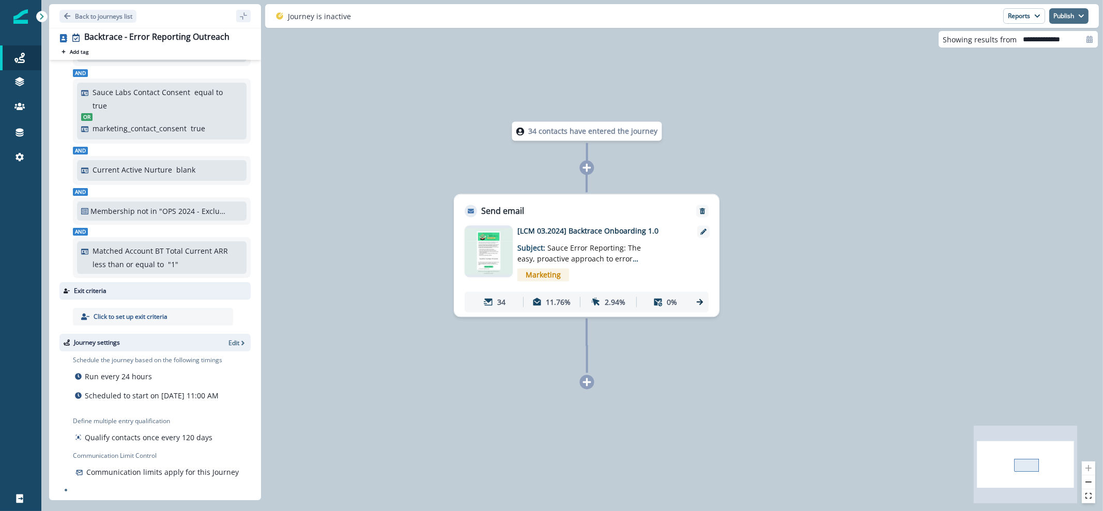
click at [1076, 12] on button "Publish" at bounding box center [1068, 15] width 39 height 15
click at [1019, 38] on button "as active journey" at bounding box center [1030, 42] width 115 height 19
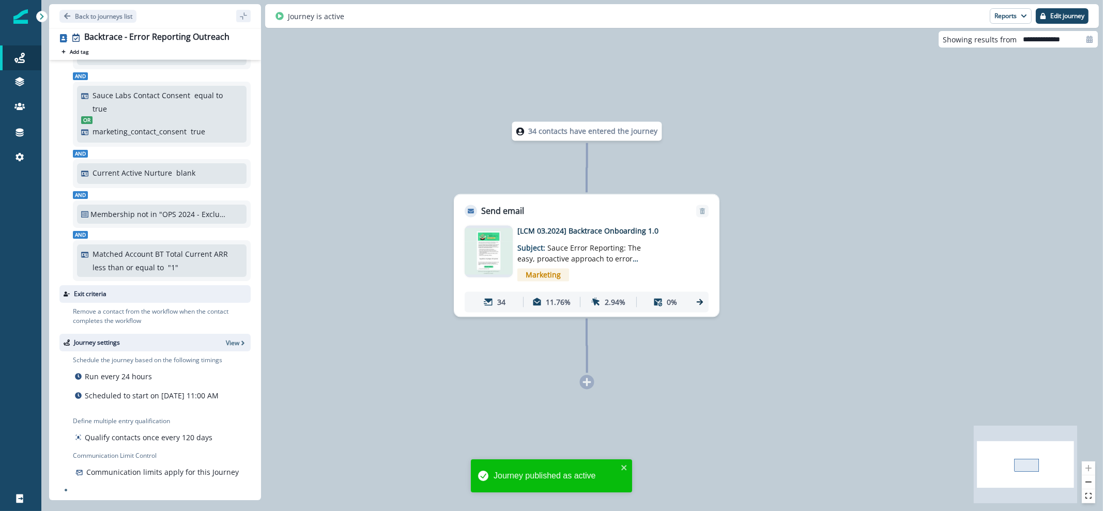
scroll to position [153, 0]
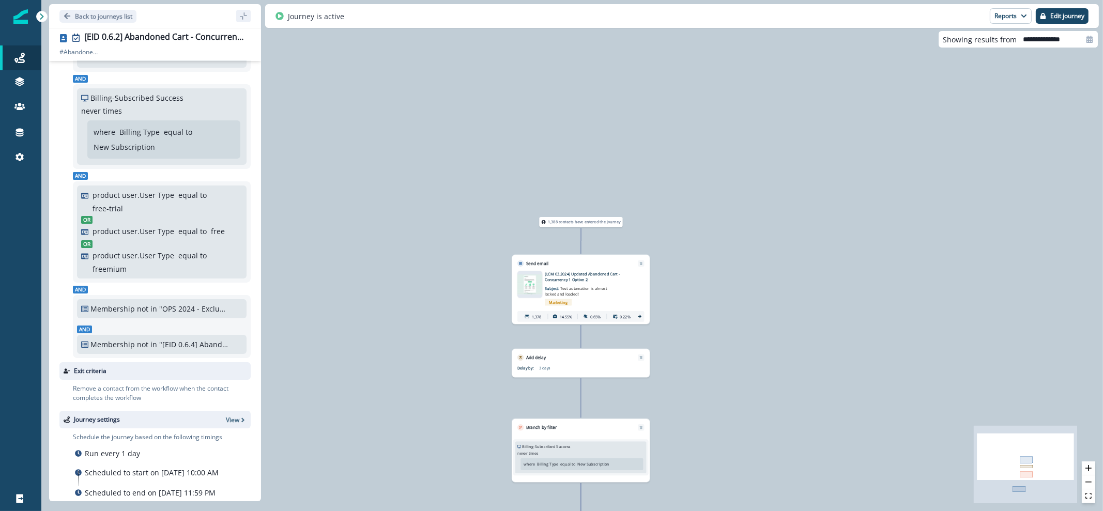
scroll to position [253, 0]
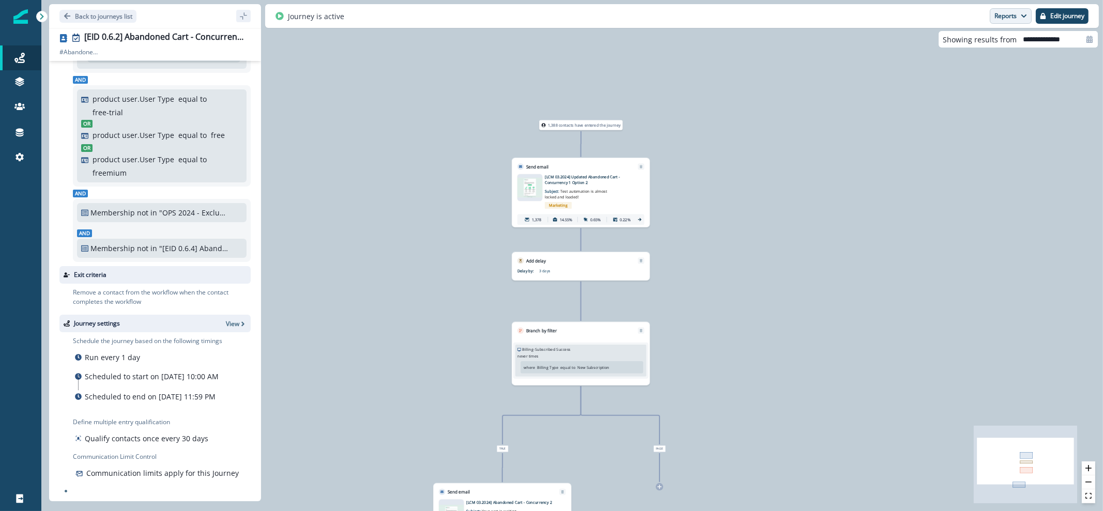
click at [1008, 19] on button "Reports" at bounding box center [1010, 15] width 42 height 15
click at [1071, 40] on input "**********" at bounding box center [1056, 39] width 81 height 17
select select "*"
select select "****"
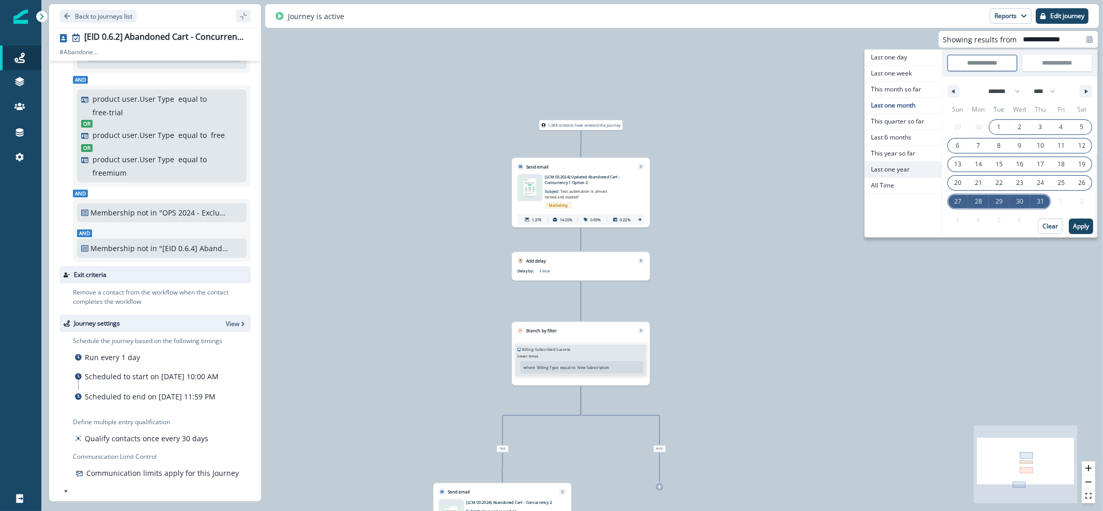
click at [894, 166] on span "Last one year" at bounding box center [902, 169] width 77 height 15
type input "**********"
select select "*"
select select "****"
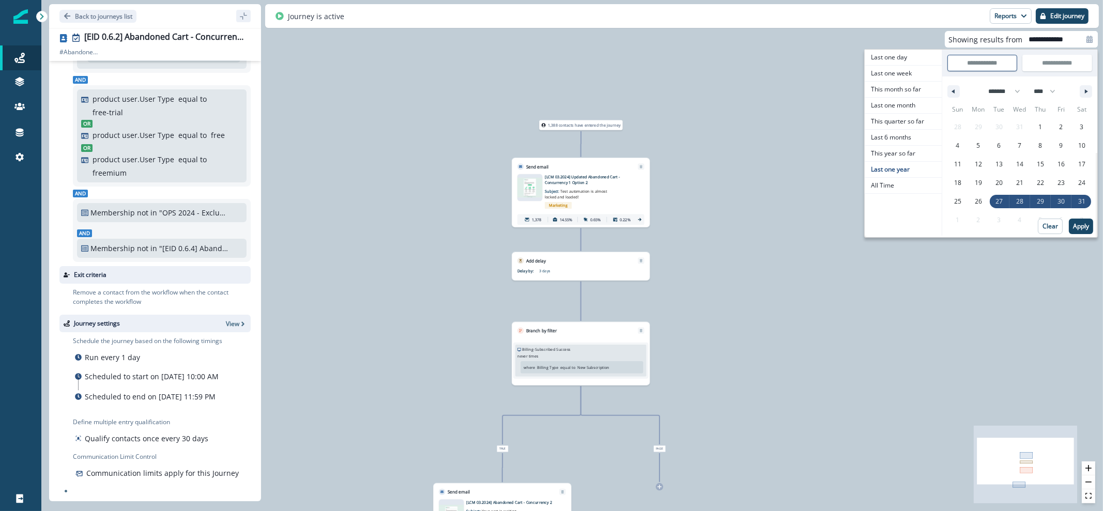
click at [1084, 229] on p "Apply" at bounding box center [1081, 226] width 16 height 7
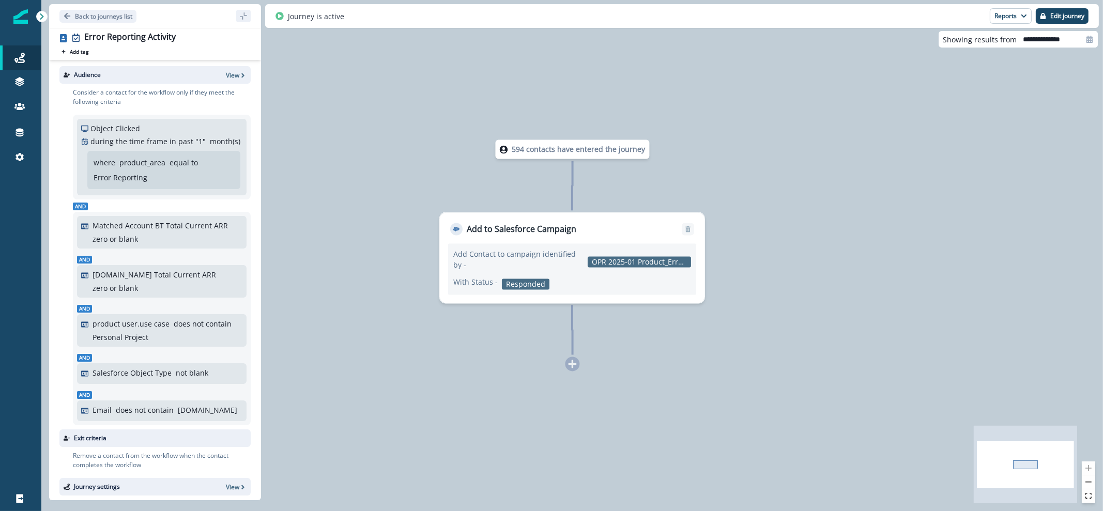
scroll to position [167, 0]
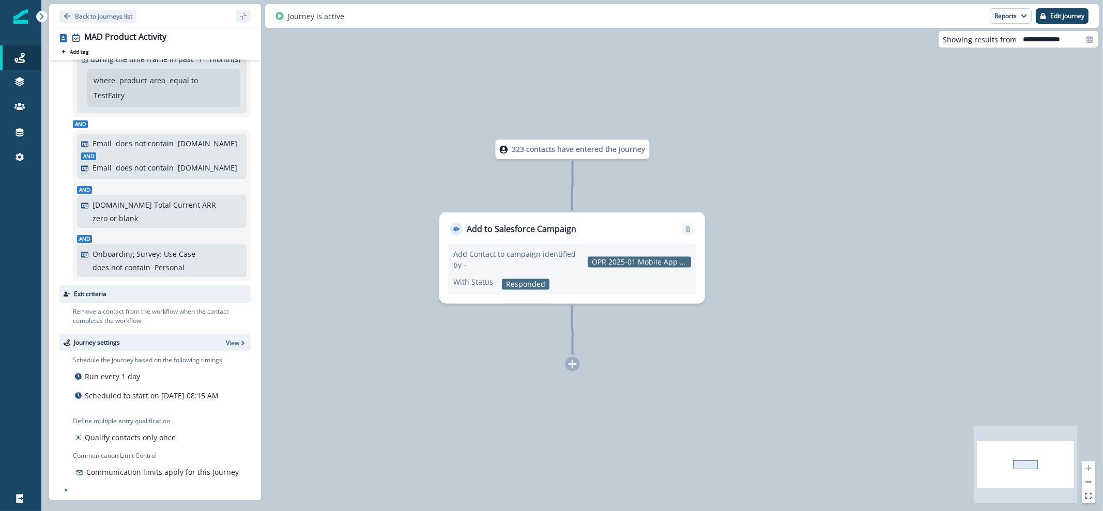
scroll to position [118, 0]
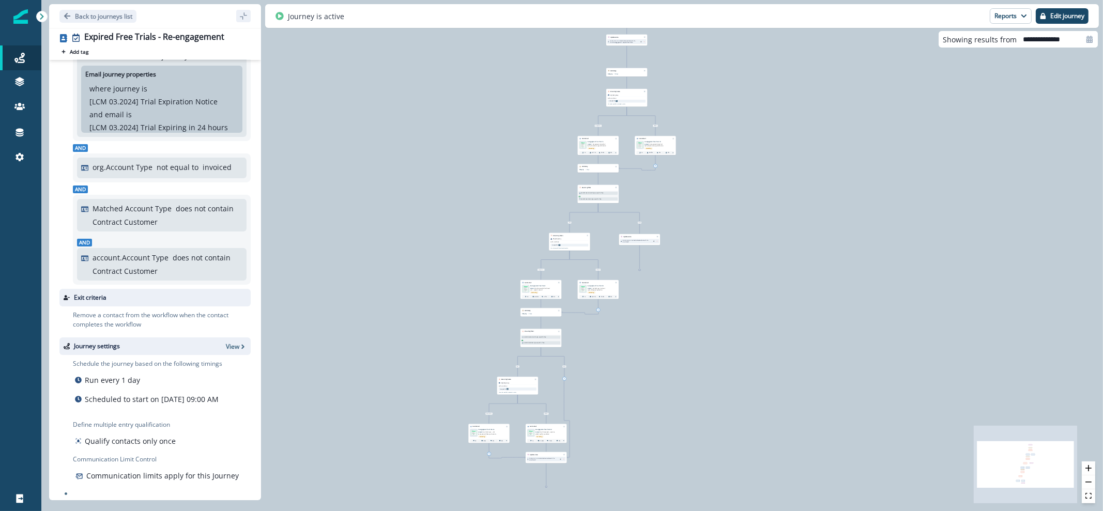
scroll to position [508, 0]
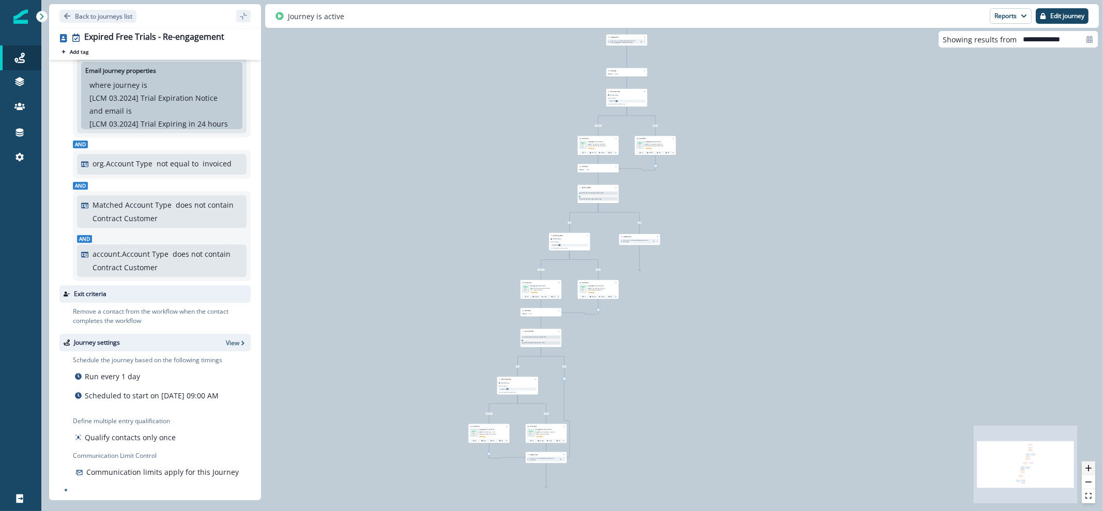
click at [1094, 473] on button "zoom in" at bounding box center [1087, 468] width 13 height 14
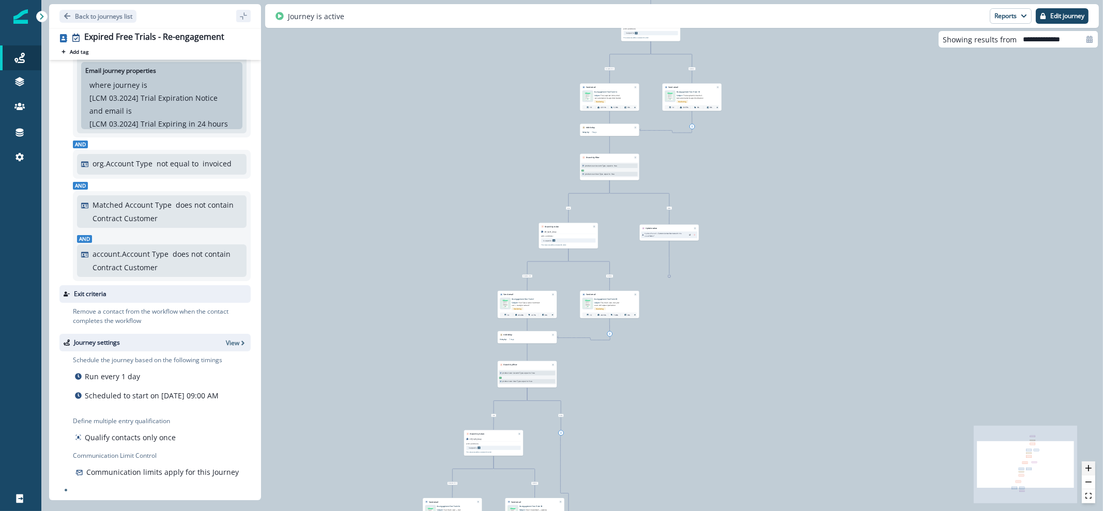
click at [1094, 473] on button "zoom in" at bounding box center [1087, 468] width 13 height 14
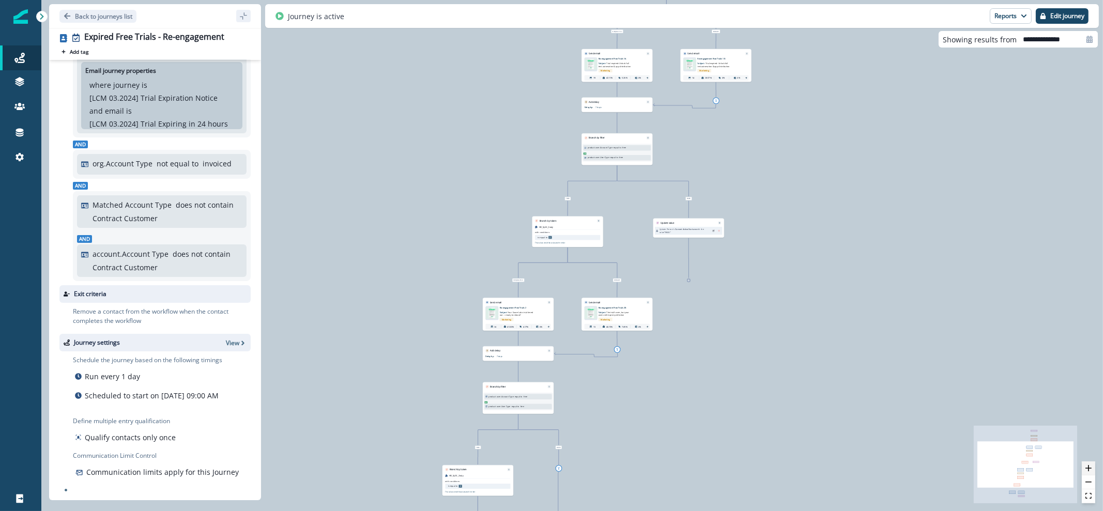
click at [1094, 473] on button "zoom in" at bounding box center [1087, 468] width 13 height 14
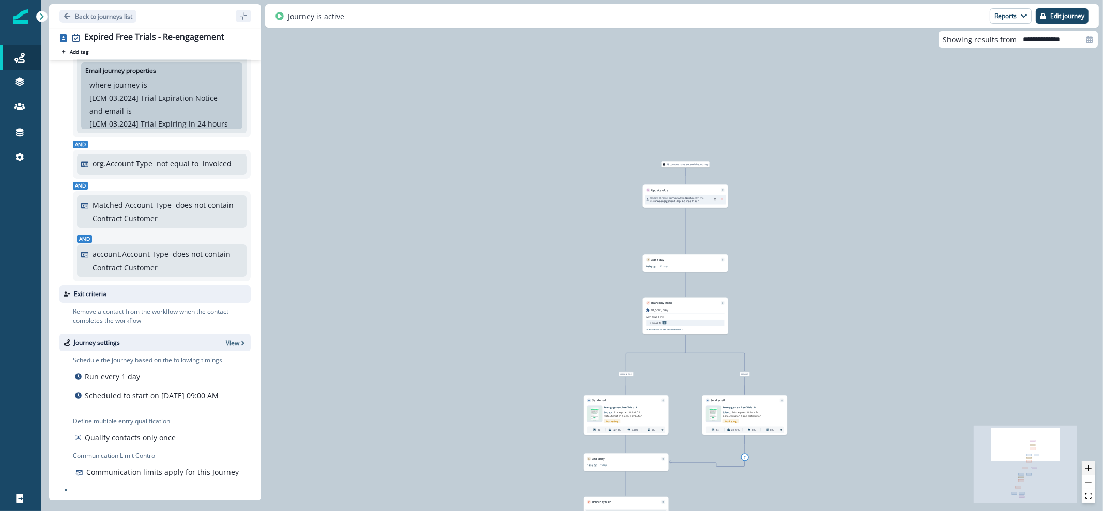
click at [1089, 470] on icon "zoom in" at bounding box center [1088, 468] width 6 height 6
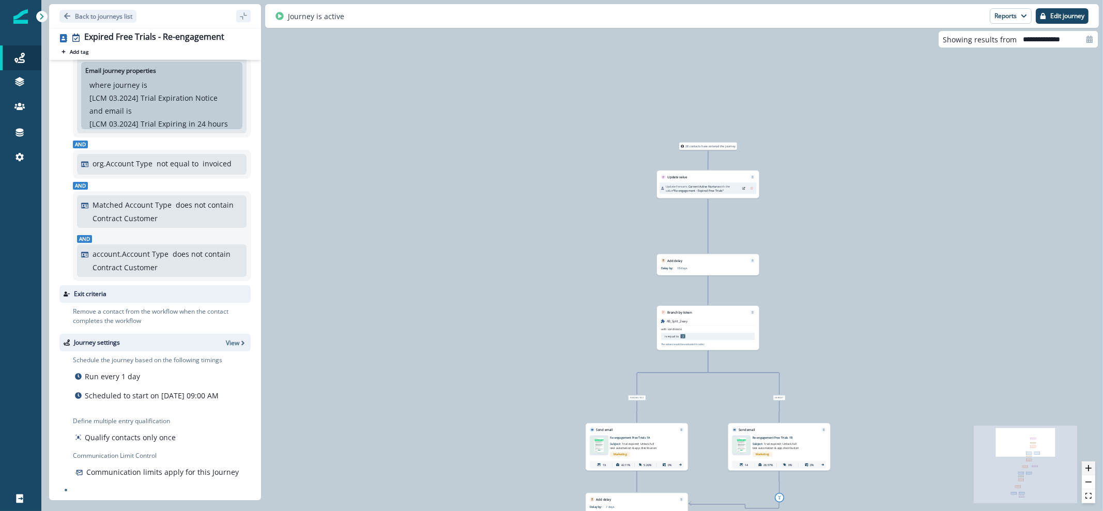
click at [1089, 470] on icon "zoom in" at bounding box center [1088, 468] width 6 height 6
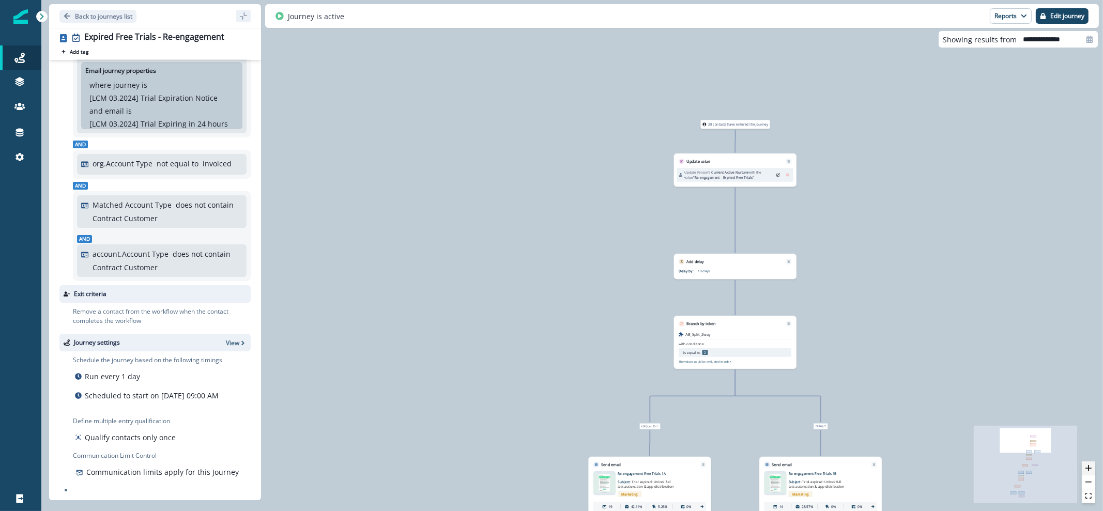
click at [1089, 470] on icon "zoom in" at bounding box center [1088, 468] width 6 height 6
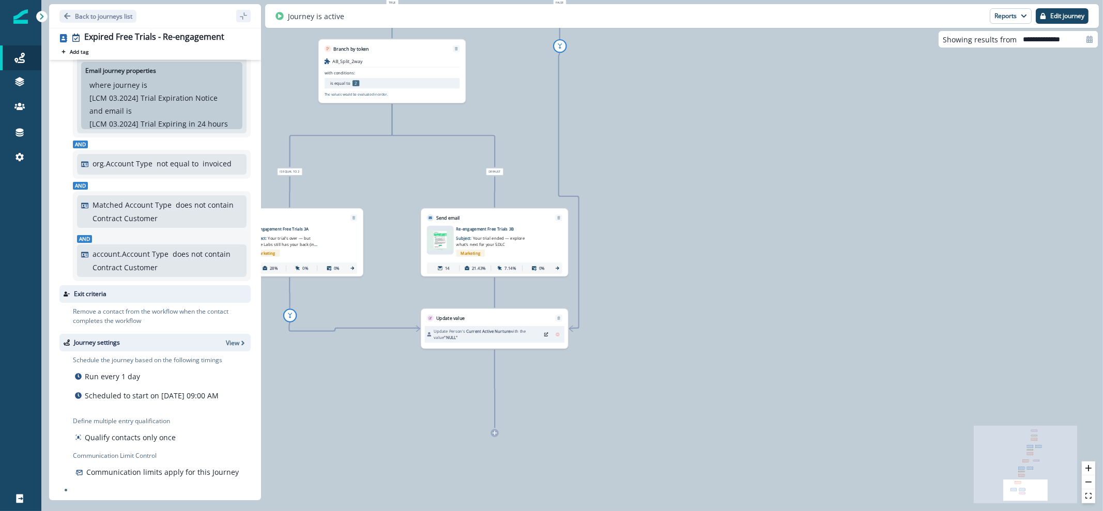
drag, startPoint x: 698, startPoint y: 176, endPoint x: 835, endPoint y: 177, distance: 136.9
click at [835, 177] on div "28 contacts have entered the journey Update value Update Person's Current Activ…" at bounding box center [571, 255] width 1061 height 511
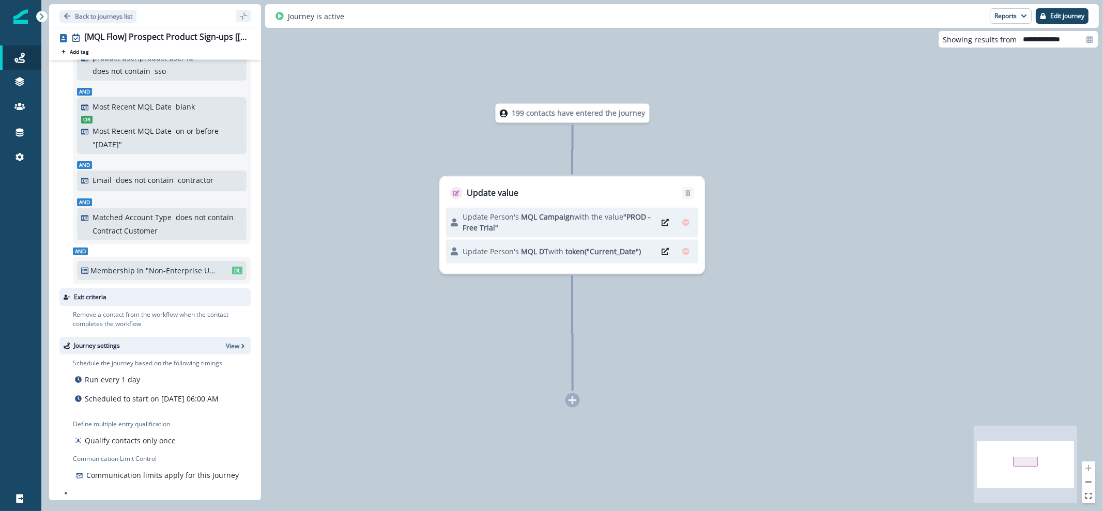
scroll to position [435, 0]
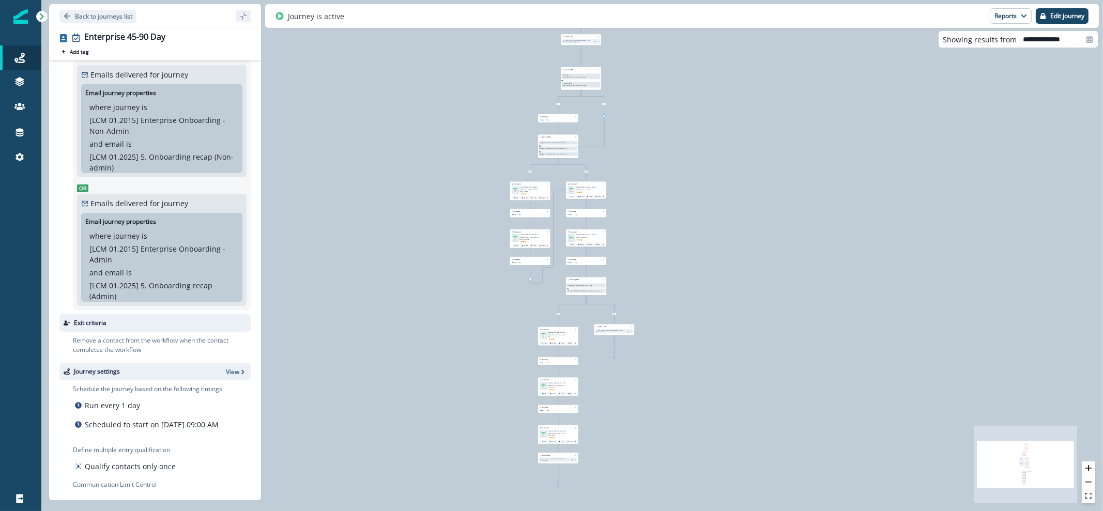
scroll to position [260, 0]
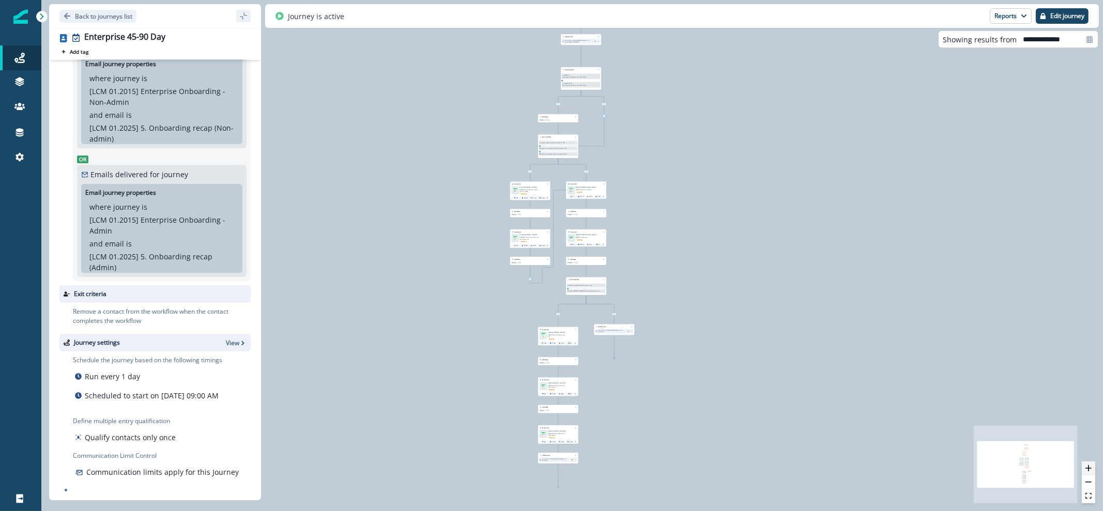
click at [1086, 470] on icon "zoom in" at bounding box center [1088, 468] width 6 height 6
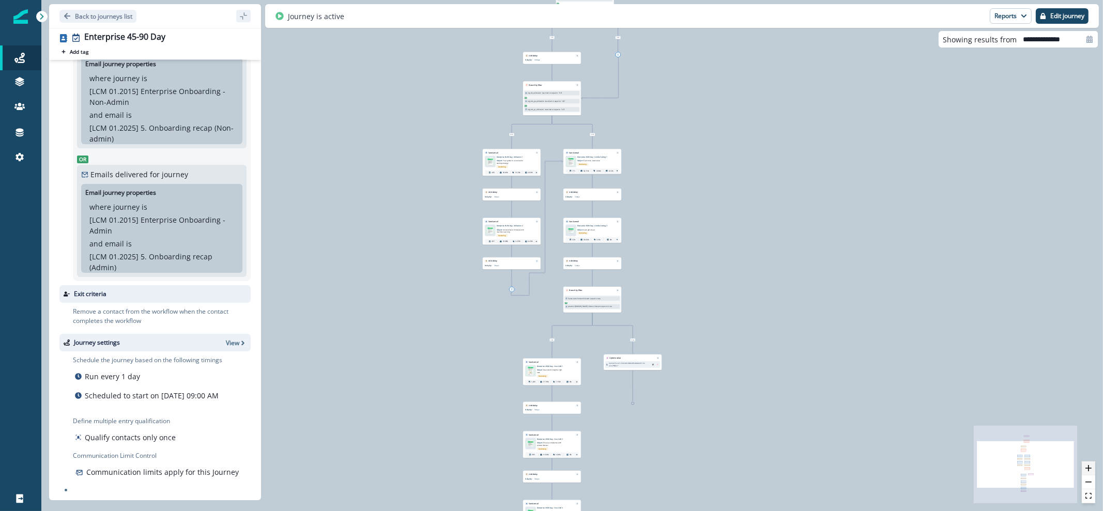
click at [1086, 470] on icon "zoom in" at bounding box center [1088, 468] width 6 height 6
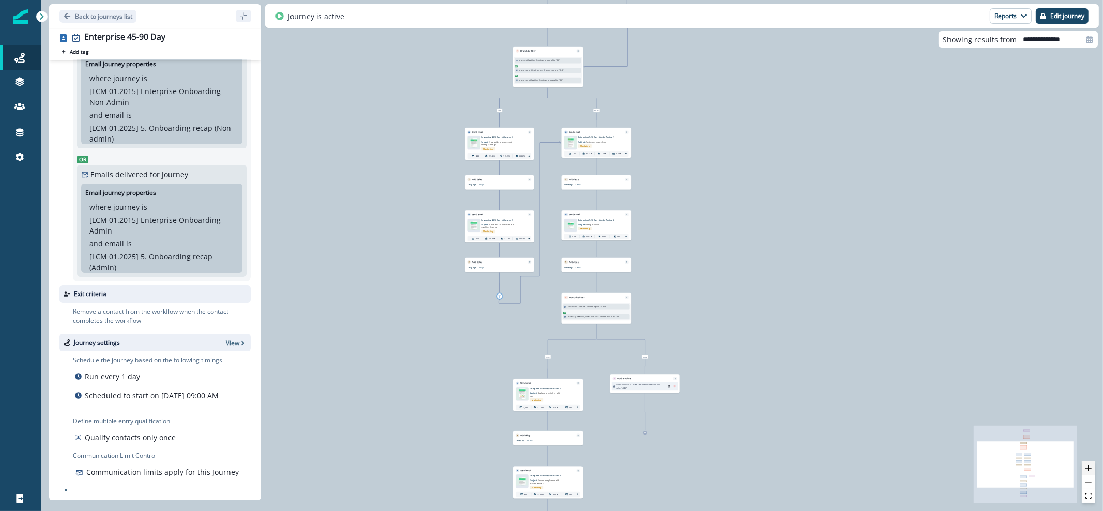
click at [1086, 470] on icon "zoom in" at bounding box center [1088, 468] width 6 height 6
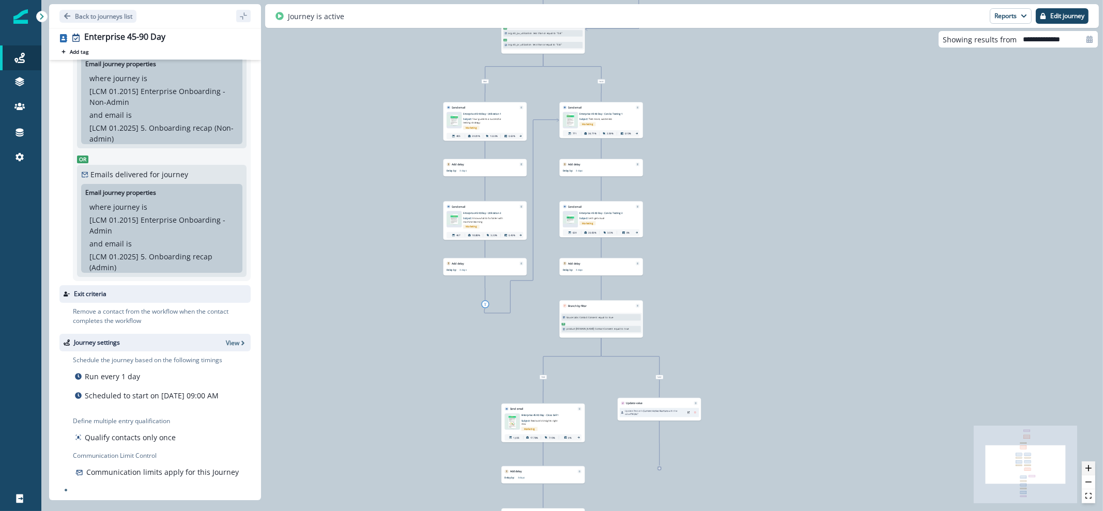
click at [1086, 470] on icon "zoom in" at bounding box center [1088, 468] width 6 height 6
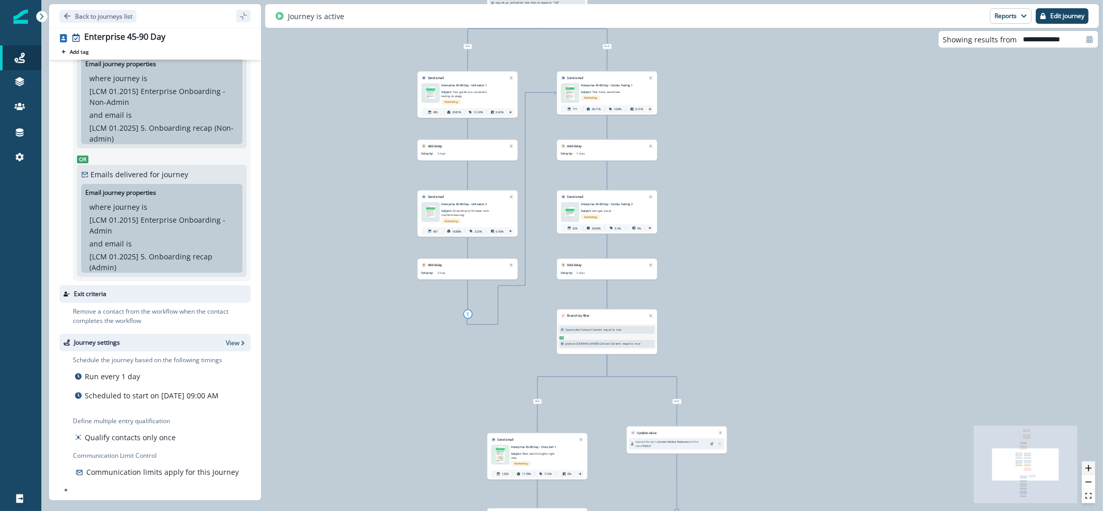
click at [1086, 470] on icon "zoom in" at bounding box center [1088, 468] width 6 height 6
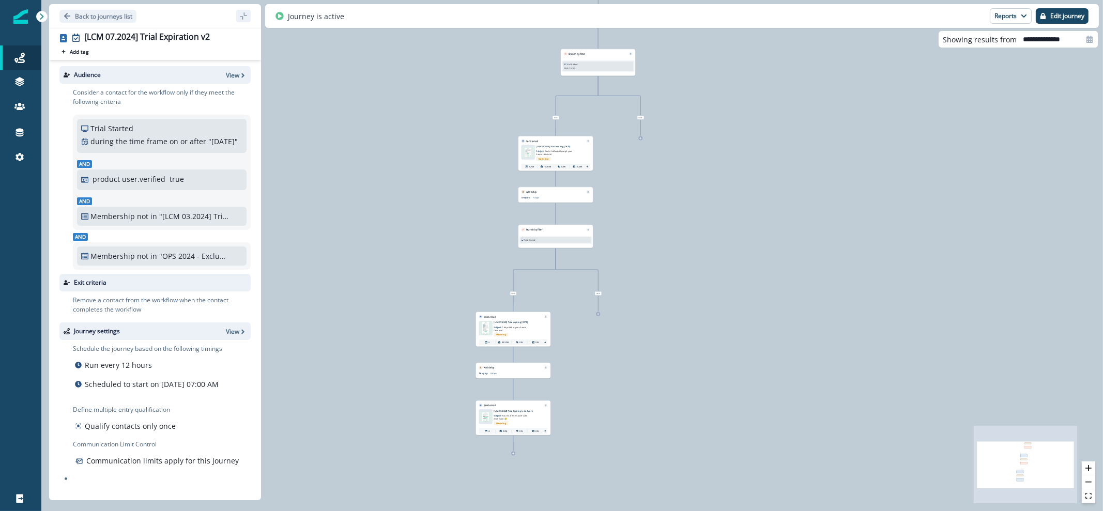
scroll to position [12, 0]
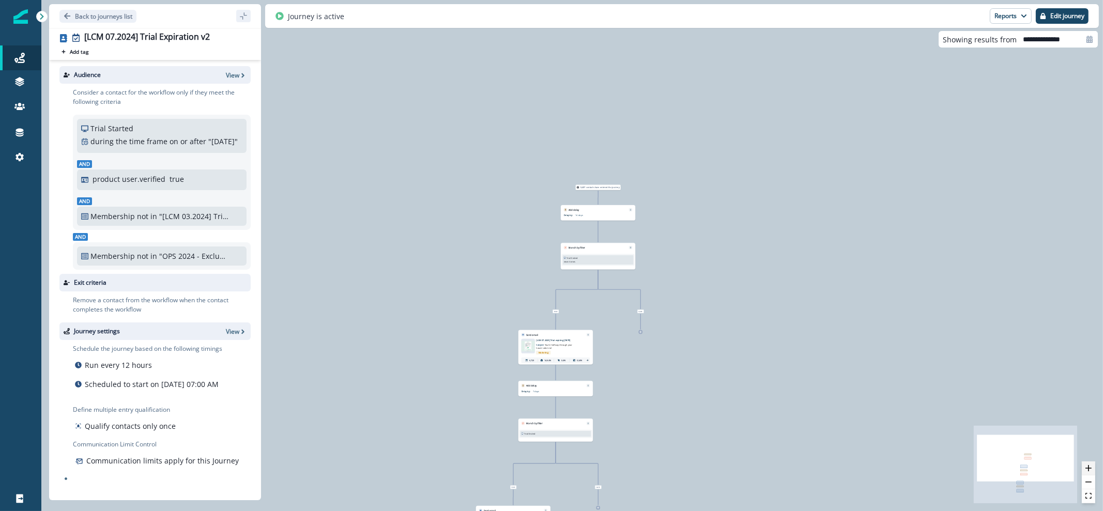
click at [1092, 474] on button "zoom in" at bounding box center [1087, 468] width 13 height 14
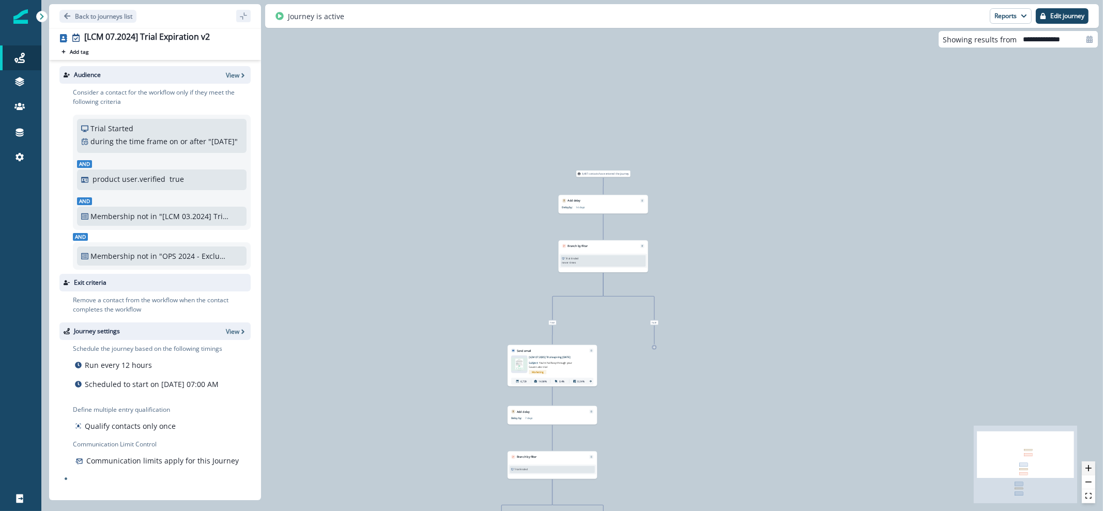
click at [1092, 473] on button "zoom in" at bounding box center [1087, 468] width 13 height 14
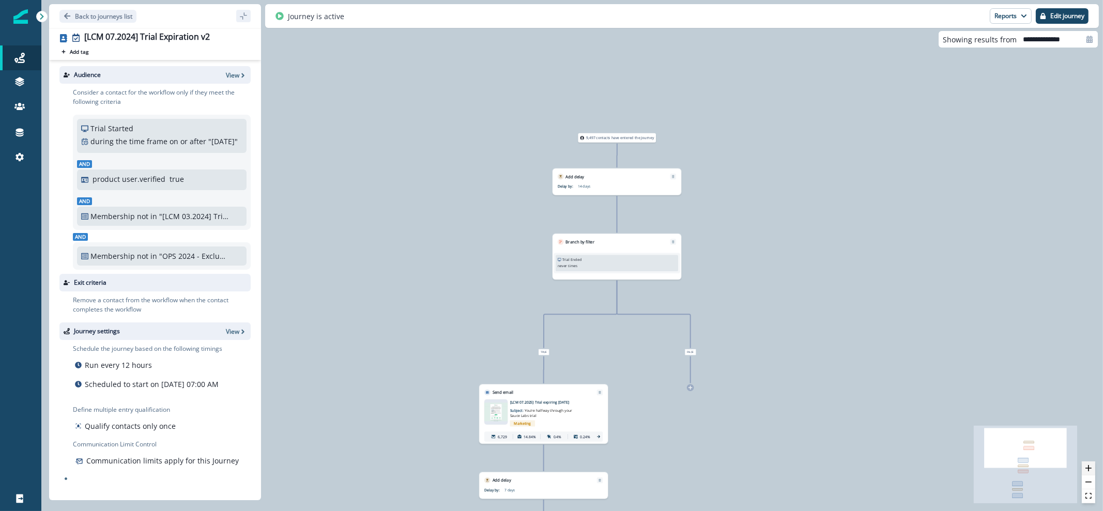
click at [1092, 473] on button "zoom in" at bounding box center [1087, 468] width 13 height 14
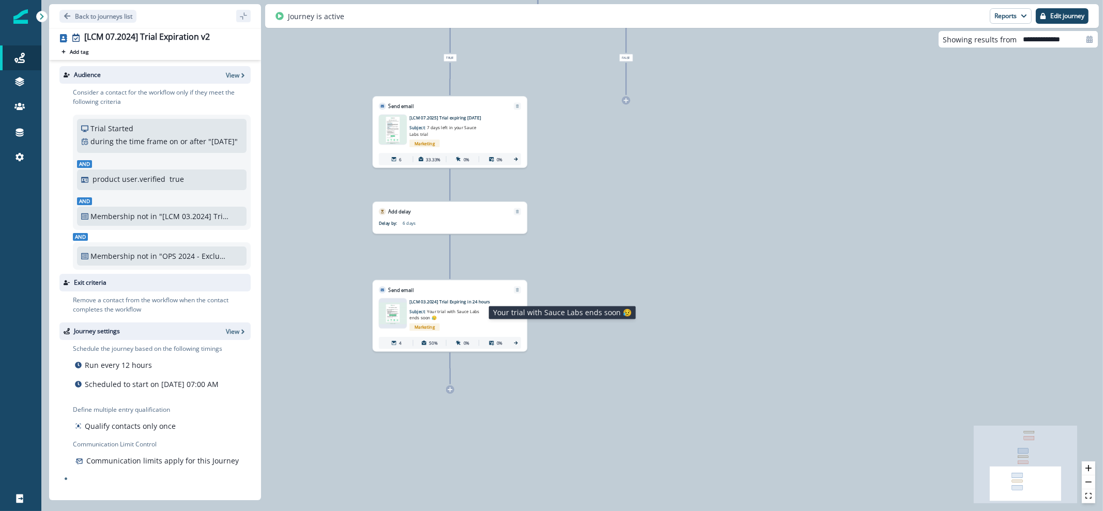
click at [441, 307] on p "Subject: Your trial with Sauce Labs ends soon 😥" at bounding box center [446, 313] width 75 height 16
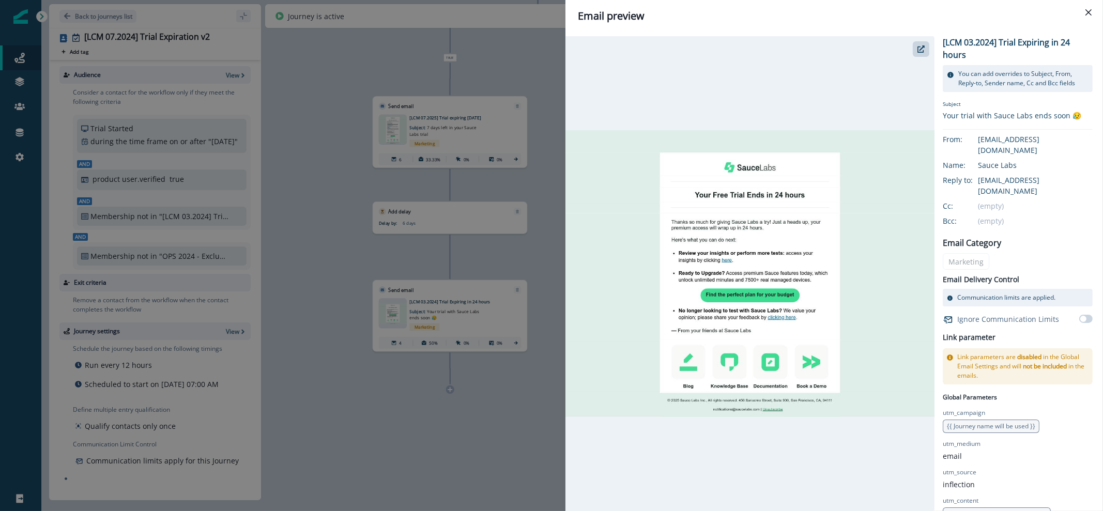
click at [530, 126] on div "Email preview [LCM 03.2024] Trial Expiring in 24 hours You can add overrides to…" at bounding box center [551, 255] width 1103 height 511
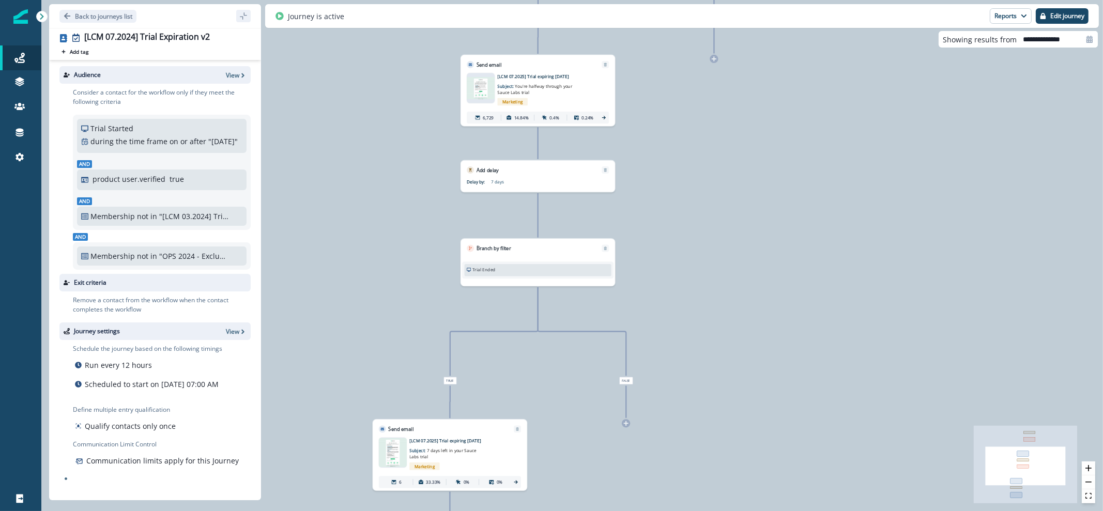
click at [514, 98] on div "Send email Email asset changed, journey reports will be subject to change This …" at bounding box center [537, 90] width 154 height 71
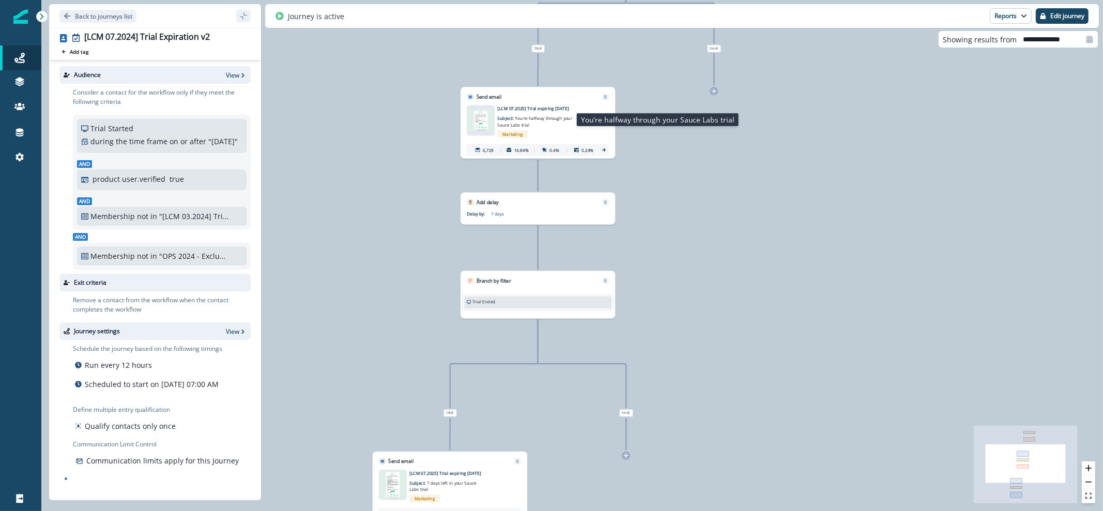
click at [503, 125] on span "You're halfway through your Sauce Labs trial" at bounding box center [535, 122] width 75 height 12
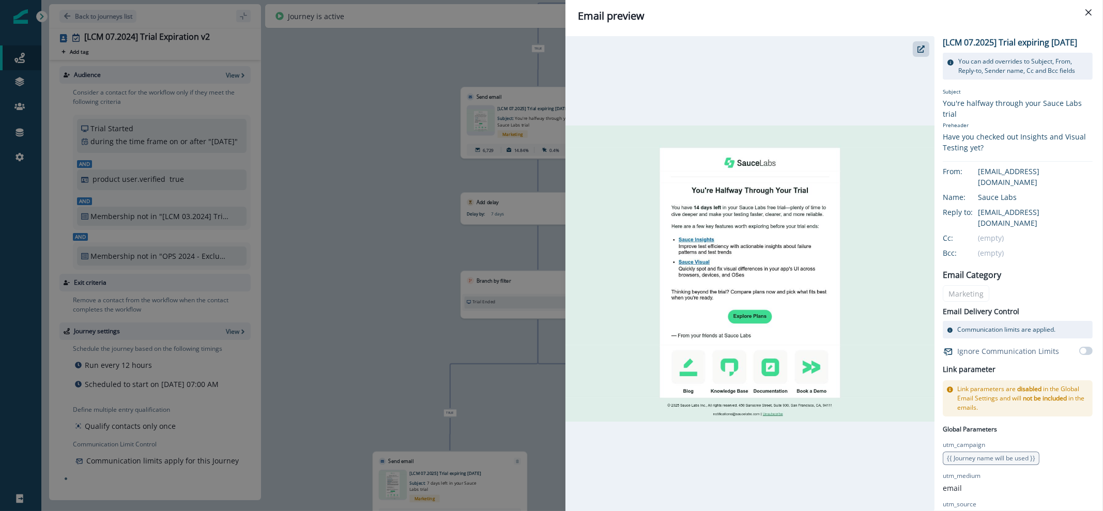
click at [446, 99] on div "Email preview [LCM 07.2025] Trial expiring in 2 weeks You can add overrides to …" at bounding box center [551, 255] width 1103 height 511
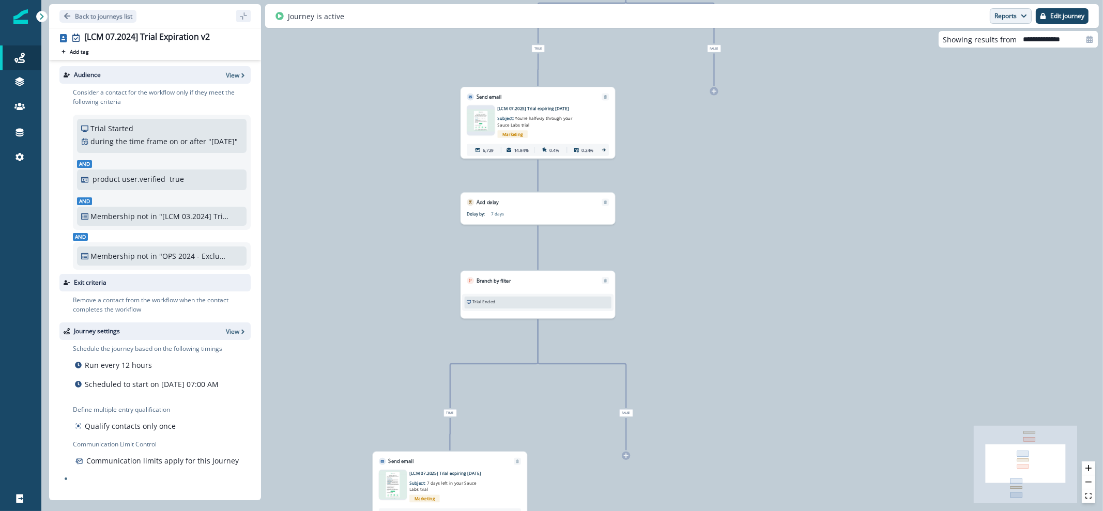
click at [1002, 10] on button "Reports" at bounding box center [1010, 15] width 42 height 15
click at [939, 40] on p "Email Report" at bounding box center [955, 42] width 50 height 12
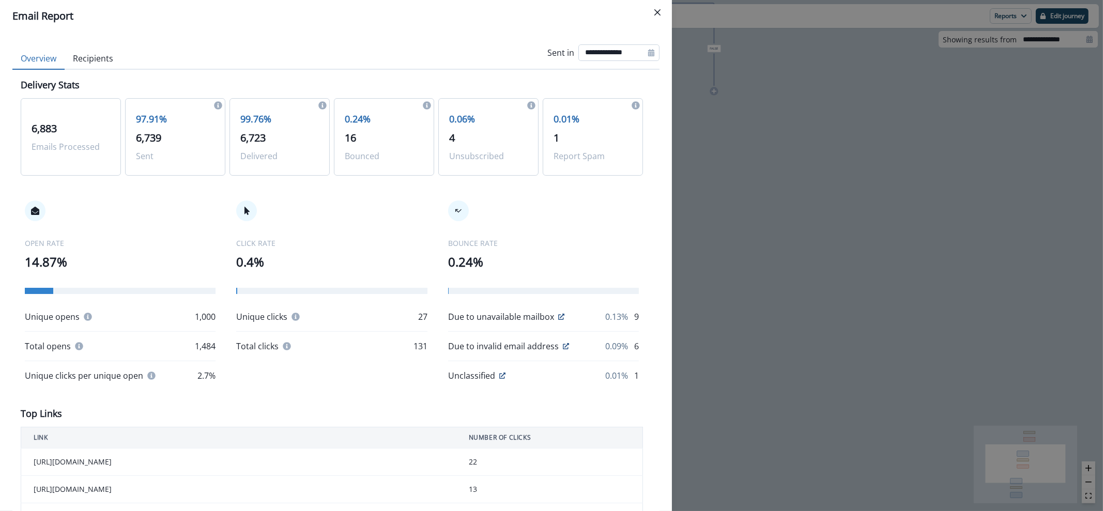
click at [614, 55] on input "**********" at bounding box center [618, 52] width 81 height 17
select select "*"
select select "****"
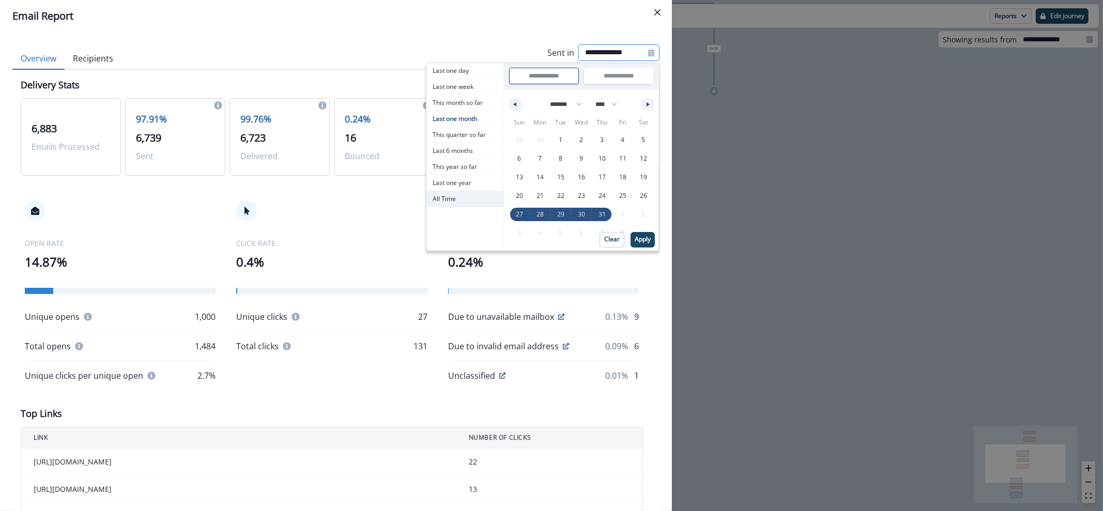
click at [437, 197] on span "All Time" at bounding box center [464, 198] width 77 height 15
type input "********"
type input "**********"
select select "**"
select select "****"
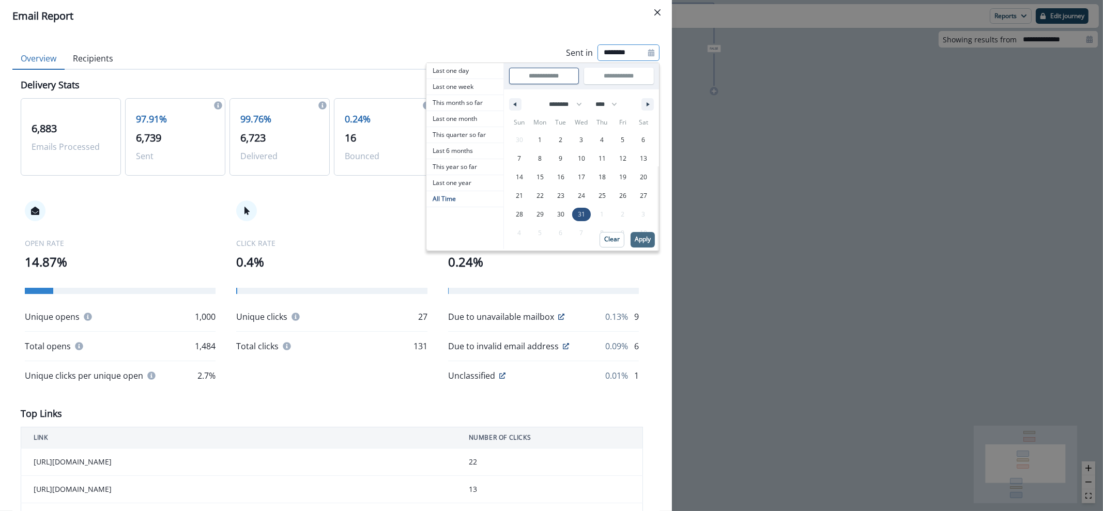
click at [634, 239] on p "Apply" at bounding box center [642, 239] width 16 height 7
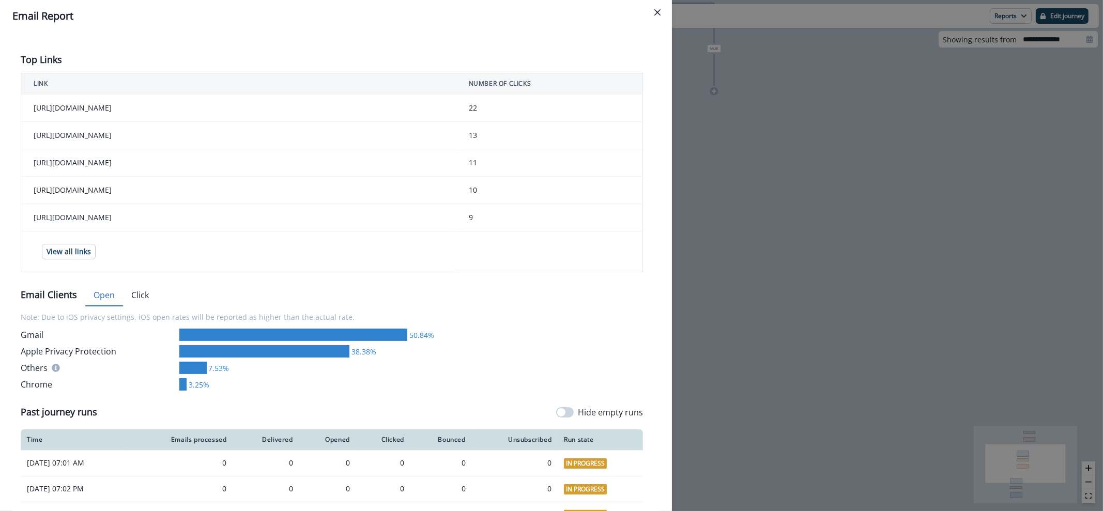
scroll to position [194, 0]
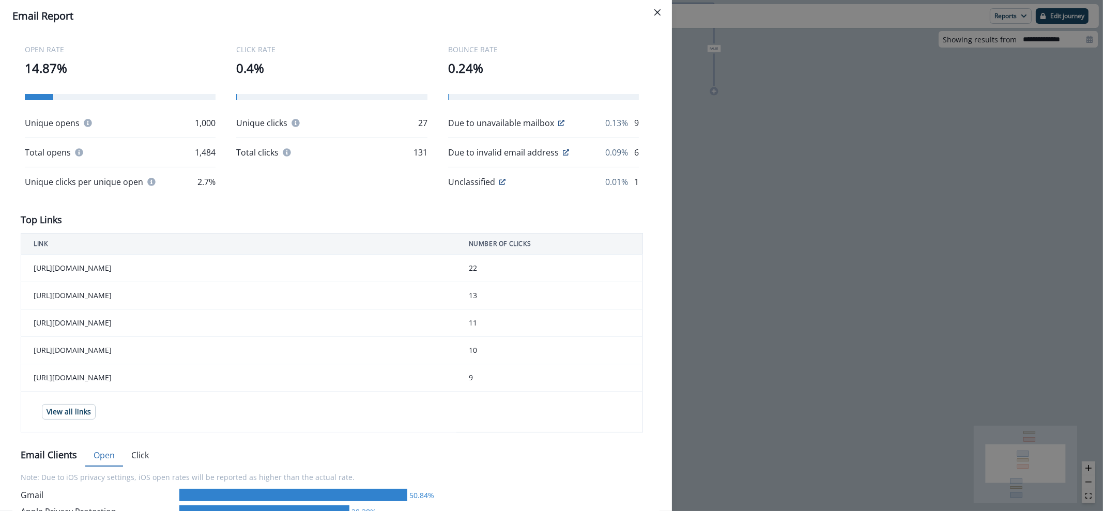
click at [911, 168] on div "Email Report Overview Recipients Sent in ******** Delivery Stats 6,883 Emails P…" at bounding box center [551, 255] width 1103 height 511
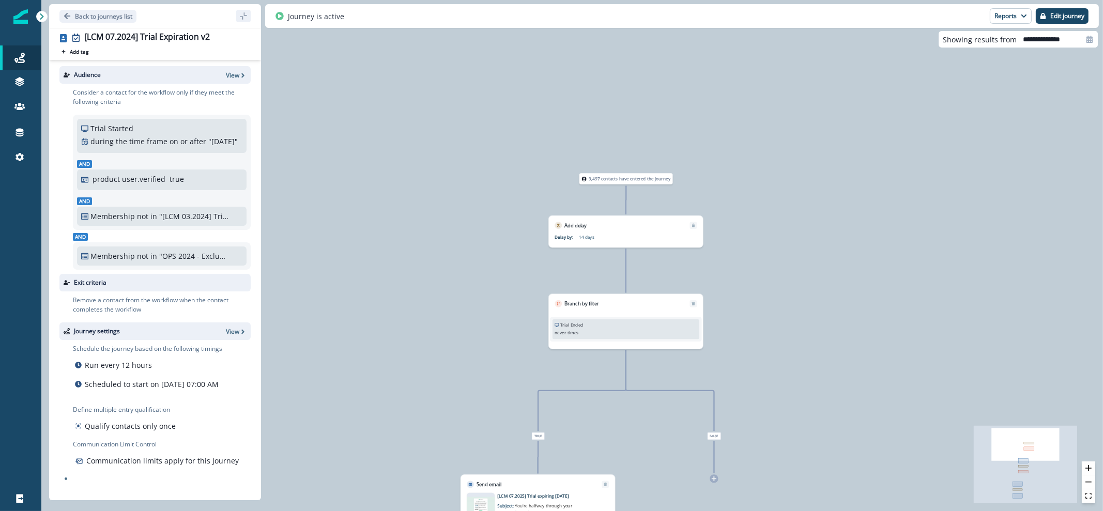
click at [1076, 43] on input "**********" at bounding box center [1056, 39] width 81 height 17
select select "*"
select select "****"
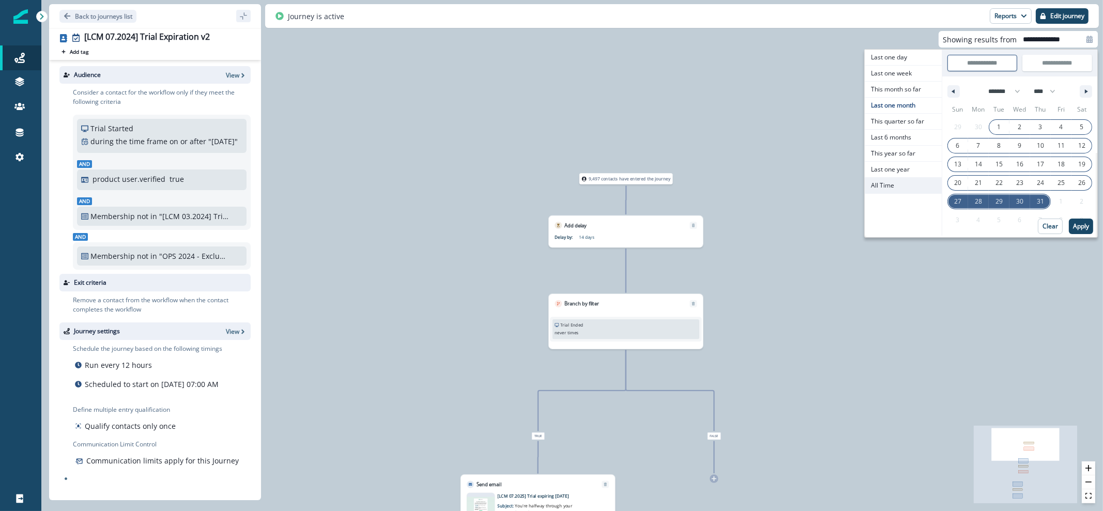
click at [904, 183] on span "All Time" at bounding box center [902, 185] width 77 height 15
type input "********"
type input "**********"
select select "**"
select select "****"
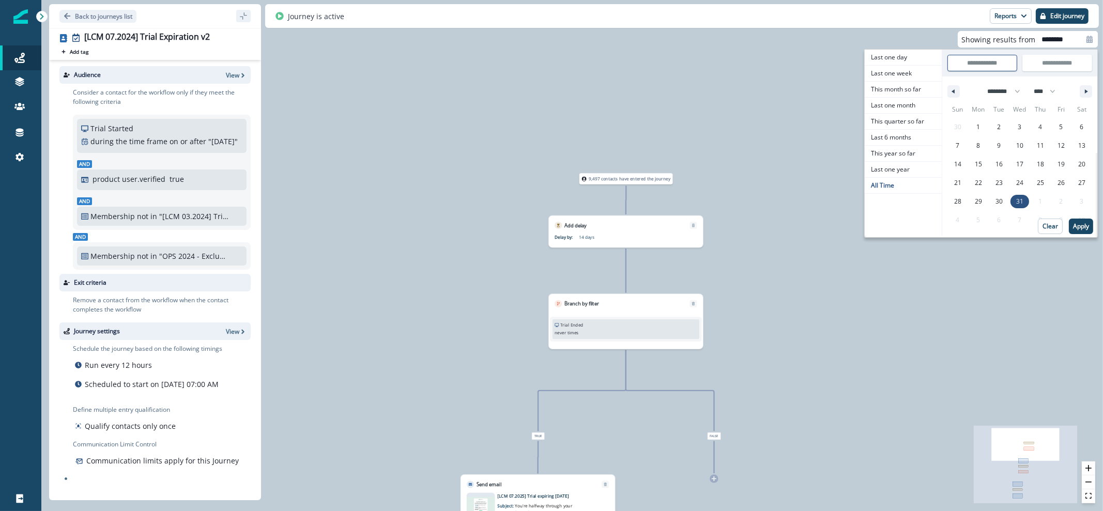
click at [1074, 234] on div "**********" at bounding box center [981, 143] width 234 height 189
click at [1083, 230] on p "Apply" at bounding box center [1081, 226] width 16 height 7
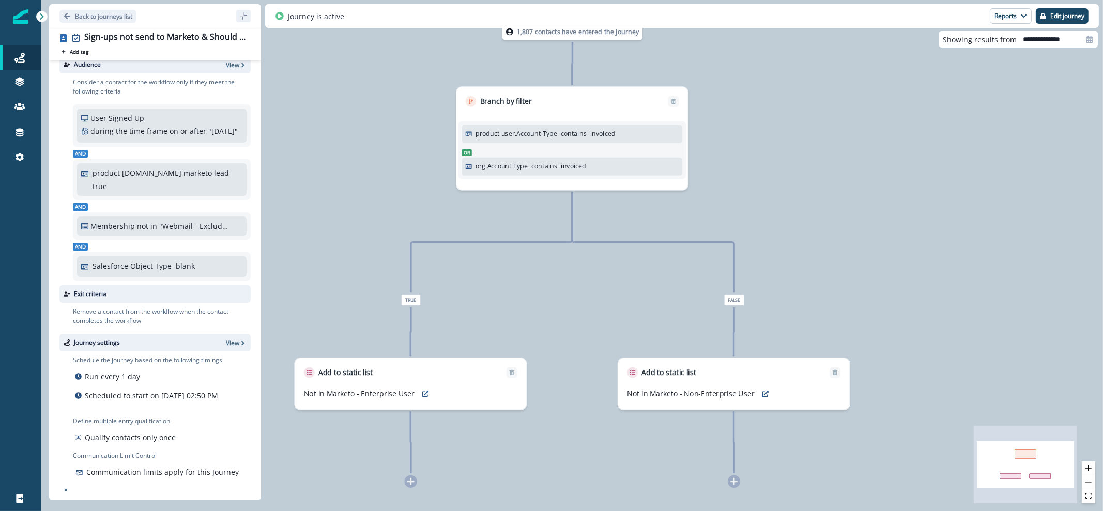
scroll to position [22, 0]
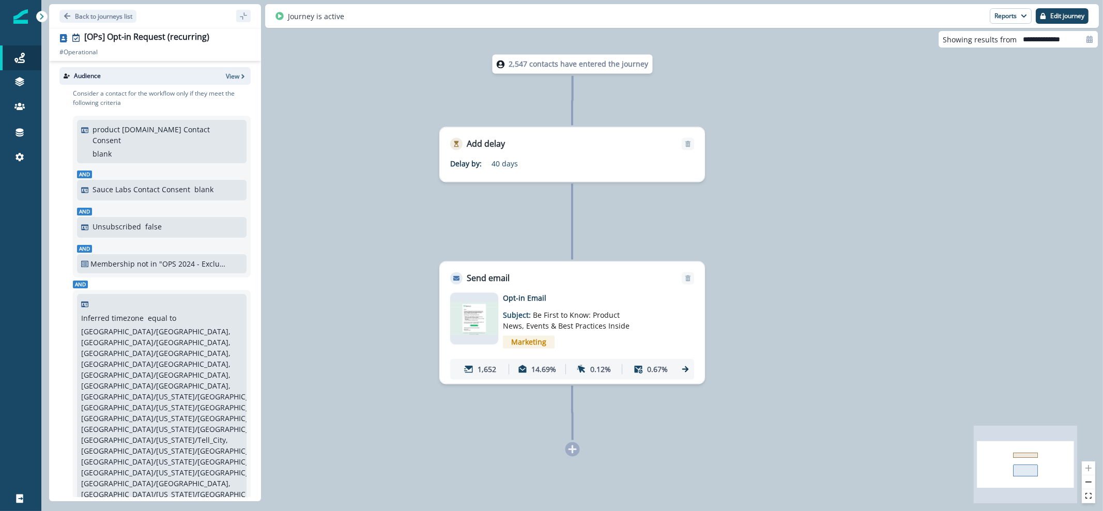
click at [478, 303] on img at bounding box center [474, 319] width 48 height 34
